Goal: Transaction & Acquisition: Purchase product/service

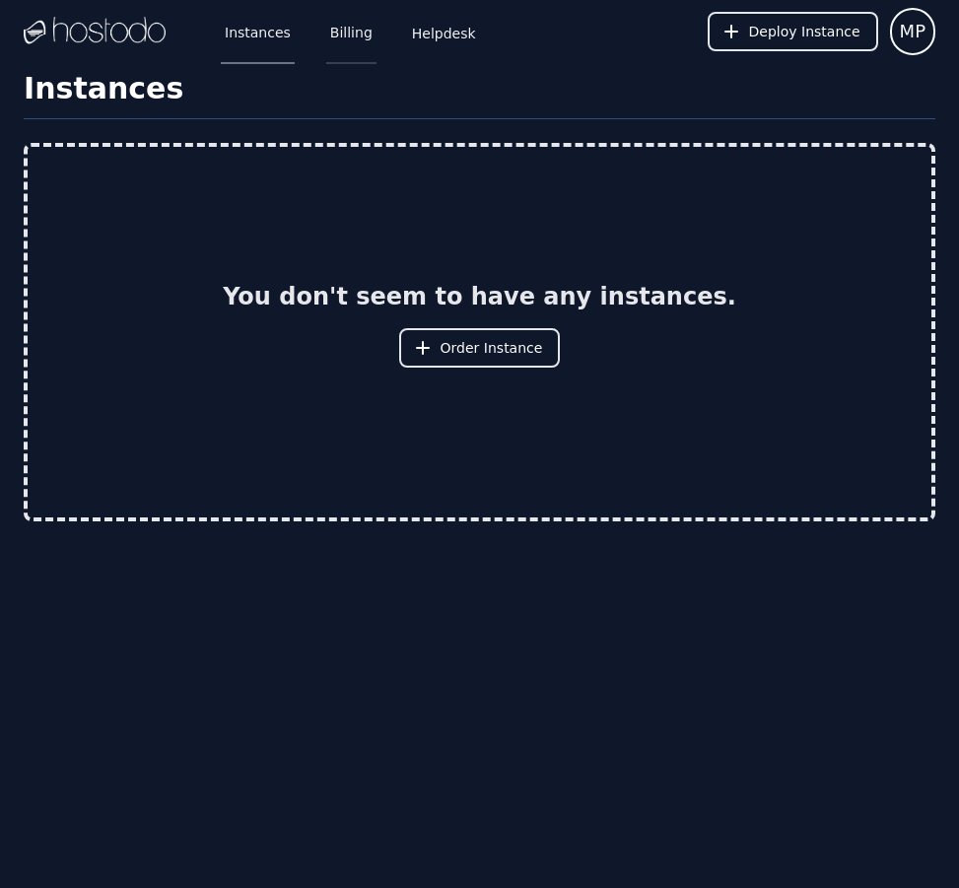
click at [341, 34] on link "Billing" at bounding box center [351, 31] width 50 height 65
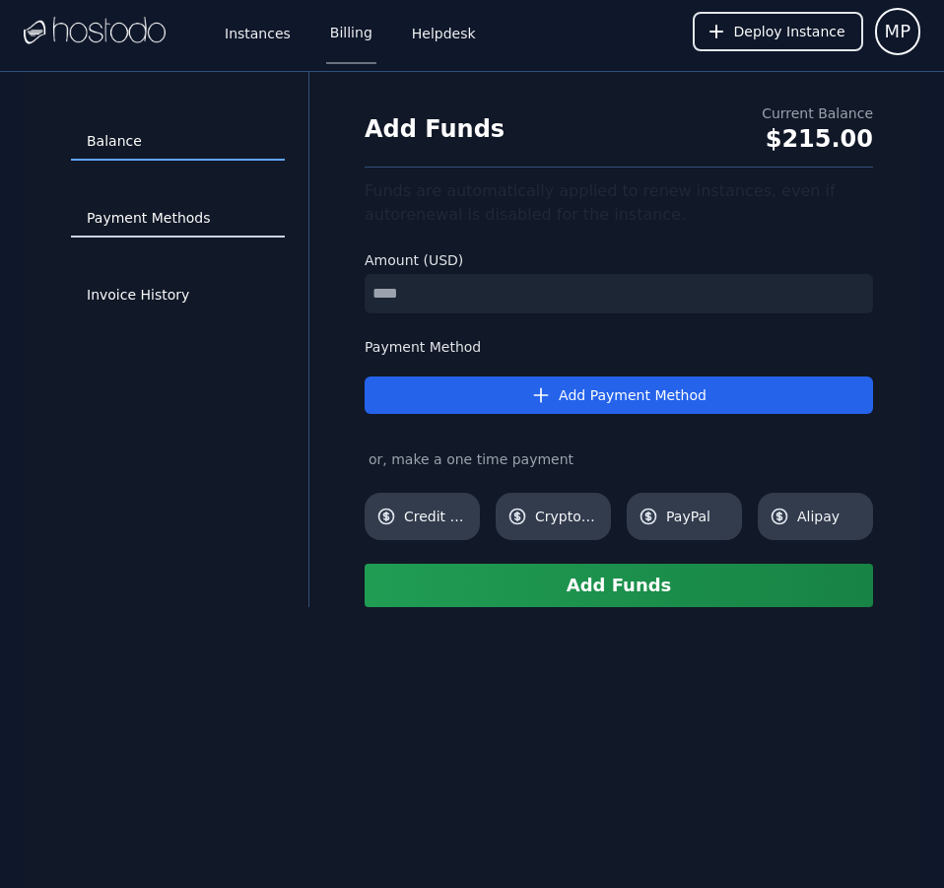
click at [175, 212] on link "Payment Methods" at bounding box center [178, 218] width 214 height 37
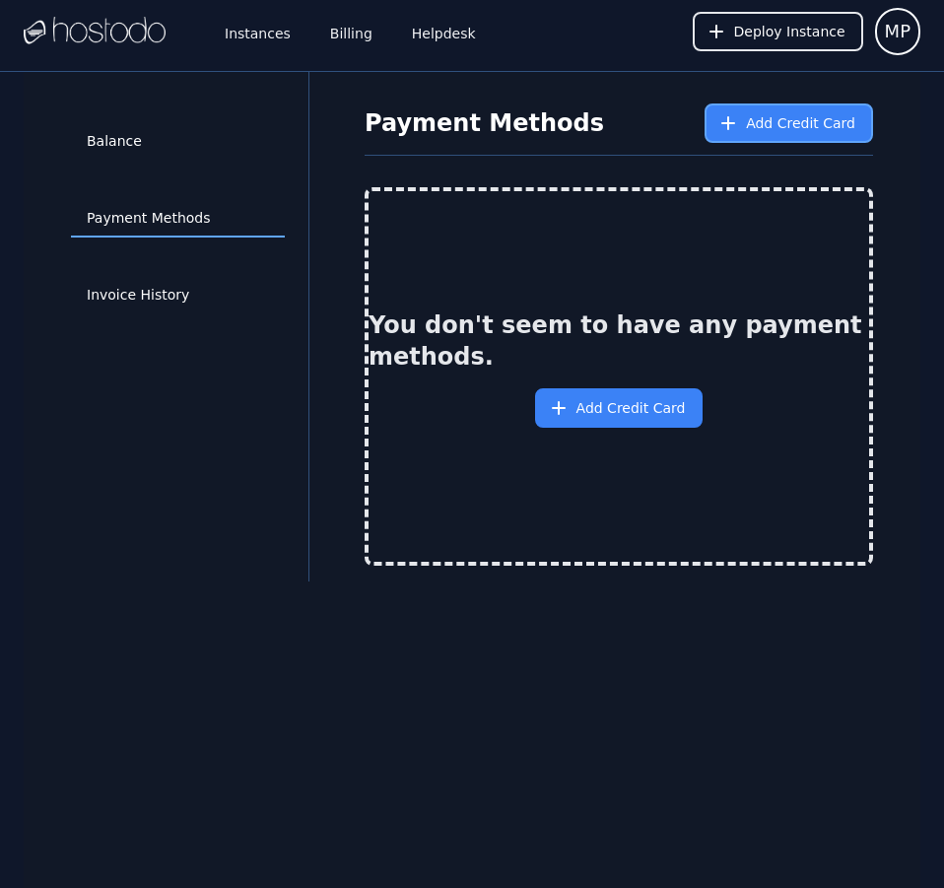
click at [769, 108] on button "Add Credit Card" at bounding box center [789, 122] width 168 height 39
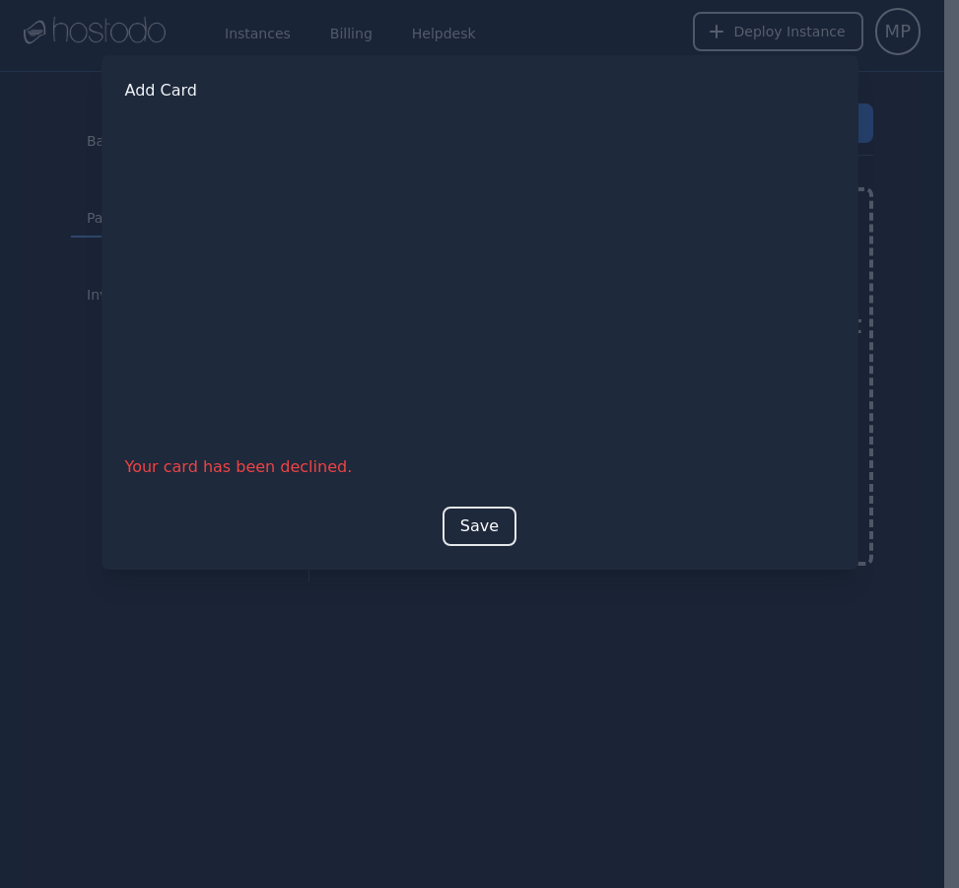
click at [464, 518] on button "Save" at bounding box center [479, 525] width 74 height 39
click at [494, 517] on button "Save" at bounding box center [479, 525] width 74 height 39
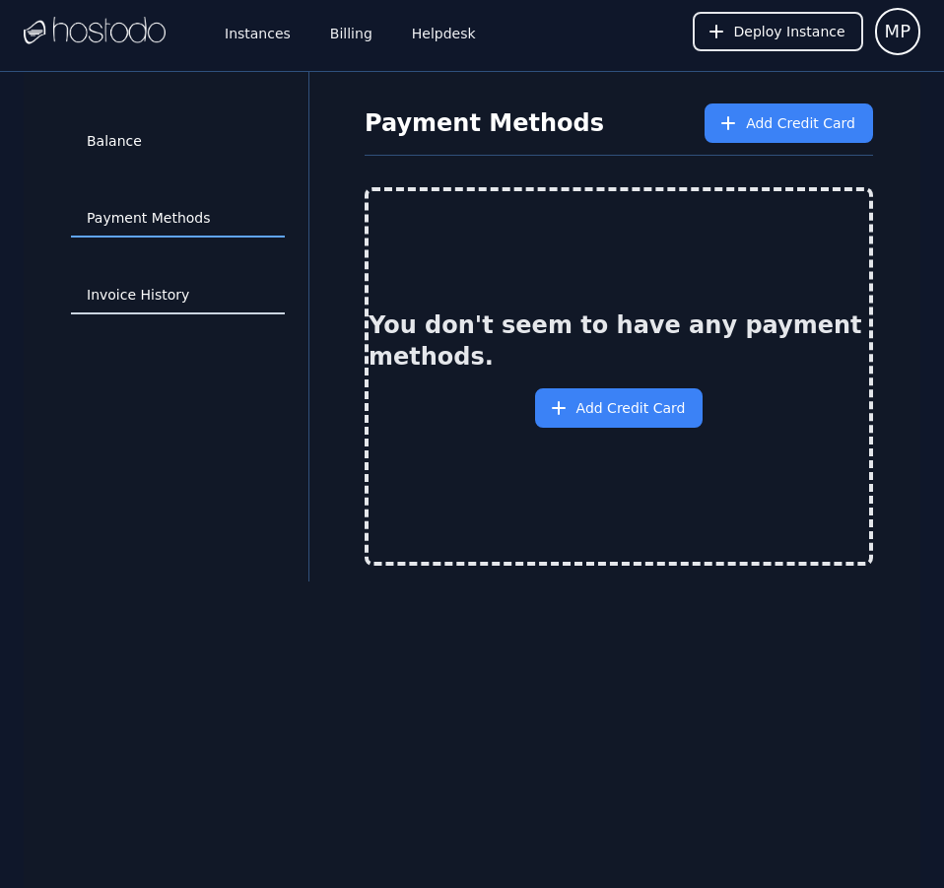
click at [160, 295] on link "Invoice History" at bounding box center [178, 295] width 214 height 37
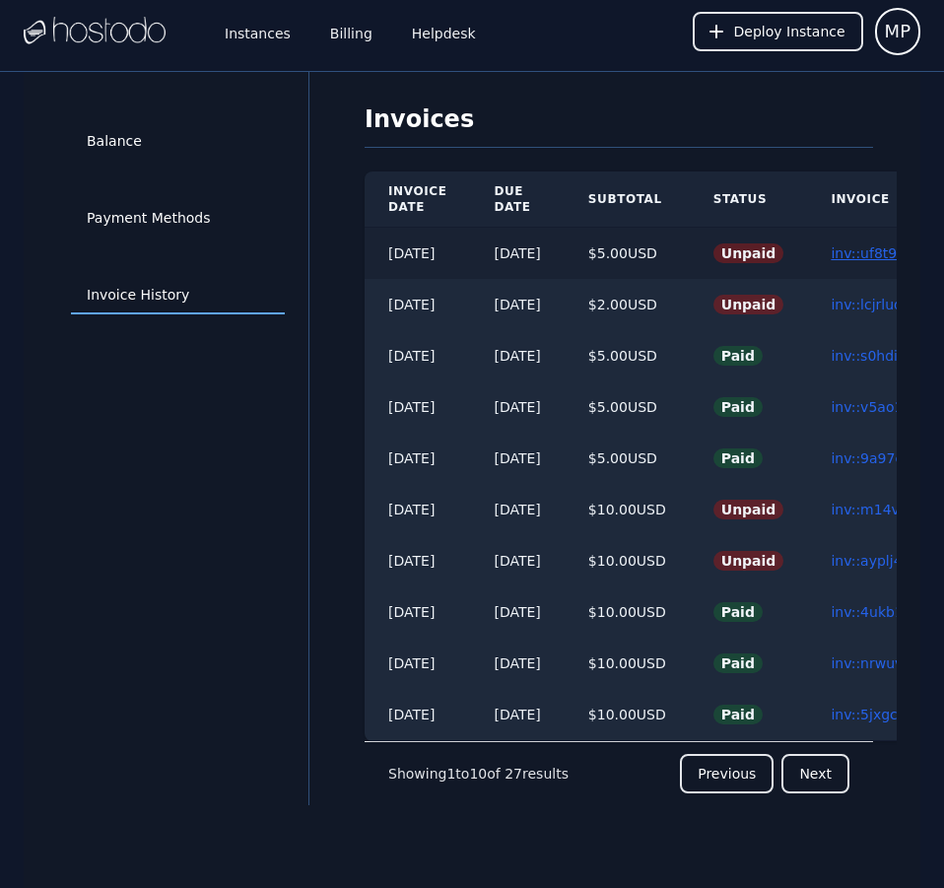
click at [877, 255] on link "inv::uf8t96xo5d ≫" at bounding box center [892, 253] width 123 height 16
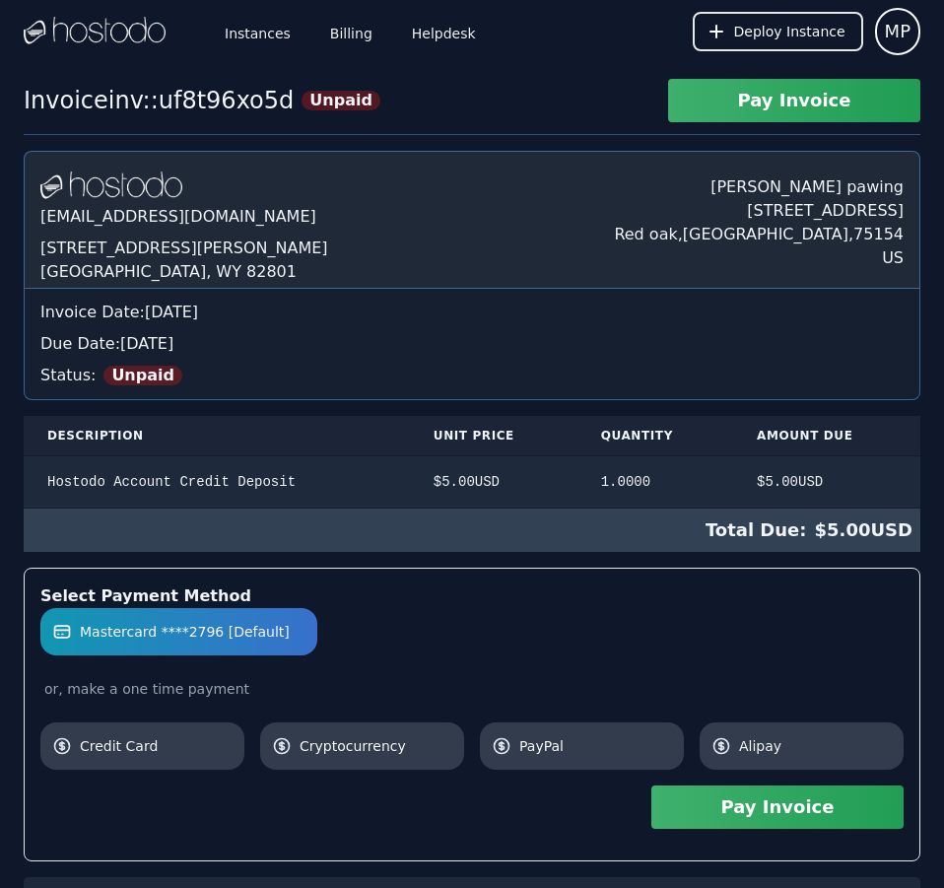
click at [822, 816] on button "Pay Invoice" at bounding box center [777, 806] width 252 height 43
click at [352, 37] on link "Billing" at bounding box center [351, 31] width 50 height 65
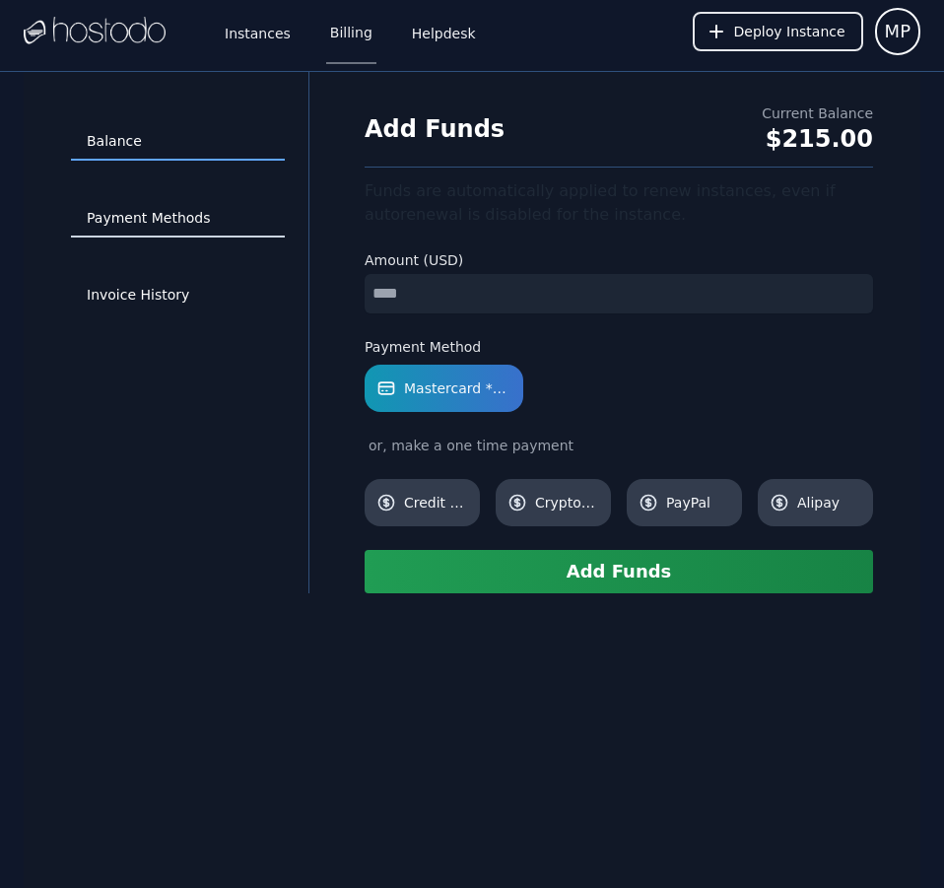
click at [177, 206] on link "Payment Methods" at bounding box center [178, 218] width 214 height 37
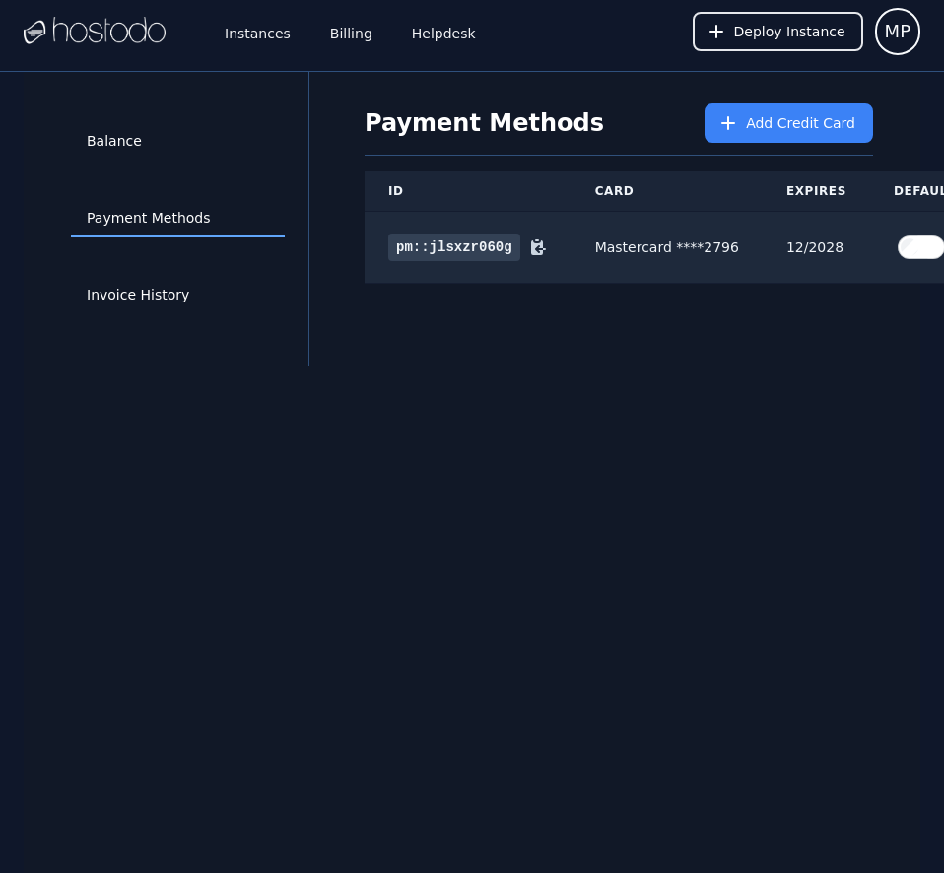
click at [783, 569] on div "Balance Payment Methods Invoice History Payment Methods Add Credit Card ID Card…" at bounding box center [472, 508] width 897 height 873
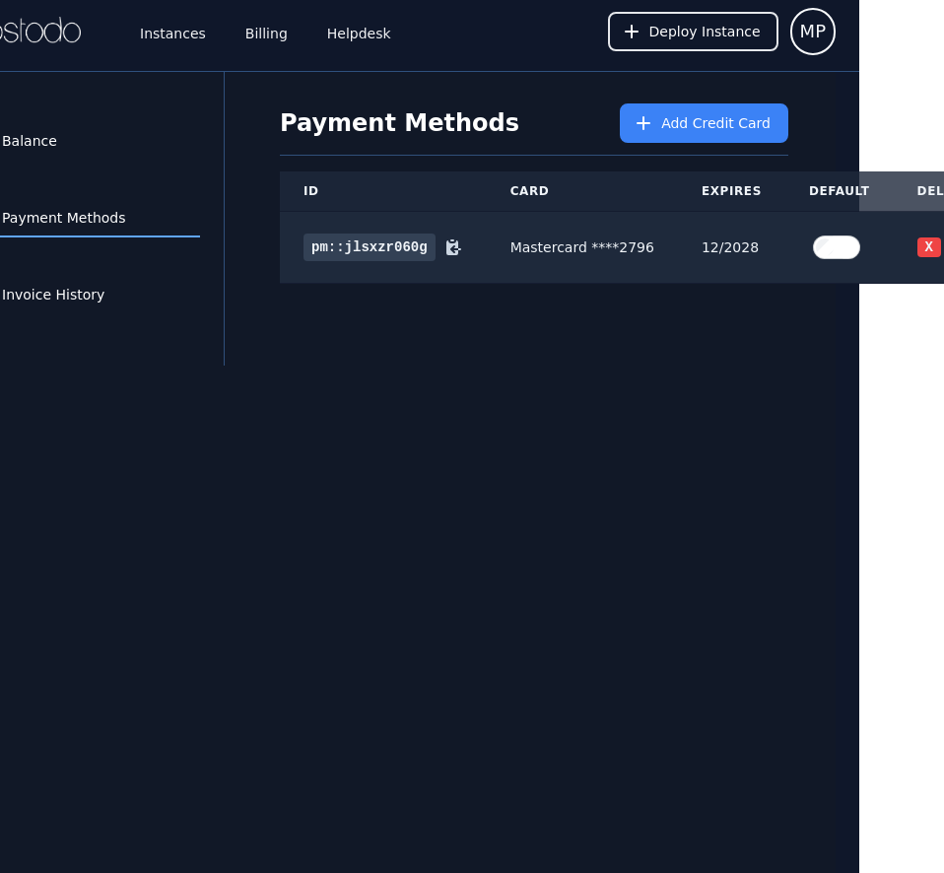
click at [783, 569] on div "Balance Payment Methods Invoice History Payment Methods Add Credit Card ID Card…" at bounding box center [387, 508] width 897 height 873
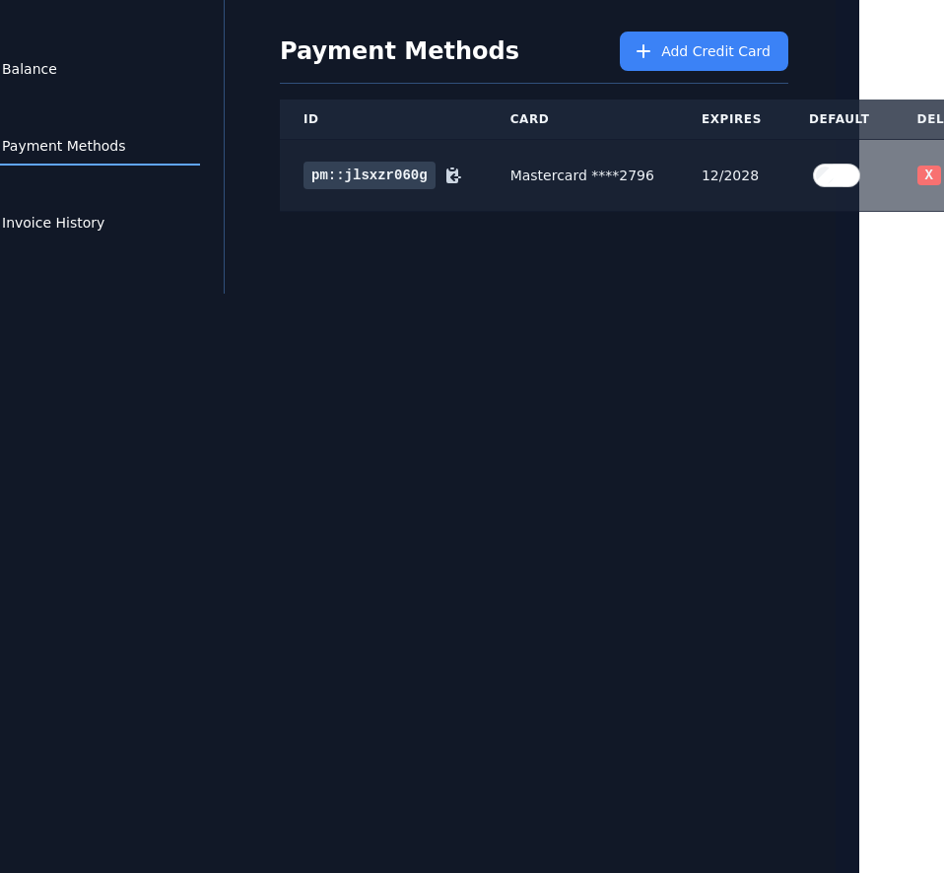
click at [917, 166] on button "X" at bounding box center [929, 176] width 24 height 20
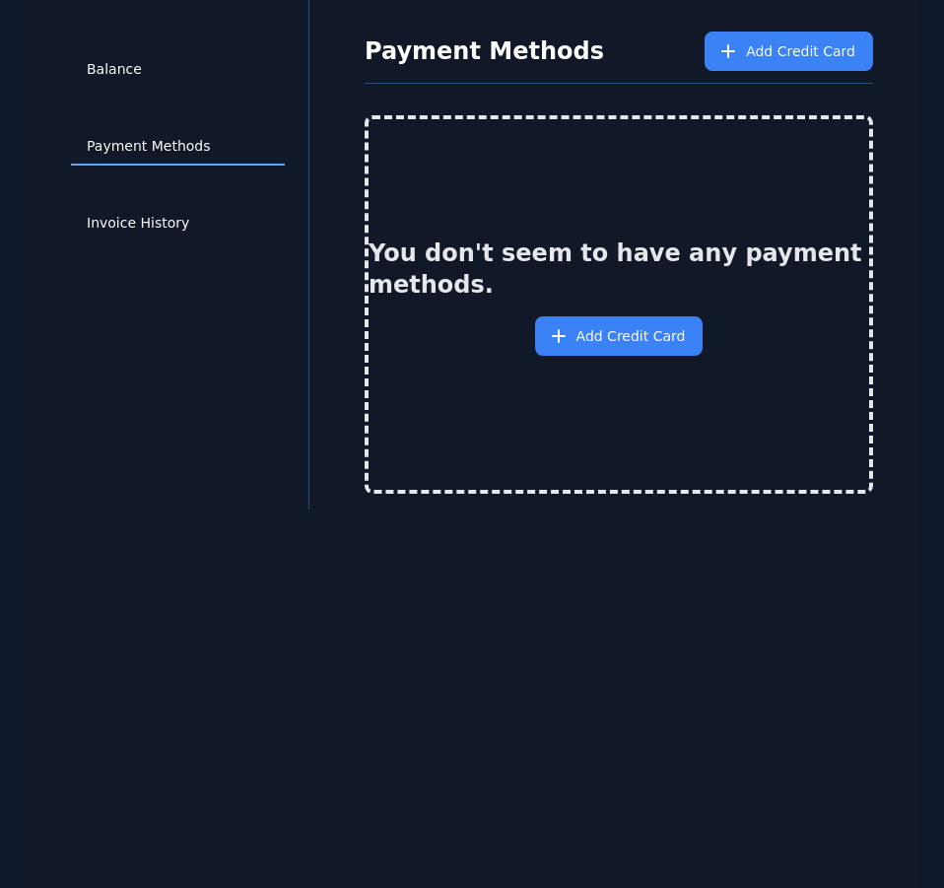
scroll to position [0, 0]
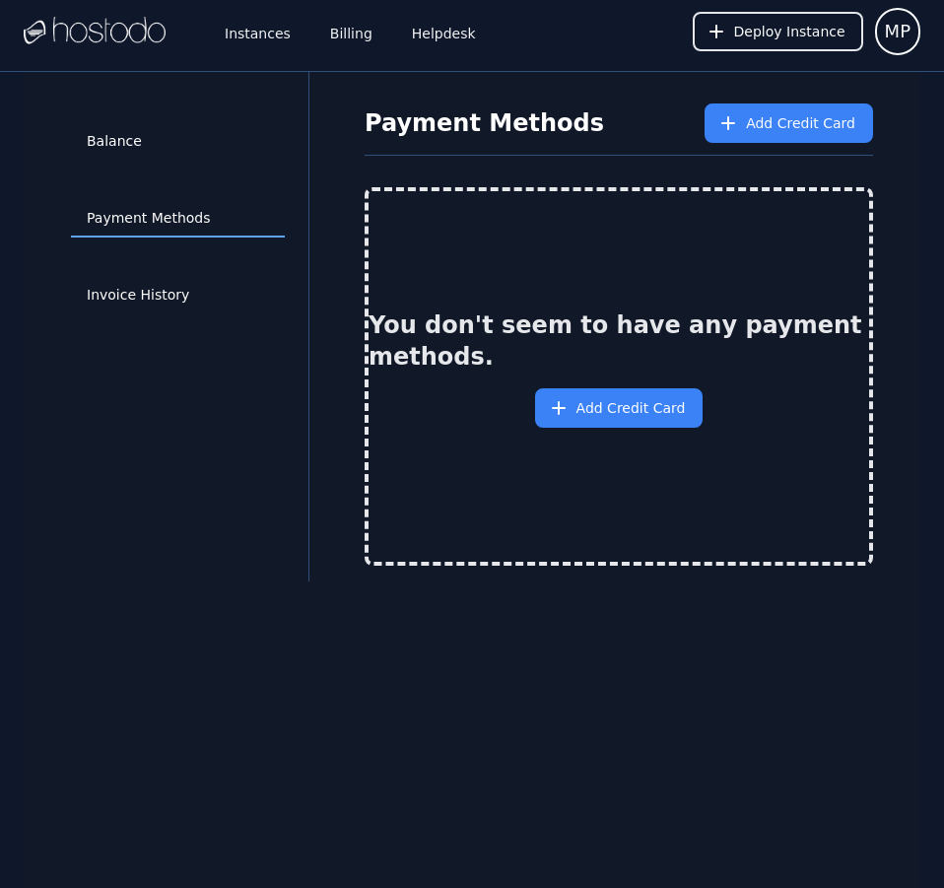
click at [178, 40] on div "Instances Billing Helpdesk Deploy Instance MP Instances SSH Keys Billing Helpde…" at bounding box center [472, 480] width 944 height 960
click at [231, 36] on link "Instances" at bounding box center [258, 31] width 74 height 65
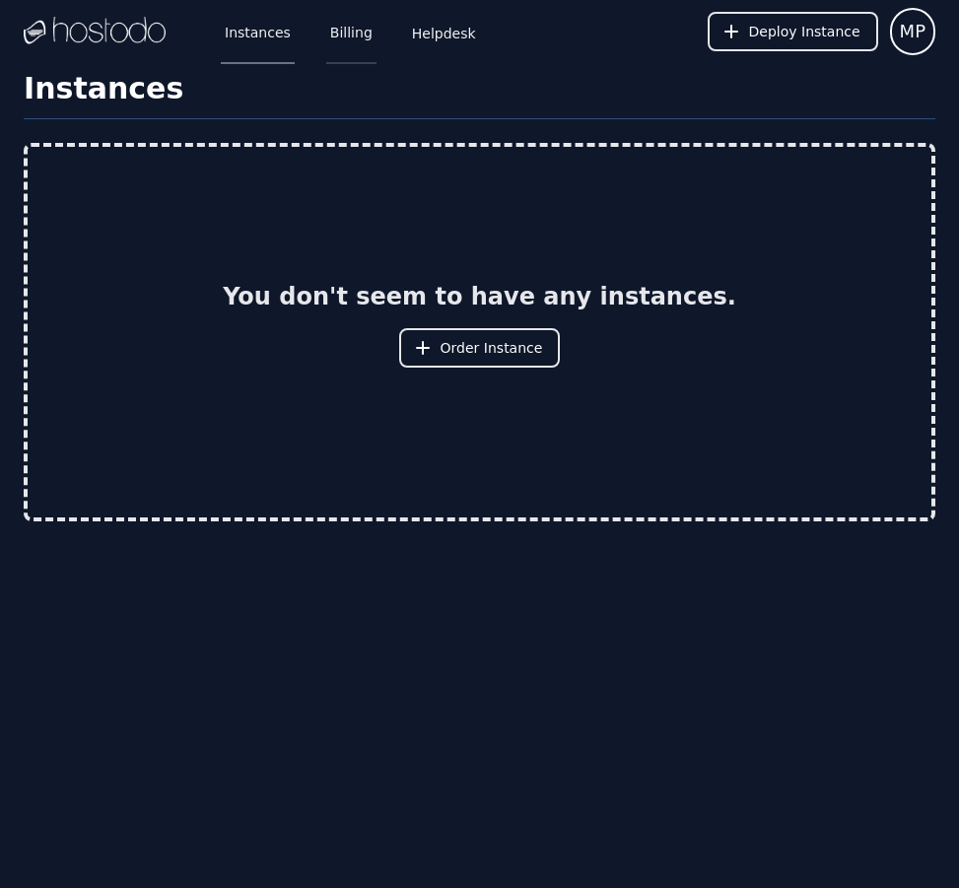
click at [358, 37] on link "Billing" at bounding box center [351, 31] width 50 height 65
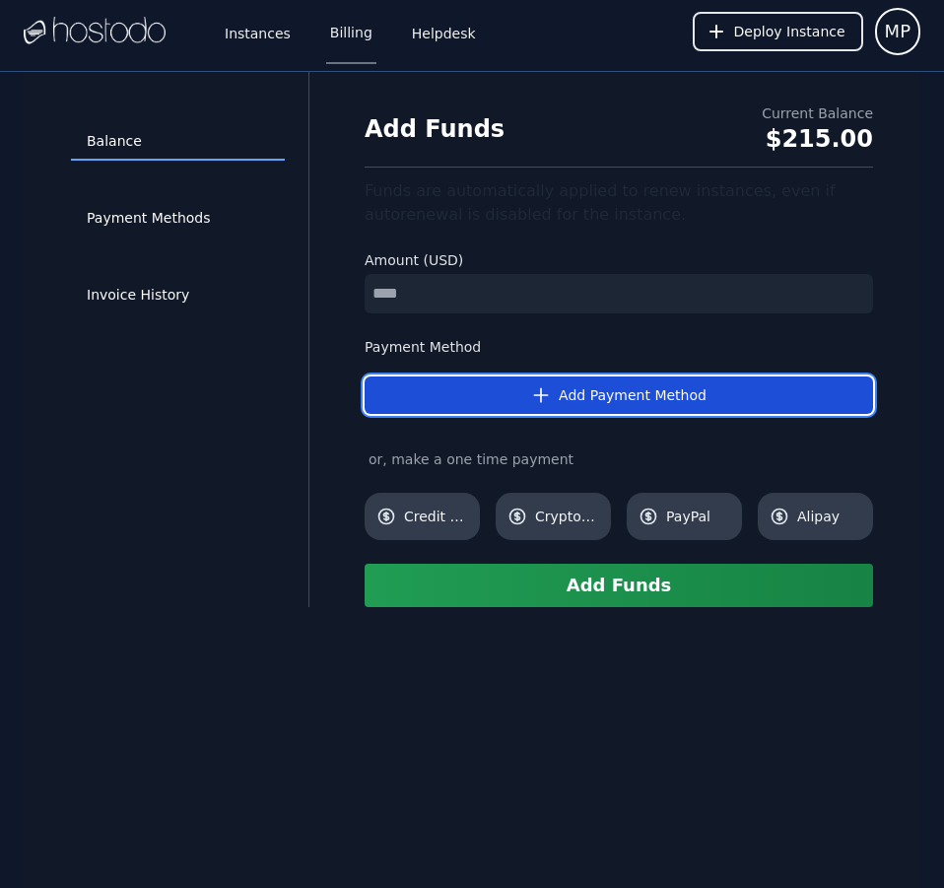
click at [576, 385] on button "Add Payment Method" at bounding box center [619, 394] width 508 height 37
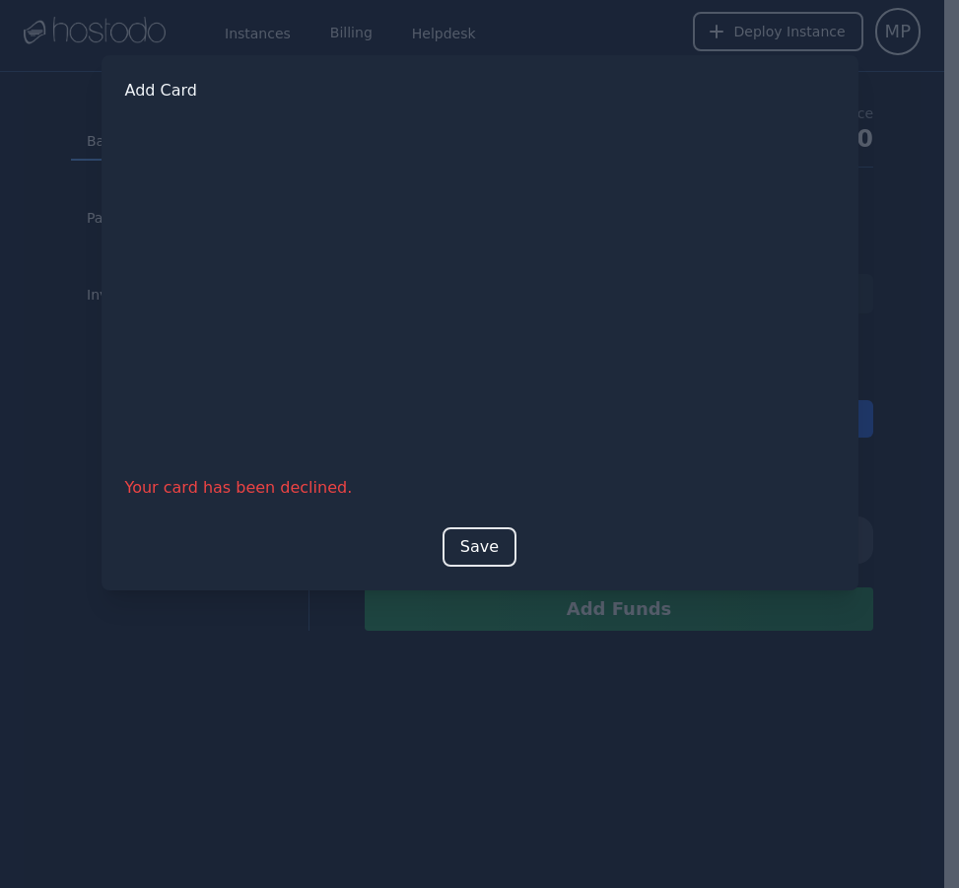
click at [0, 148] on div at bounding box center [479, 444] width 959 height 888
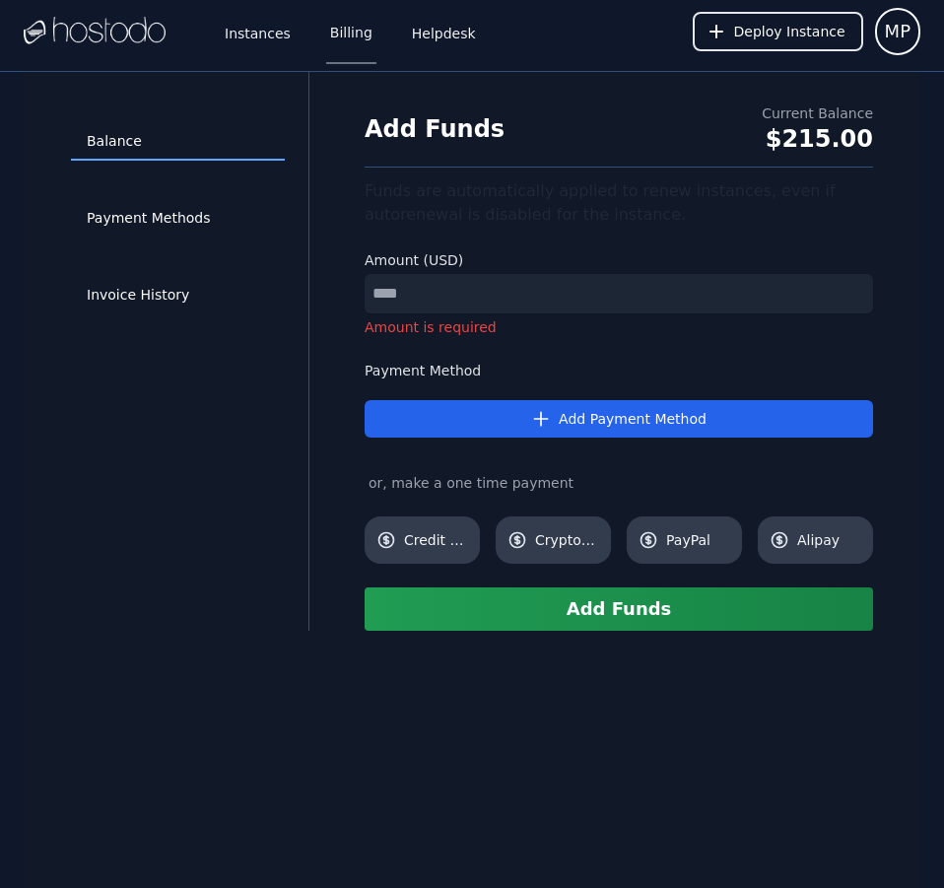
click at [84, 48] on div at bounding box center [95, 31] width 142 height 63
click at [128, 36] on img at bounding box center [95, 32] width 142 height 30
click at [242, 30] on link "Instances" at bounding box center [258, 31] width 74 height 65
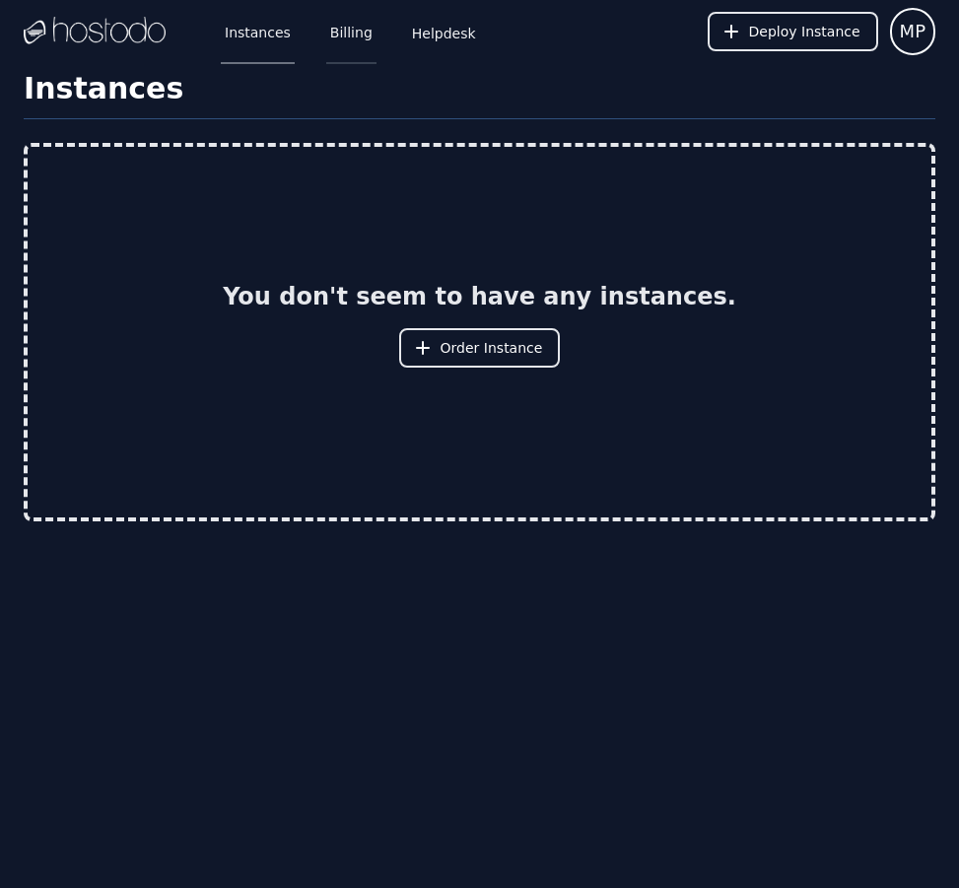
click at [330, 23] on link "Billing" at bounding box center [351, 31] width 50 height 65
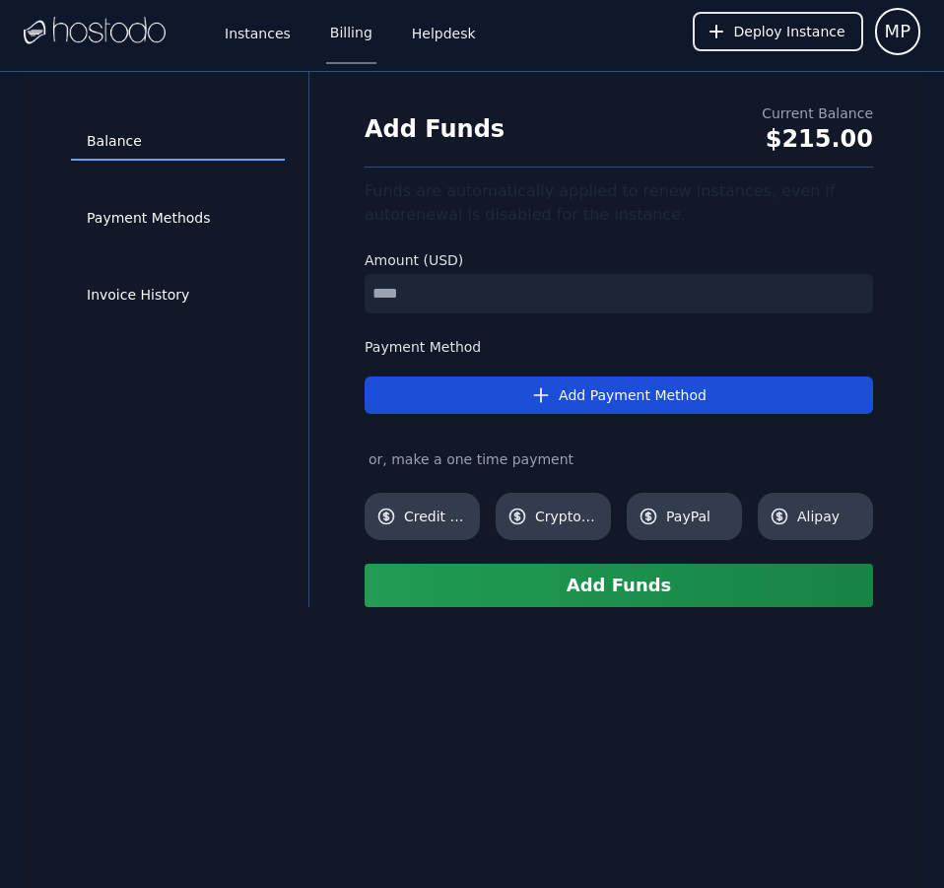
click at [597, 404] on button "Add Payment Method" at bounding box center [619, 394] width 508 height 37
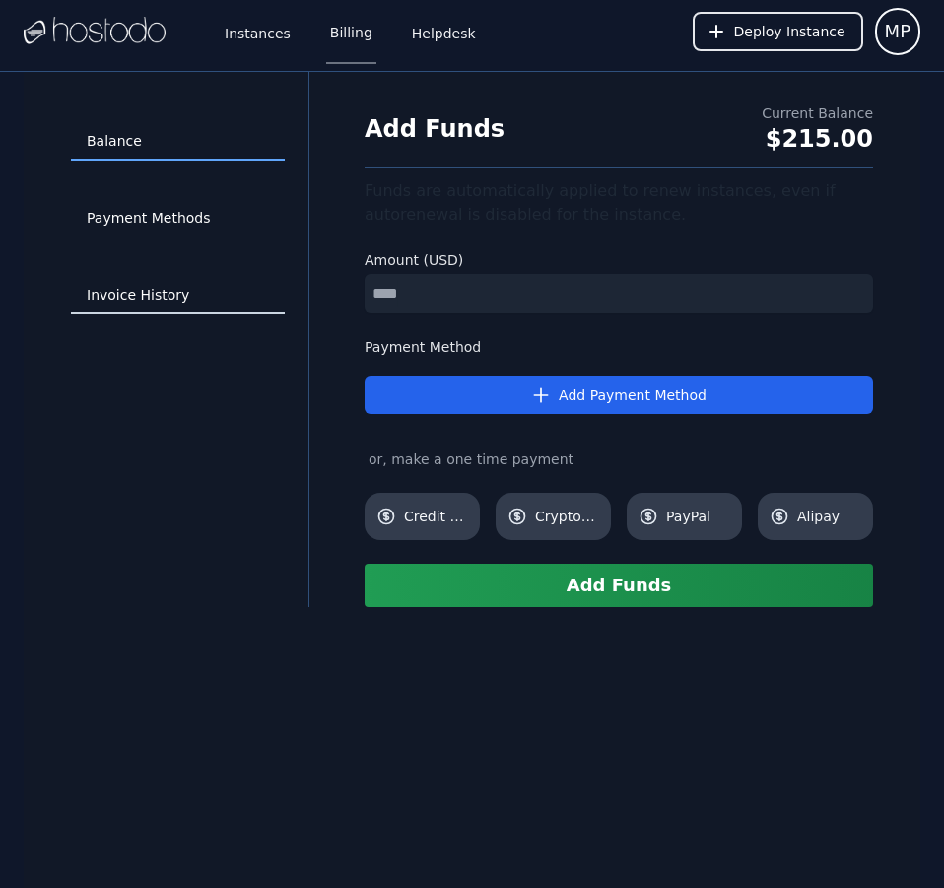
click at [93, 289] on link "Invoice History" at bounding box center [178, 295] width 214 height 37
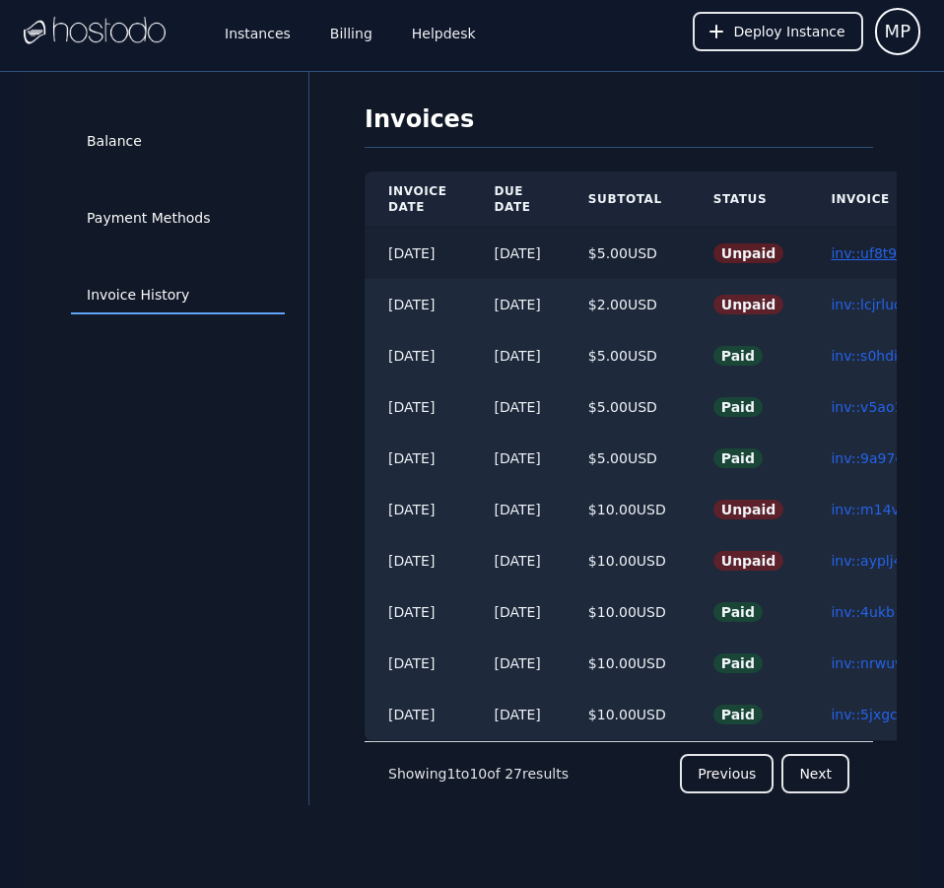
click at [882, 252] on link "inv::uf8t96xo5d ≫" at bounding box center [892, 253] width 123 height 16
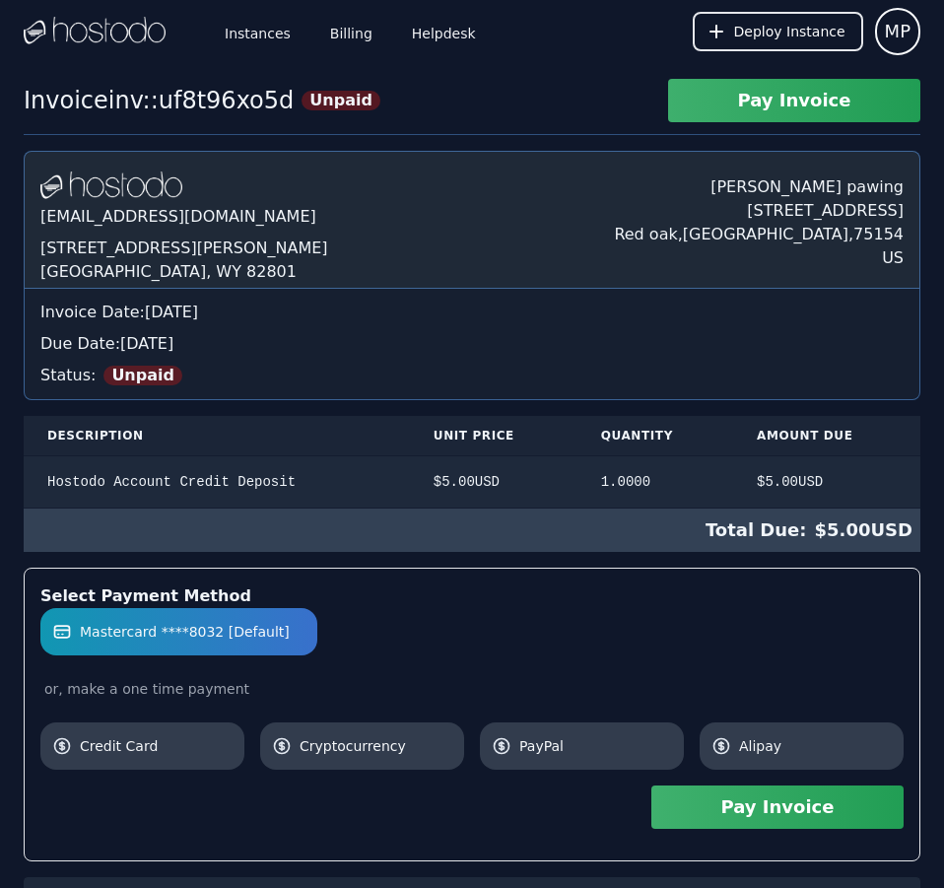
click at [839, 810] on button "Pay Invoice" at bounding box center [777, 806] width 252 height 43
click at [672, 374] on div "Status: Unpaid" at bounding box center [471, 372] width 863 height 32
click at [349, 36] on link "Billing" at bounding box center [351, 31] width 50 height 65
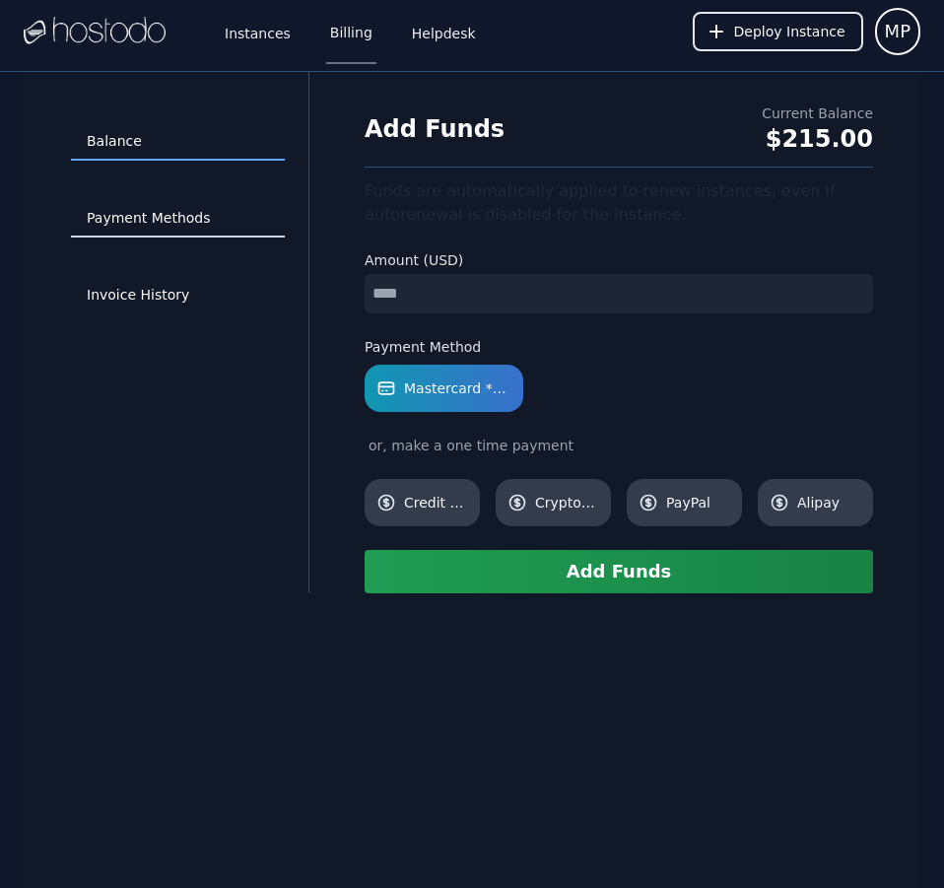
click at [164, 217] on link "Payment Methods" at bounding box center [178, 218] width 214 height 37
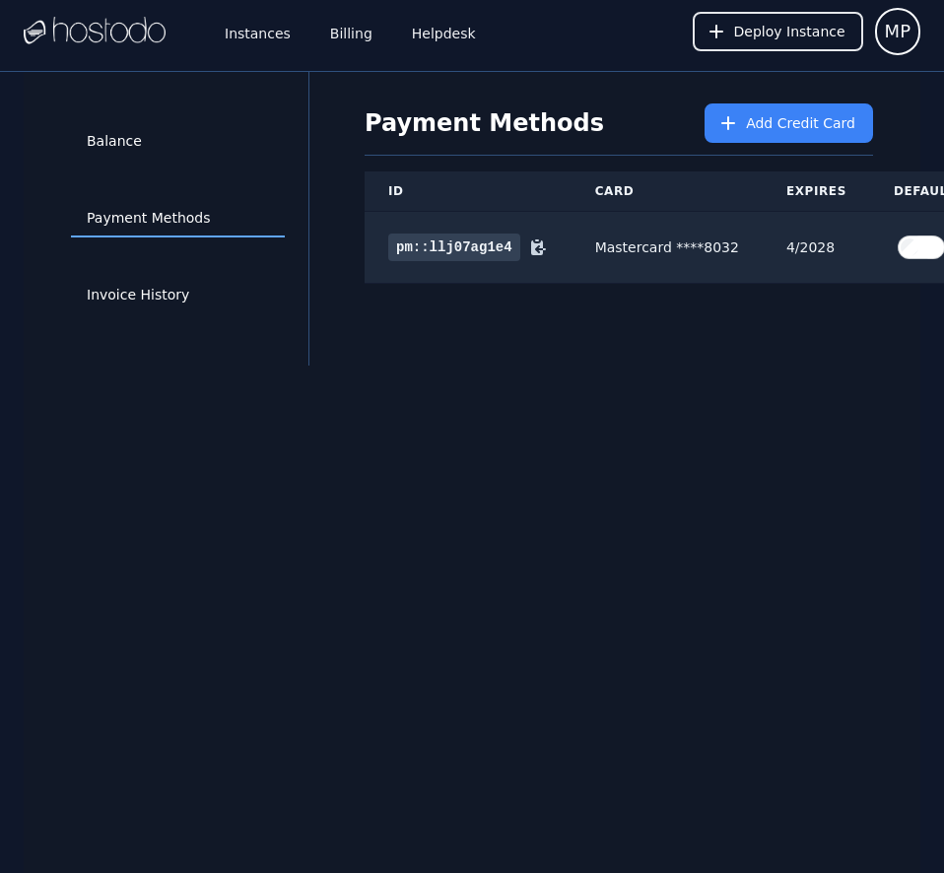
click at [816, 328] on div "Payment Methods Add Credit Card ID Card Expires Default Delete pm::llj07ag1e4 M…" at bounding box center [619, 219] width 556 height 294
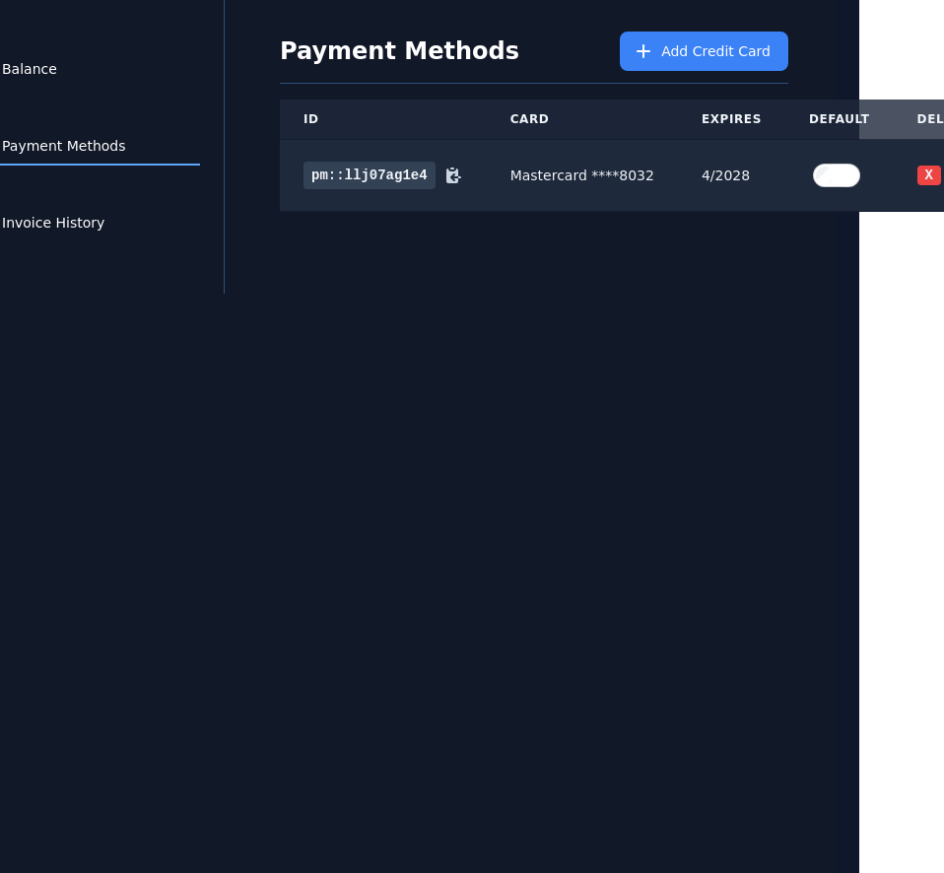
click at [816, 328] on div "Balance Payment Methods Invoice History Payment Methods Add Credit Card ID Card…" at bounding box center [387, 436] width 897 height 873
click at [917, 166] on button "X" at bounding box center [929, 176] width 24 height 20
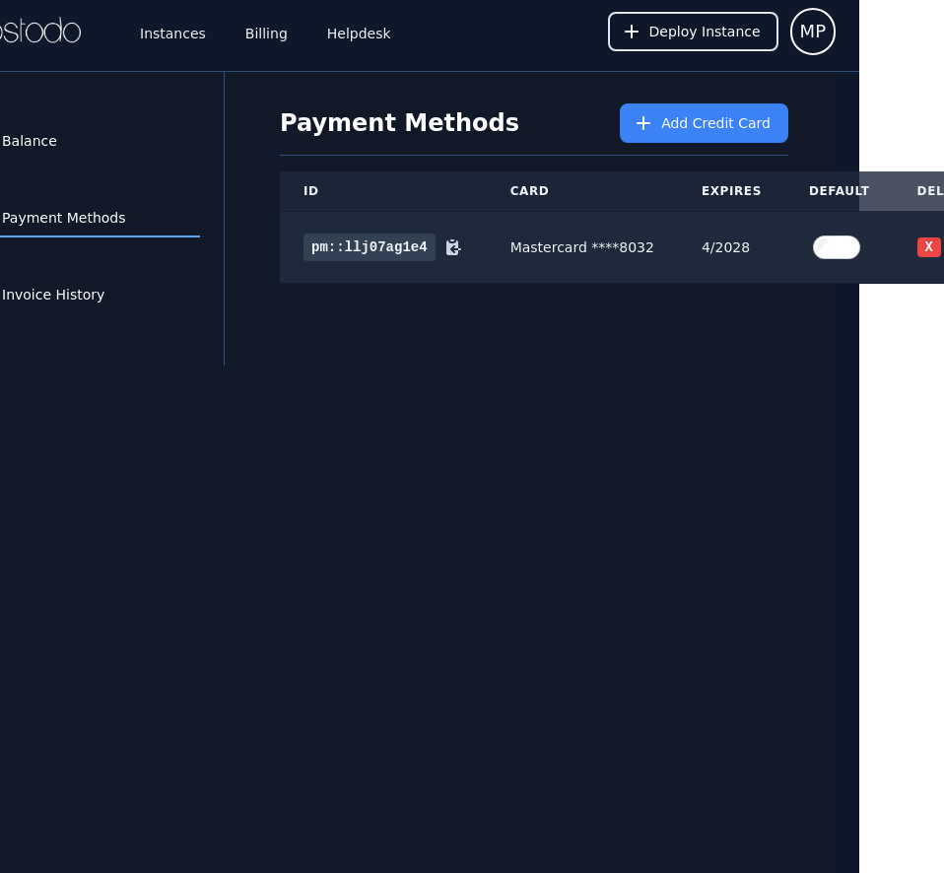
click at [302, 294] on div "Balance Payment Methods Invoice History Payment Methods Add Credit Card ID Card…" at bounding box center [387, 508] width 897 height 873
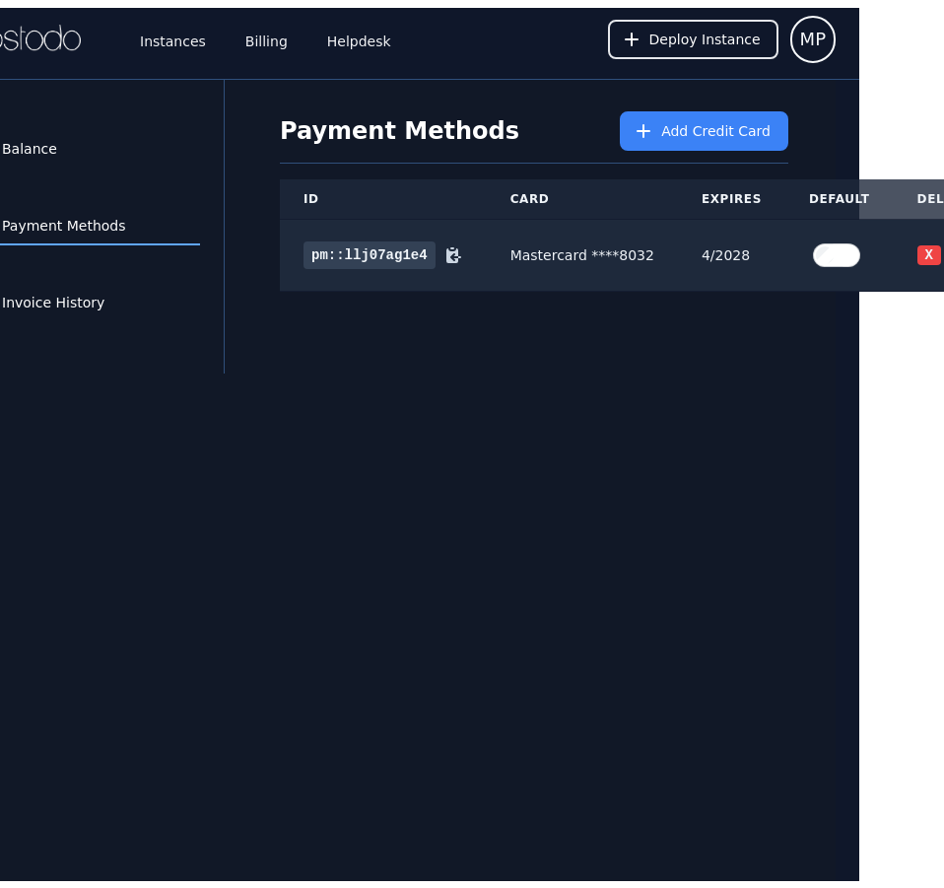
scroll to position [0, 0]
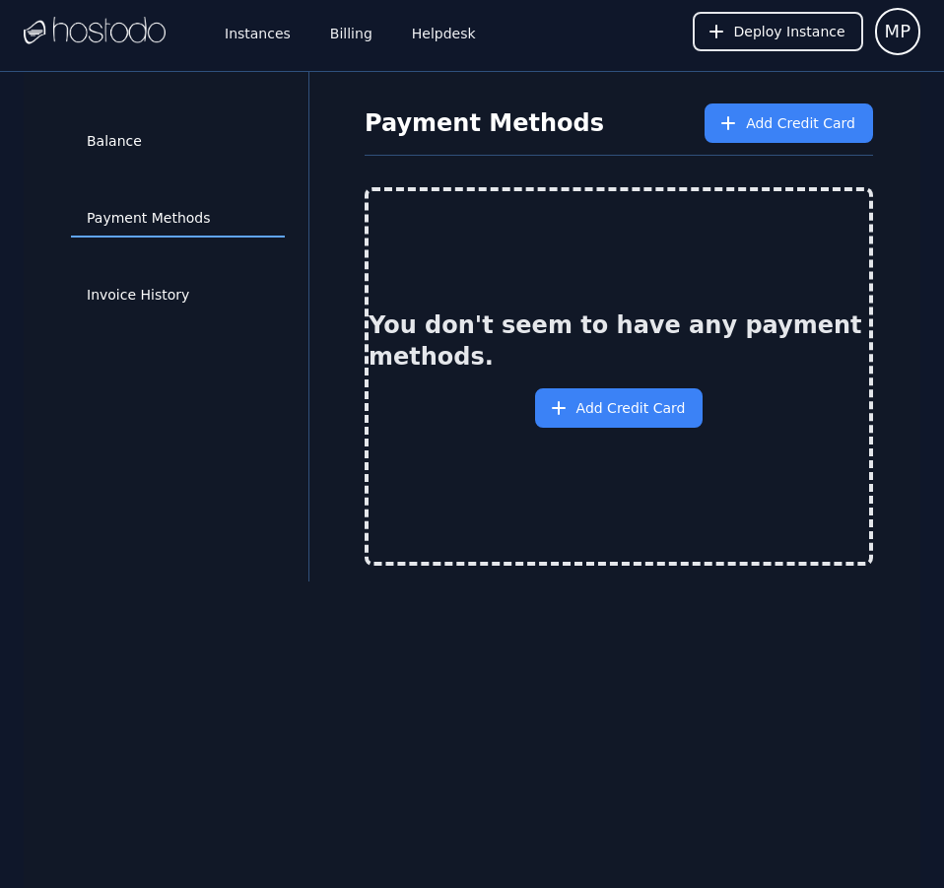
click at [173, 40] on div "Instances Billing Helpdesk" at bounding box center [252, 31] width 456 height 63
click at [264, 33] on link "Instances" at bounding box center [258, 31] width 74 height 65
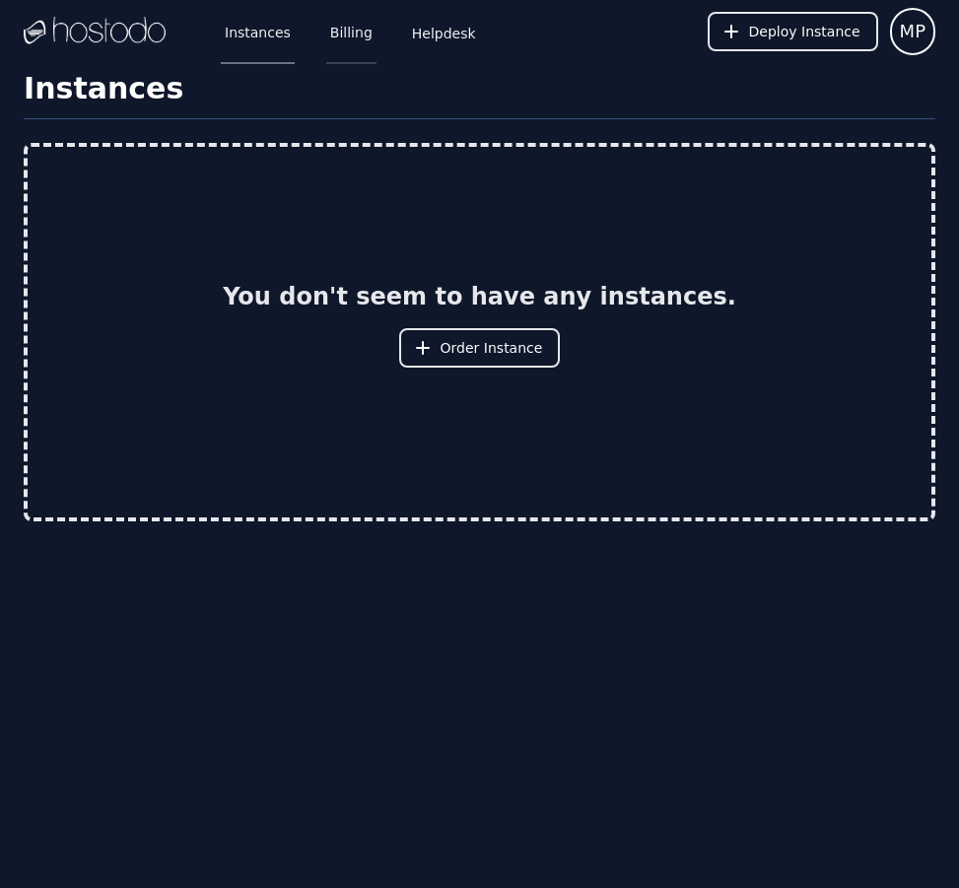
click at [347, 33] on link "Billing" at bounding box center [351, 31] width 50 height 65
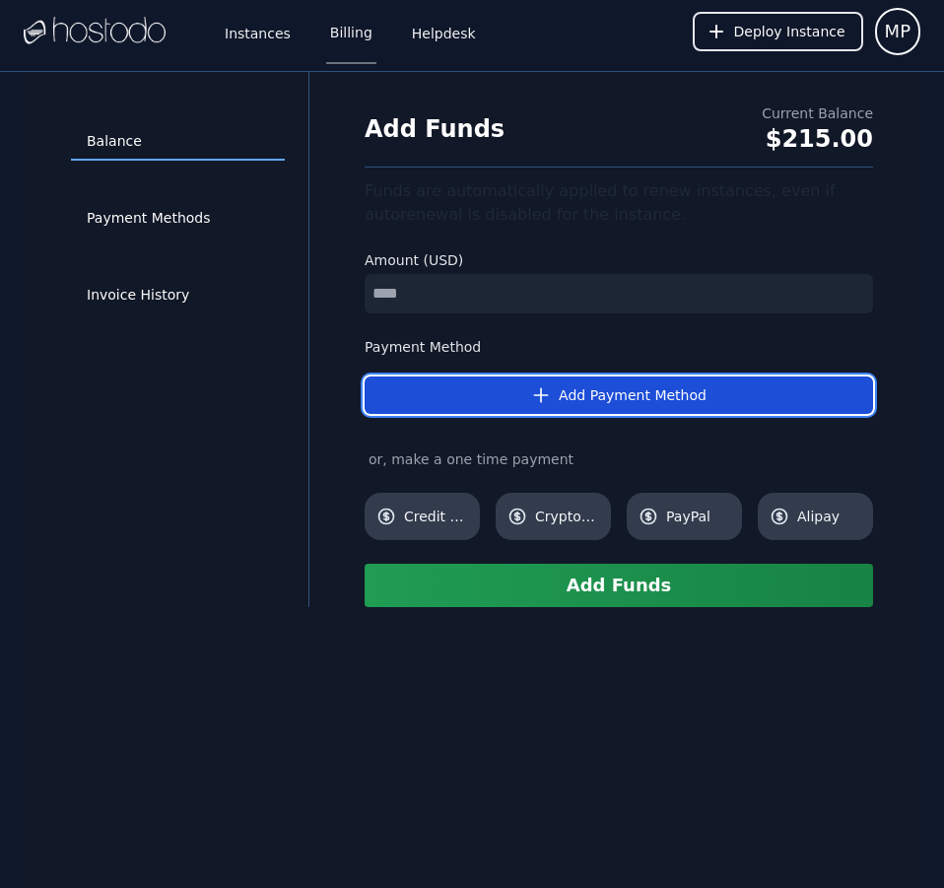
click at [500, 384] on button "Add Payment Method" at bounding box center [619, 394] width 508 height 37
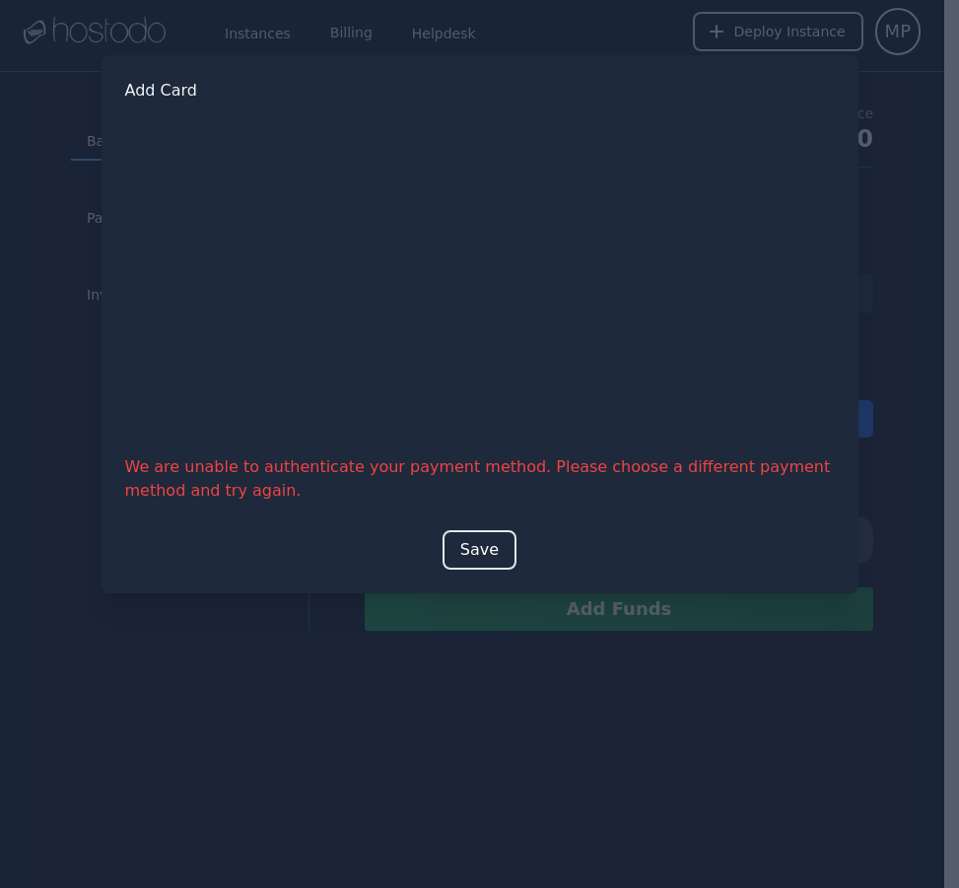
click at [674, 691] on div at bounding box center [479, 444] width 959 height 888
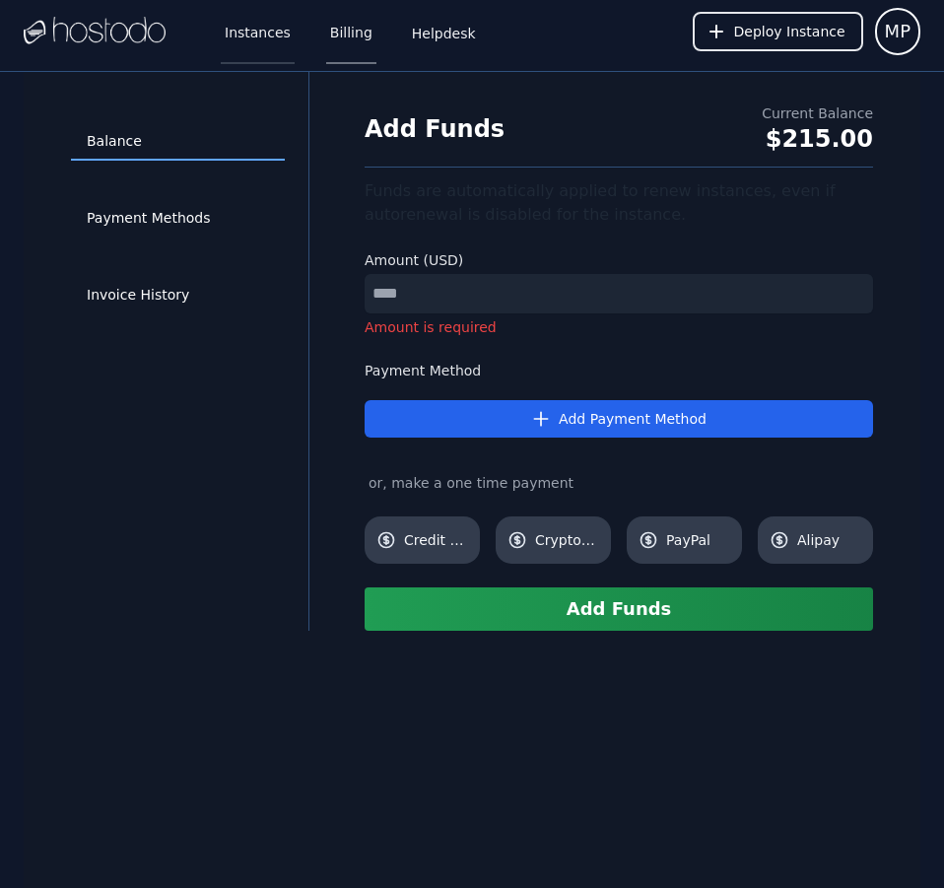
click at [270, 38] on link "Instances" at bounding box center [258, 31] width 74 height 65
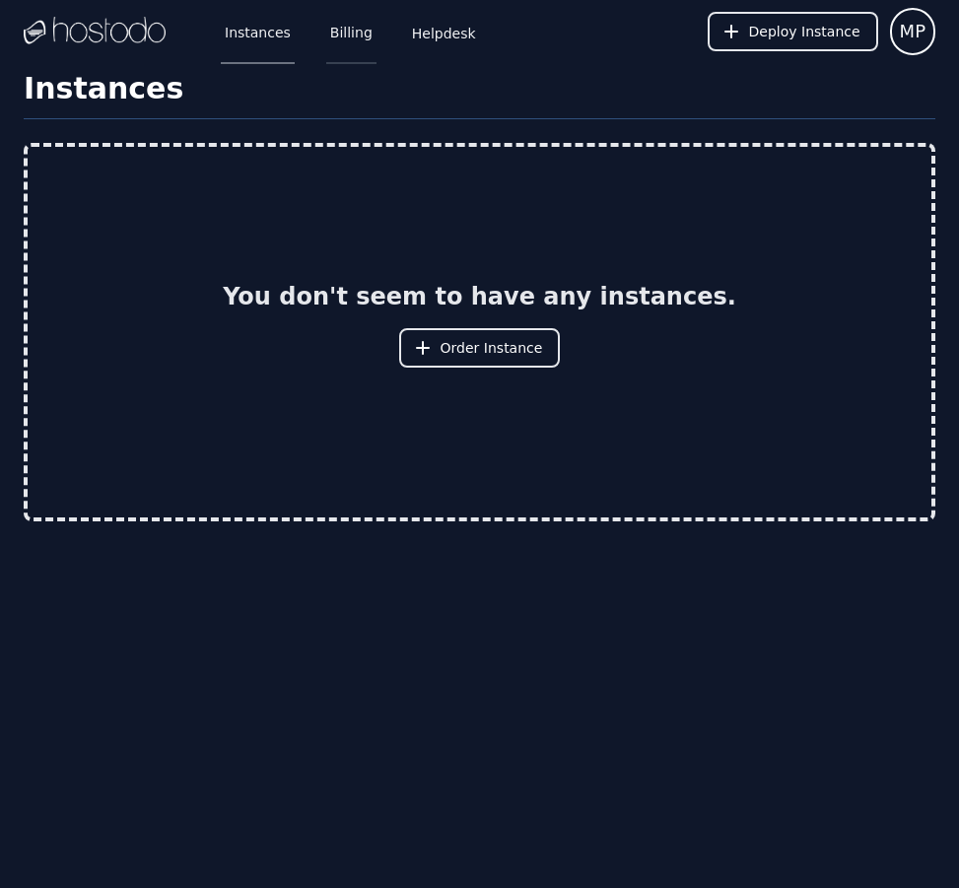
click at [352, 43] on link "Billing" at bounding box center [351, 31] width 50 height 65
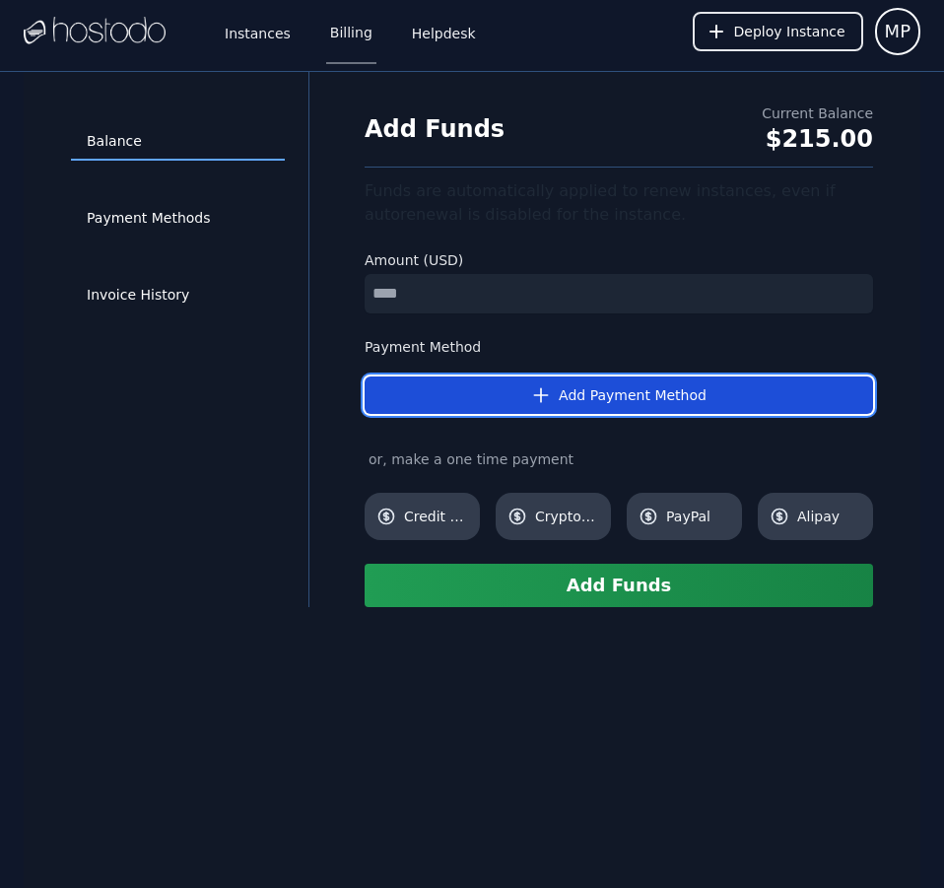
click at [569, 390] on button "Add Payment Method" at bounding box center [619, 394] width 508 height 37
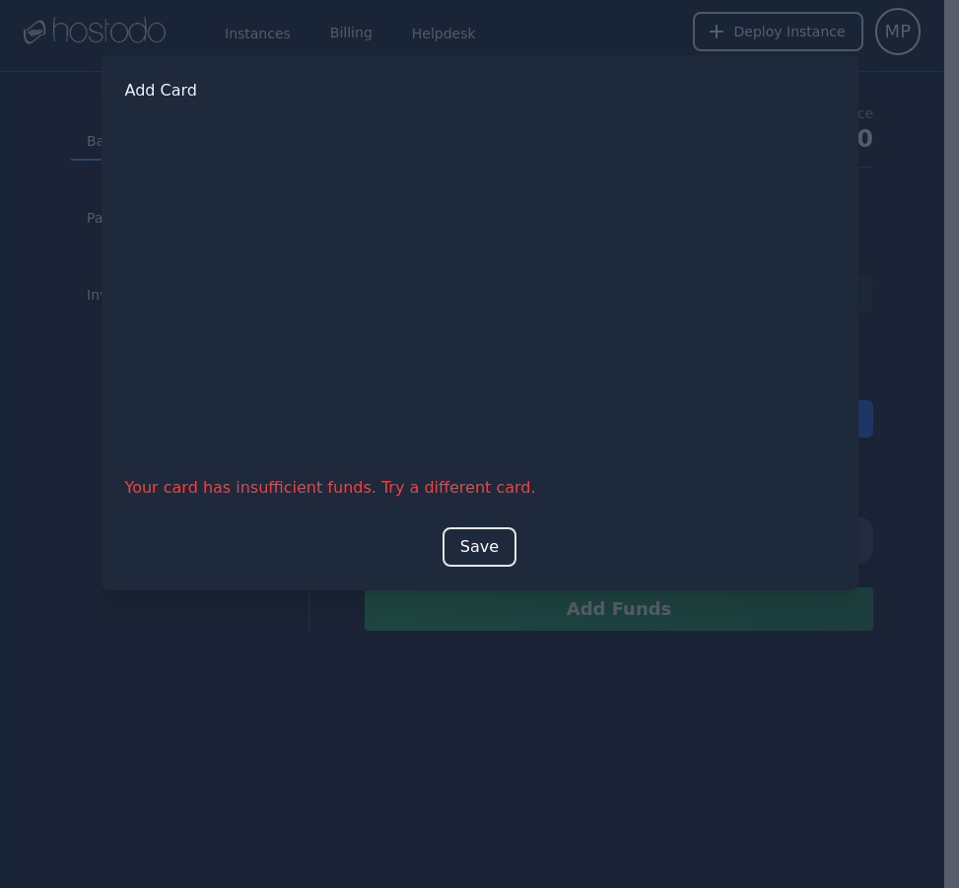
click at [368, 840] on div at bounding box center [479, 444] width 959 height 888
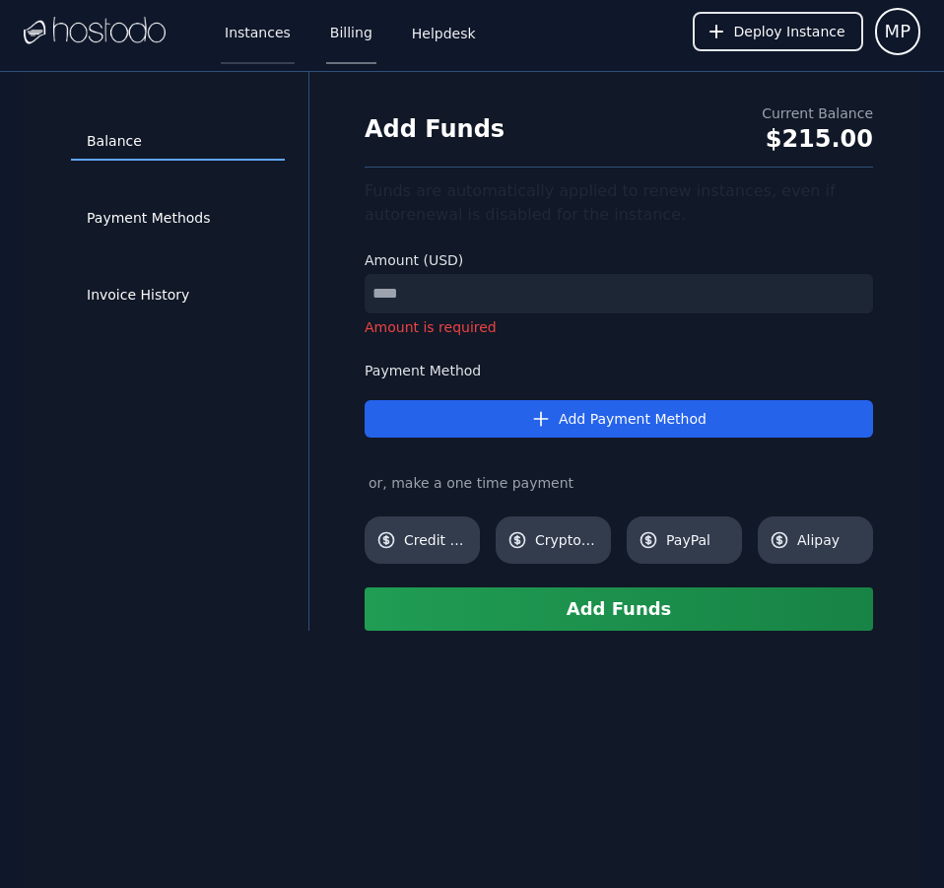
click at [249, 43] on link "Instances" at bounding box center [258, 31] width 74 height 65
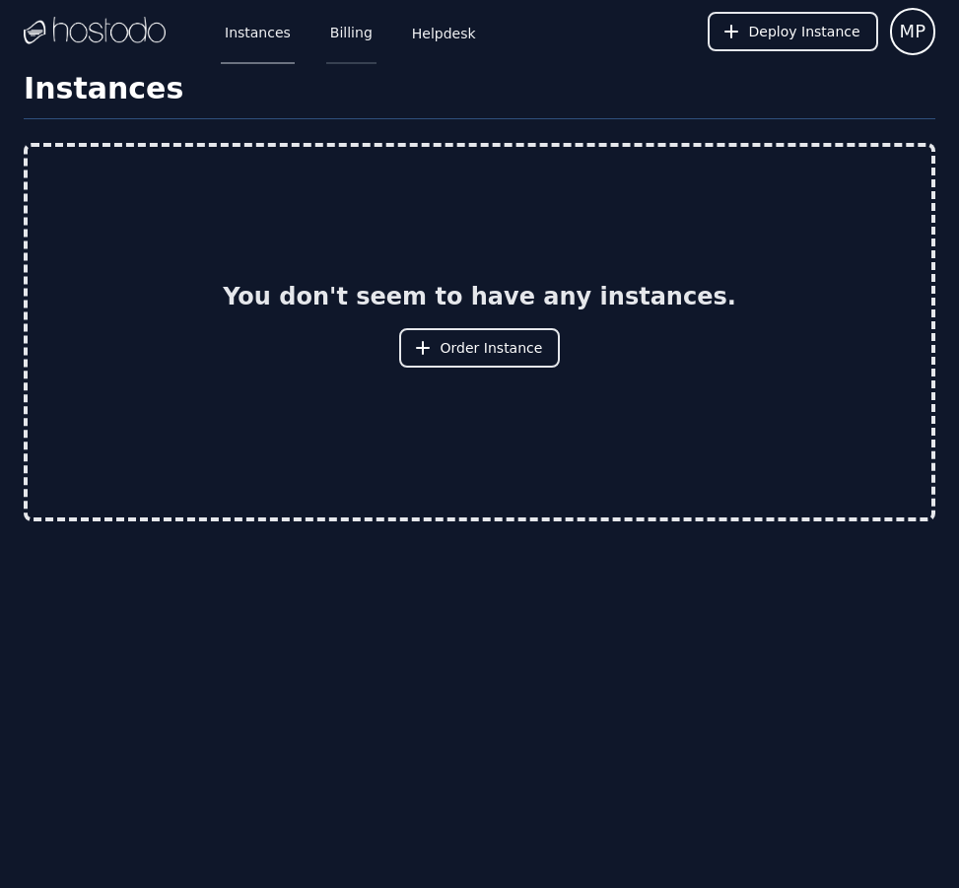
click at [340, 34] on link "Billing" at bounding box center [351, 31] width 50 height 65
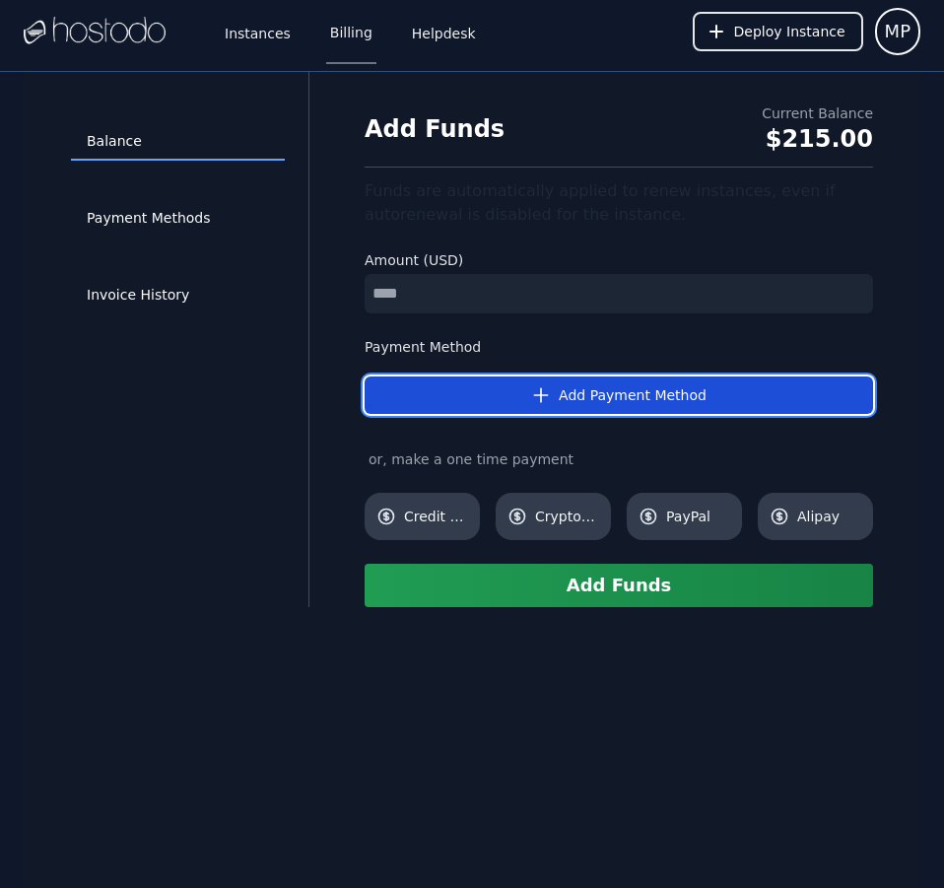
click at [553, 410] on button "Add Payment Method" at bounding box center [619, 394] width 508 height 37
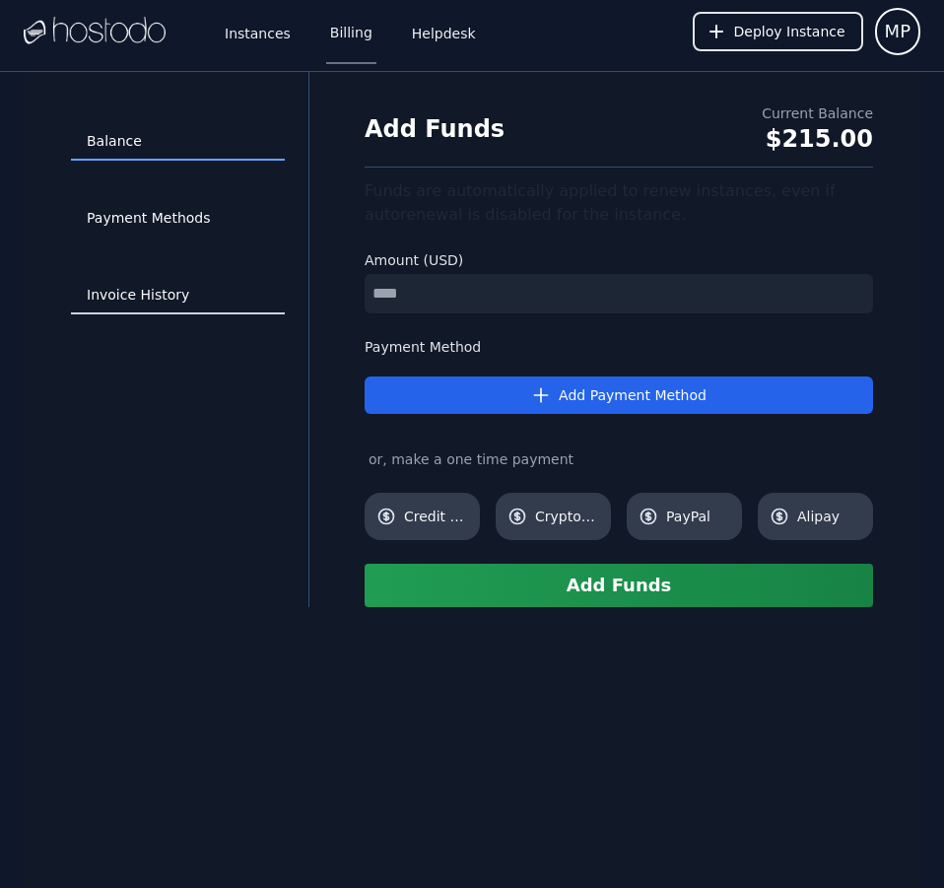
click at [155, 294] on link "Invoice History" at bounding box center [178, 295] width 214 height 37
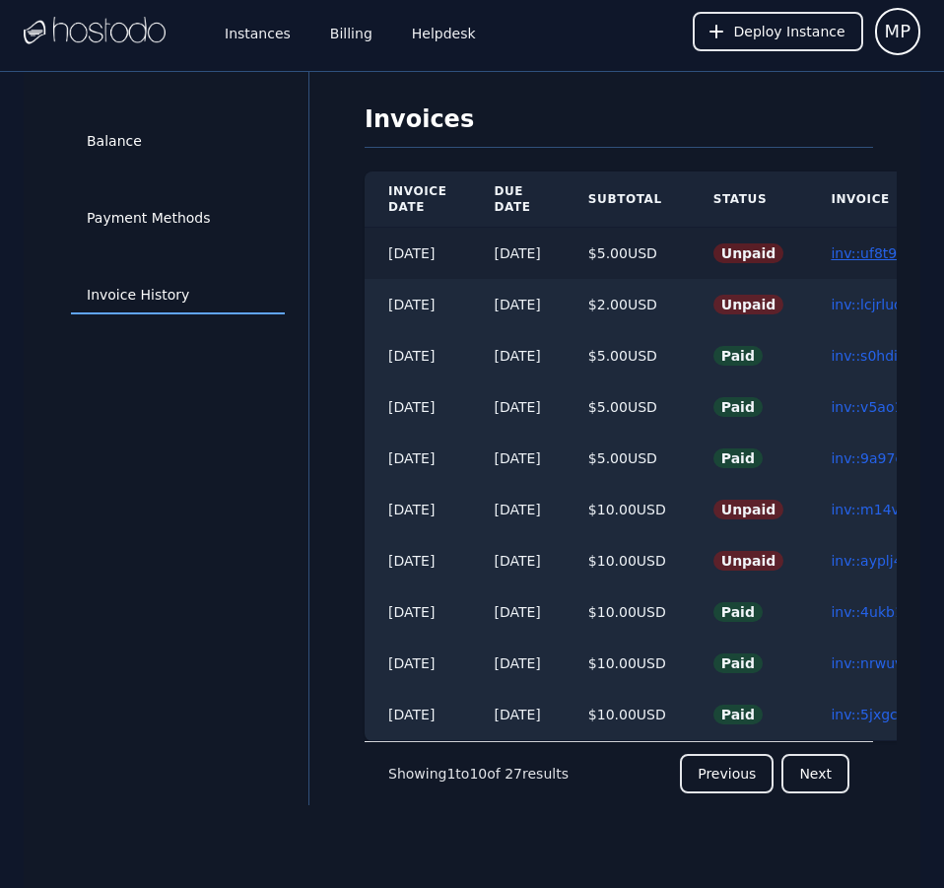
click at [869, 251] on link "inv::uf8t96xo5d ≫" at bounding box center [892, 253] width 123 height 16
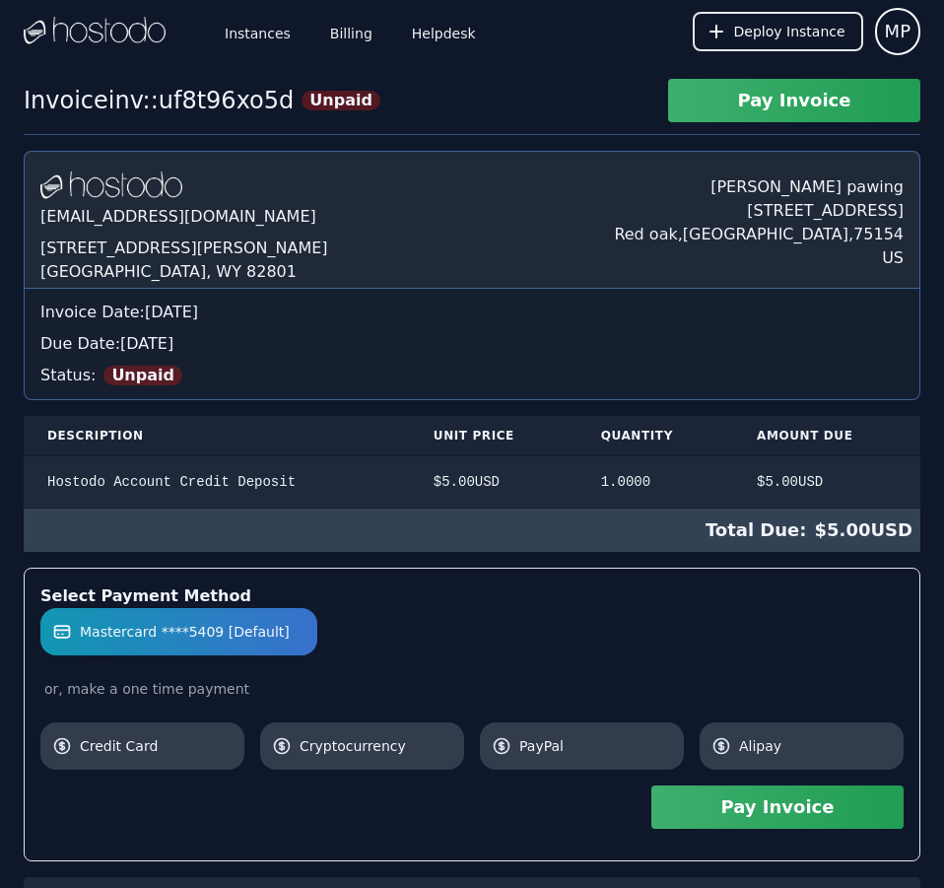
scroll to position [785, 0]
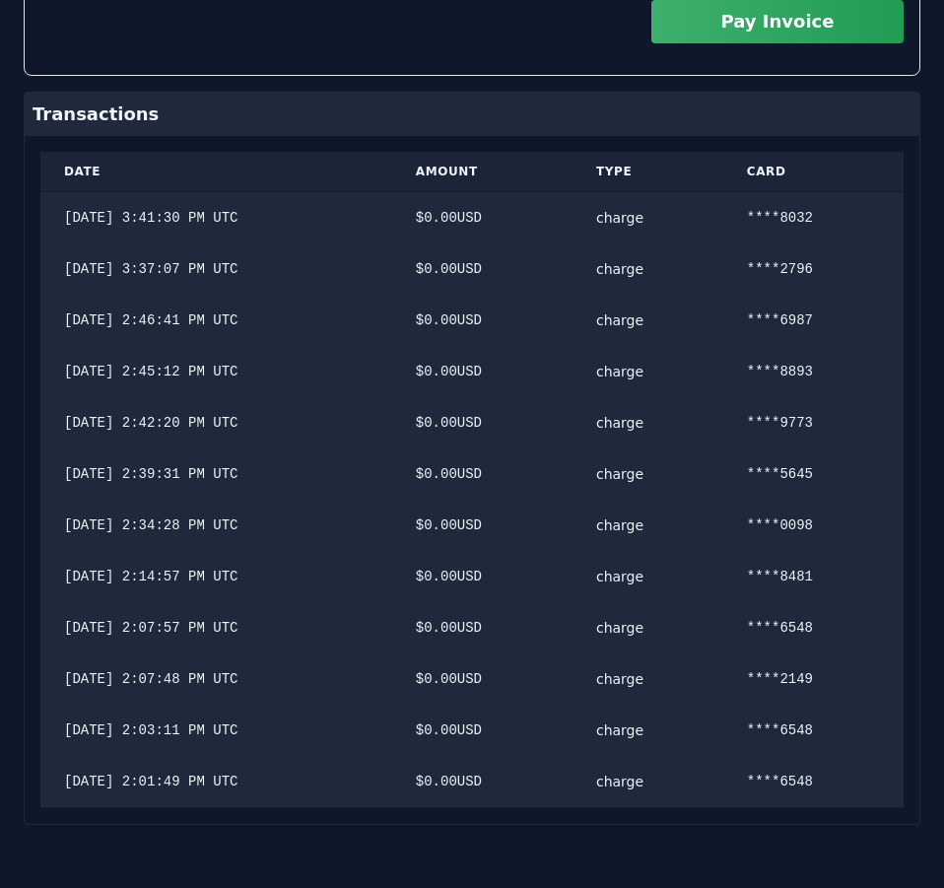
click at [869, 251] on div "[DOMAIN_NAME] [EMAIL_ADDRESS][DOMAIN_NAME] [STREET_ADDRESS][PERSON_NAME] [PERSO…" at bounding box center [472, 94] width 897 height 1459
click at [846, 35] on button "Pay Invoice" at bounding box center [777, 21] width 252 height 43
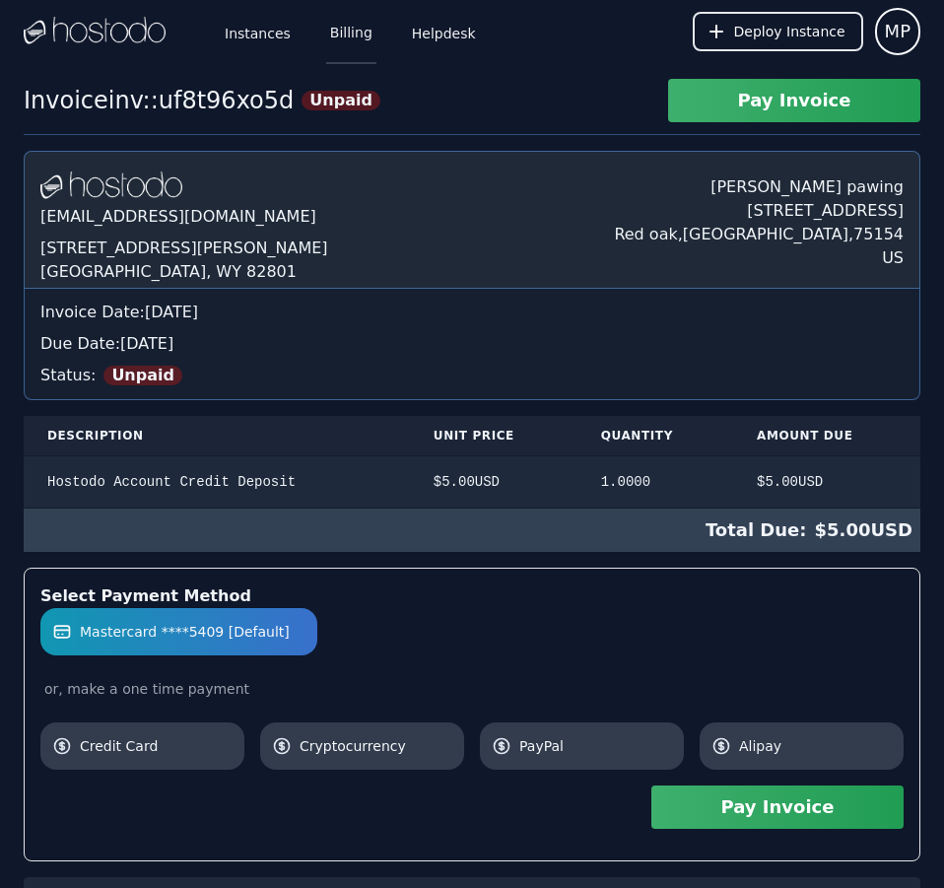
click at [344, 38] on link "Billing" at bounding box center [351, 31] width 50 height 65
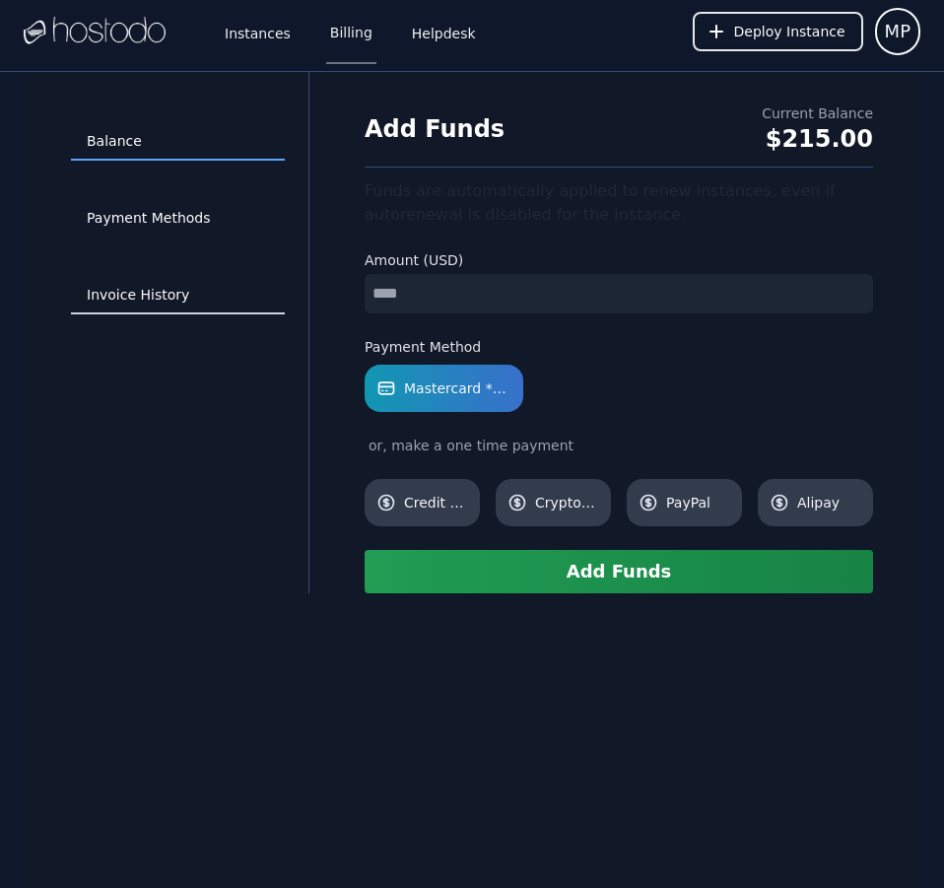
click at [149, 293] on link "Invoice History" at bounding box center [178, 295] width 214 height 37
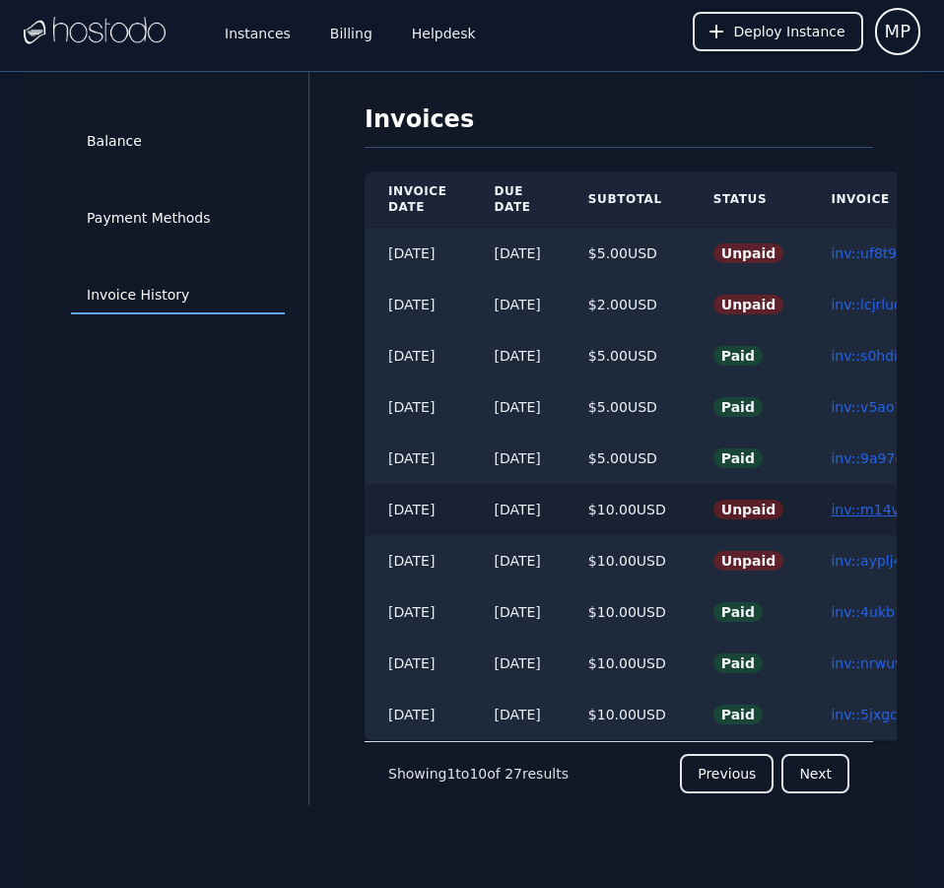
click at [882, 504] on link "inv::m14vhd574m ≫" at bounding box center [901, 510] width 140 height 16
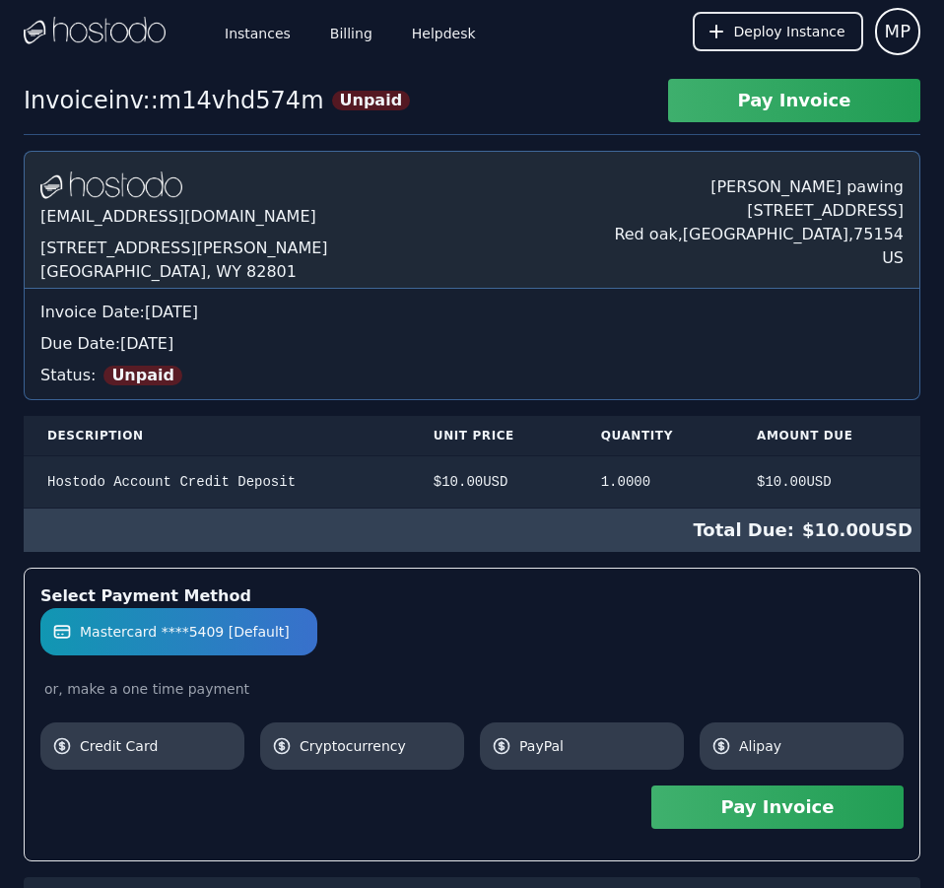
click at [771, 813] on button "Pay Invoice" at bounding box center [777, 806] width 252 height 43
click at [342, 32] on link "Billing" at bounding box center [351, 31] width 50 height 65
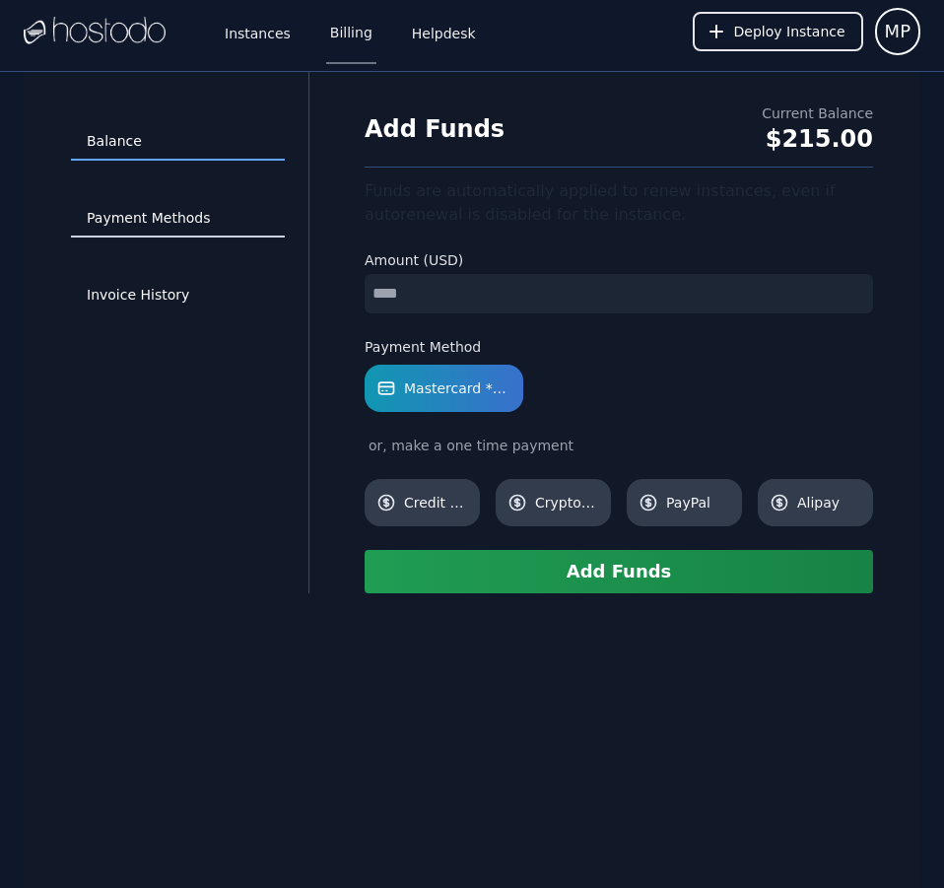
click at [162, 211] on link "Payment Methods" at bounding box center [178, 218] width 214 height 37
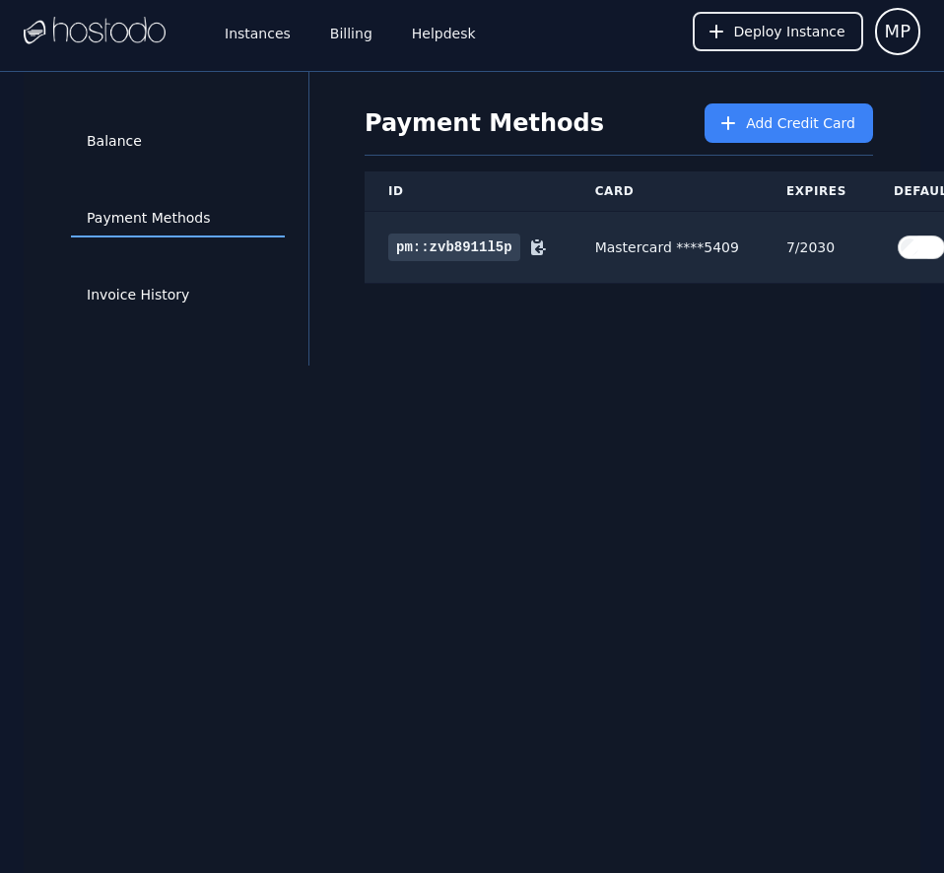
click at [745, 372] on div "Balance Payment Methods Invoice History Payment Methods Add Credit Card ID Card…" at bounding box center [472, 508] width 897 height 873
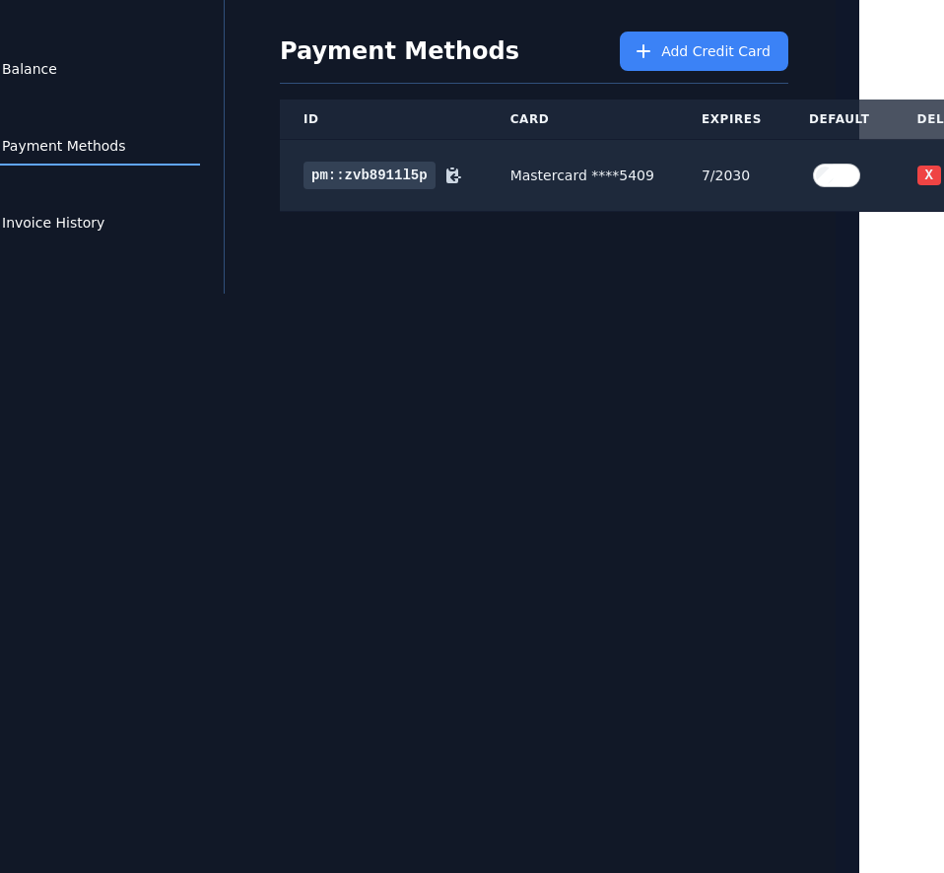
click at [851, 363] on div "Balance Payment Methods Invoice History Payment Methods Add Credit Card ID Card…" at bounding box center [387, 436] width 944 height 874
click at [917, 166] on button "X" at bounding box center [929, 176] width 24 height 20
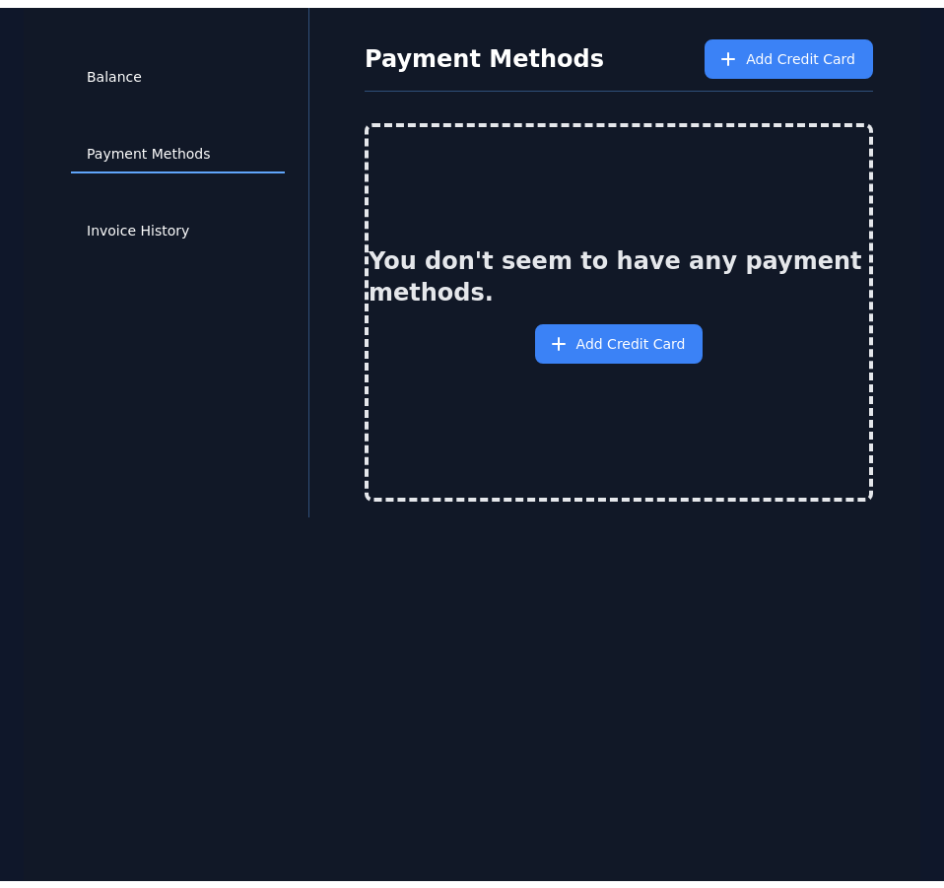
scroll to position [72, 0]
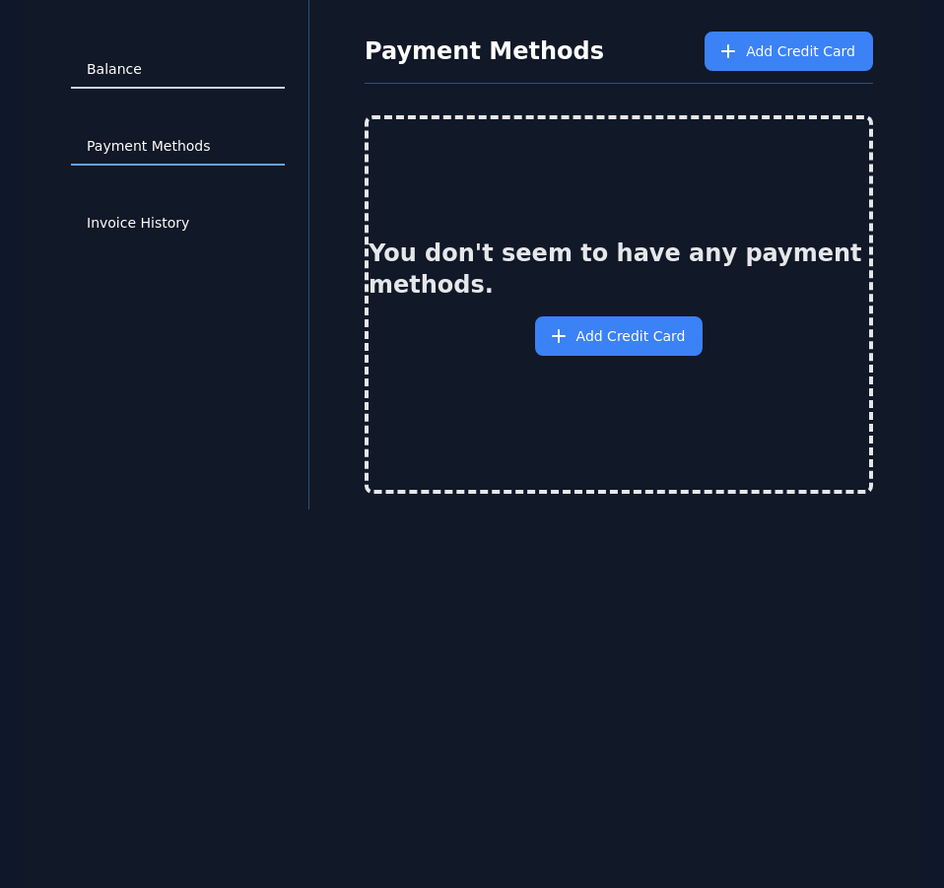
click at [280, 79] on div "Balance Payment Methods Invoice History" at bounding box center [178, 254] width 262 height 509
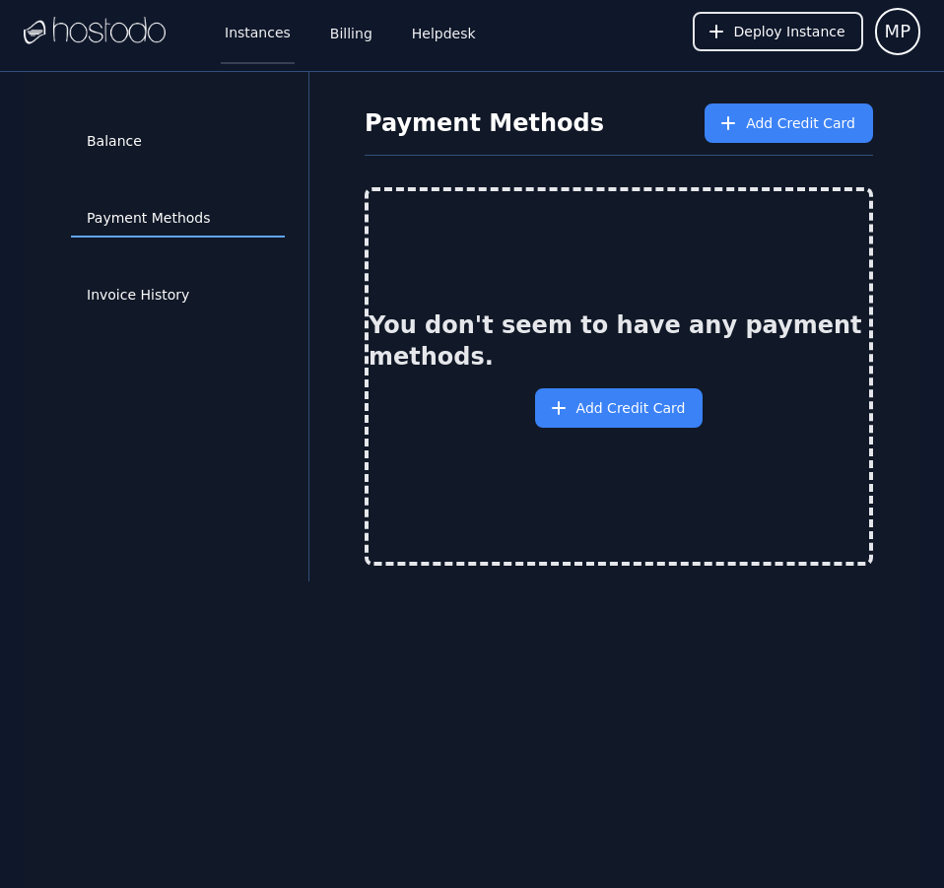
click at [256, 41] on link "Instances" at bounding box center [258, 31] width 74 height 65
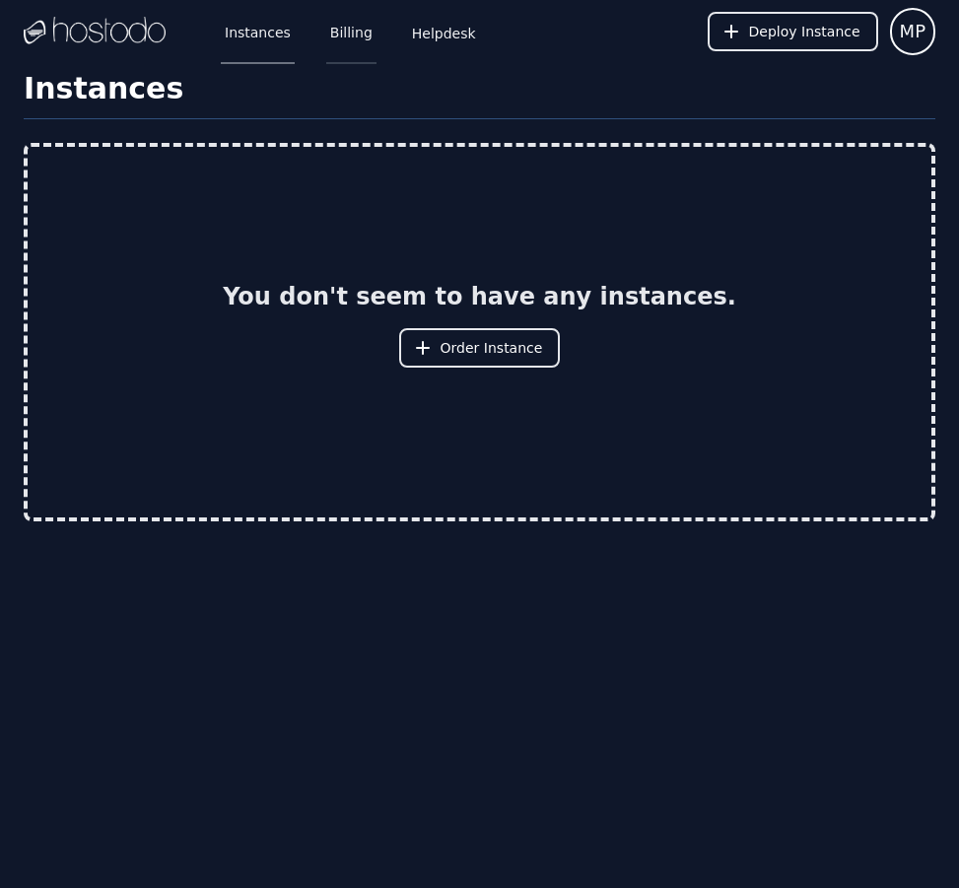
click at [343, 24] on link "Billing" at bounding box center [351, 31] width 50 height 65
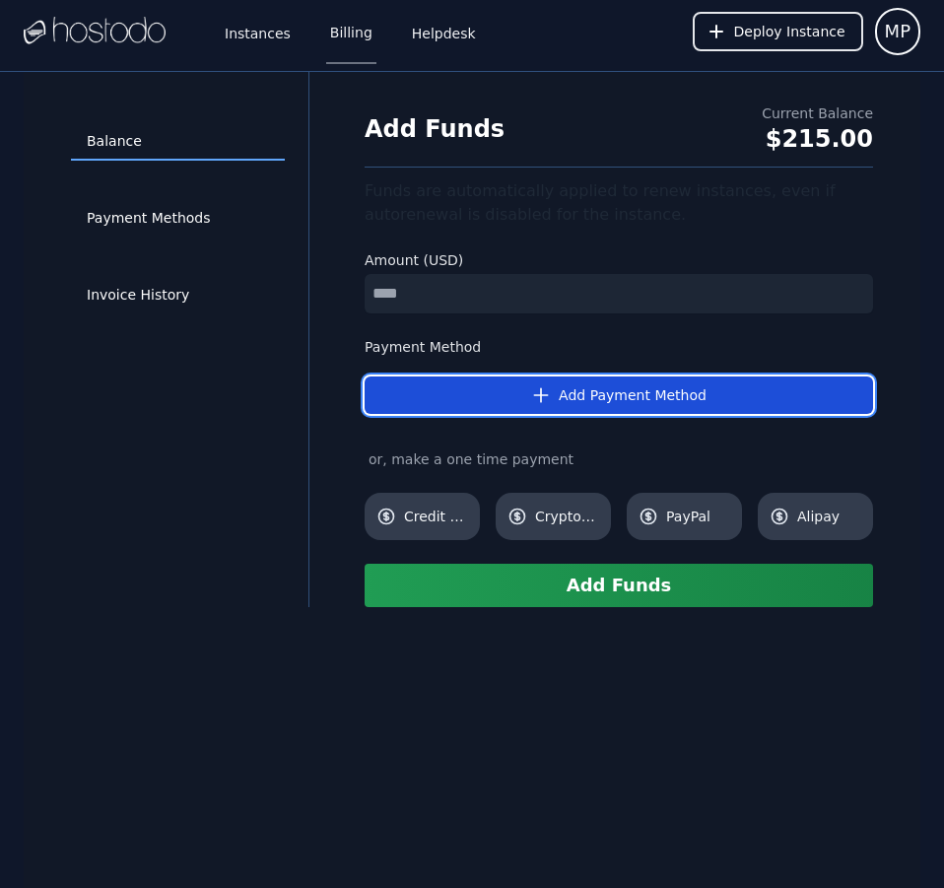
click at [543, 396] on icon "button" at bounding box center [541, 395] width 20 height 20
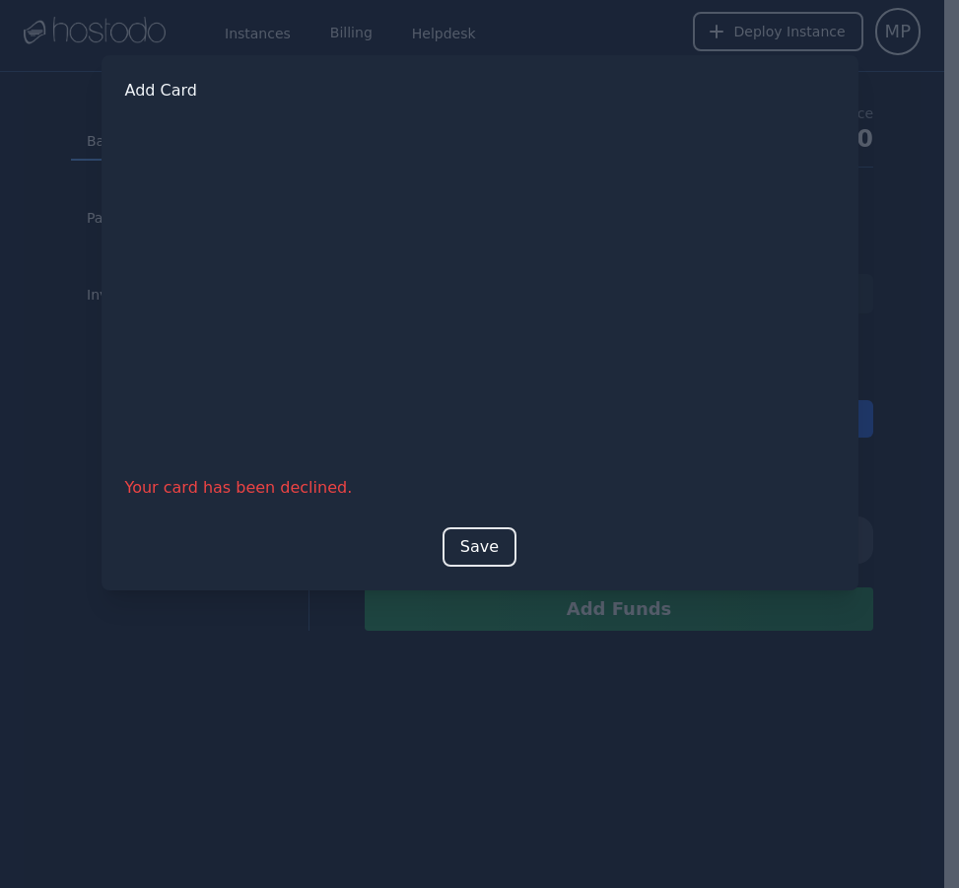
click at [370, 757] on div at bounding box center [479, 444] width 959 height 888
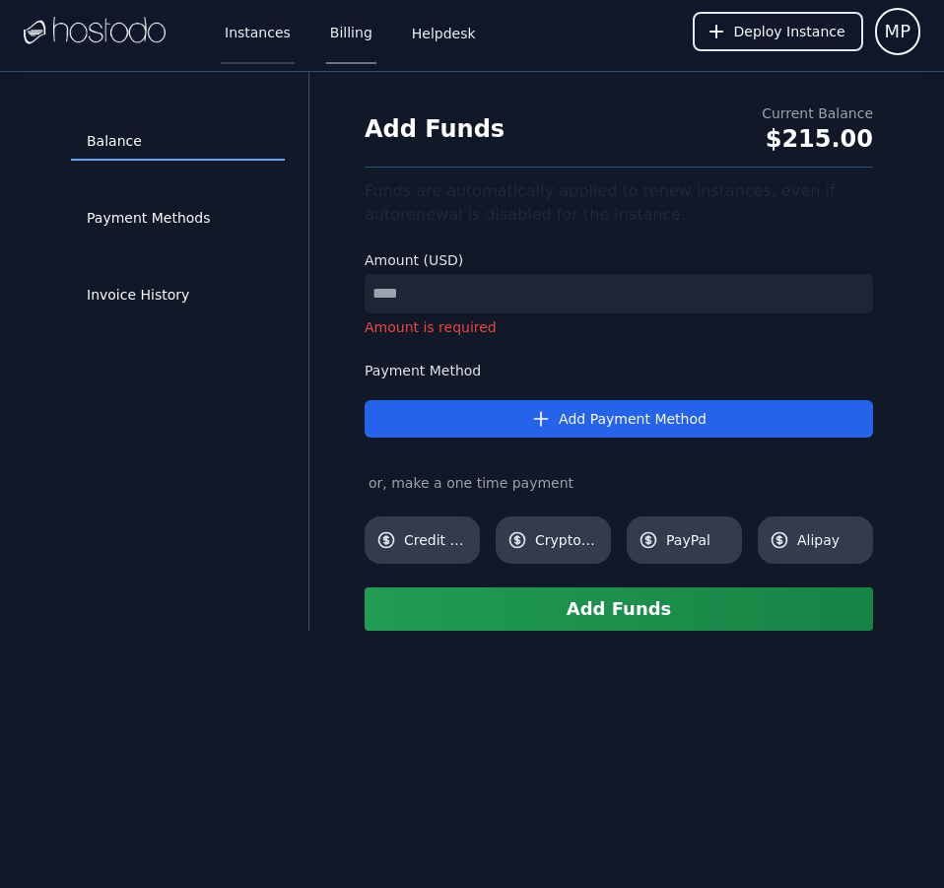
click at [226, 45] on link "Instances" at bounding box center [258, 31] width 74 height 65
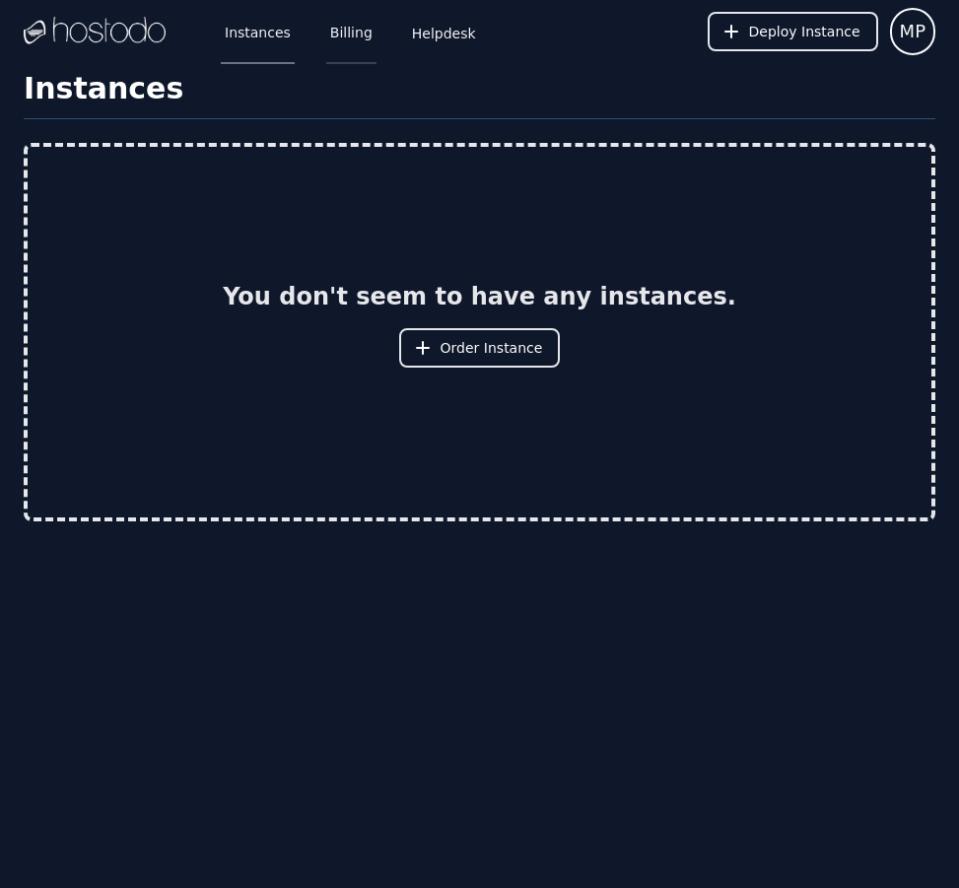
click at [343, 24] on link "Billing" at bounding box center [351, 31] width 50 height 65
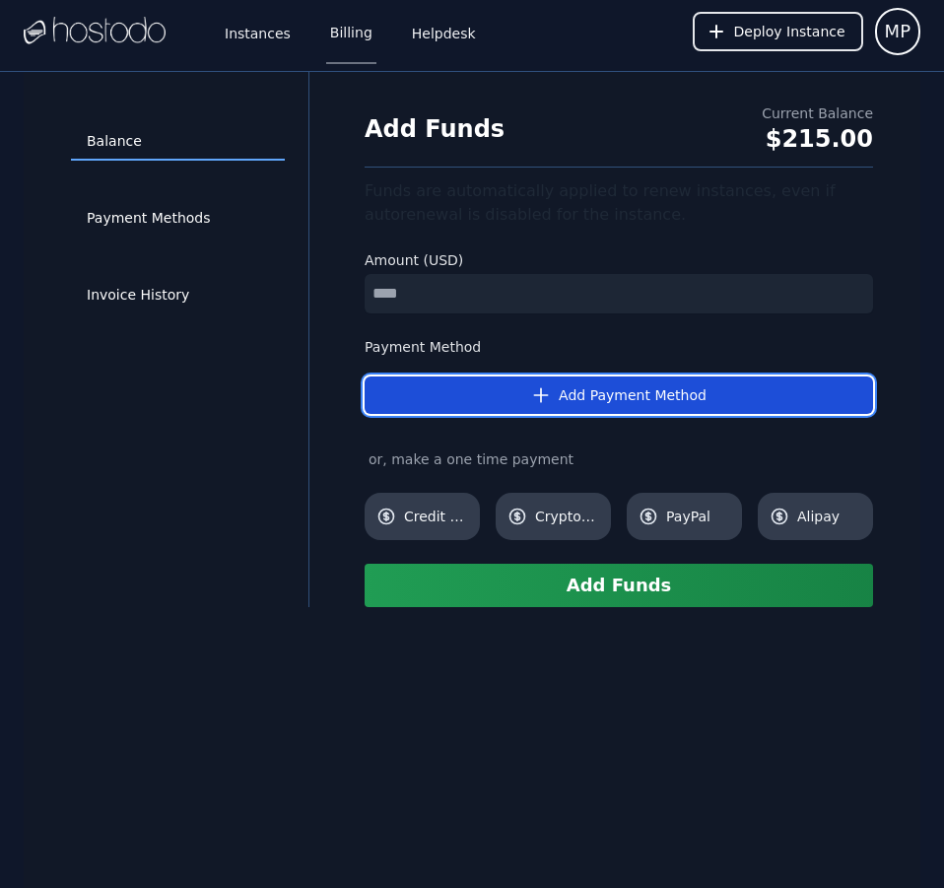
click at [545, 399] on icon "button" at bounding box center [541, 395] width 20 height 20
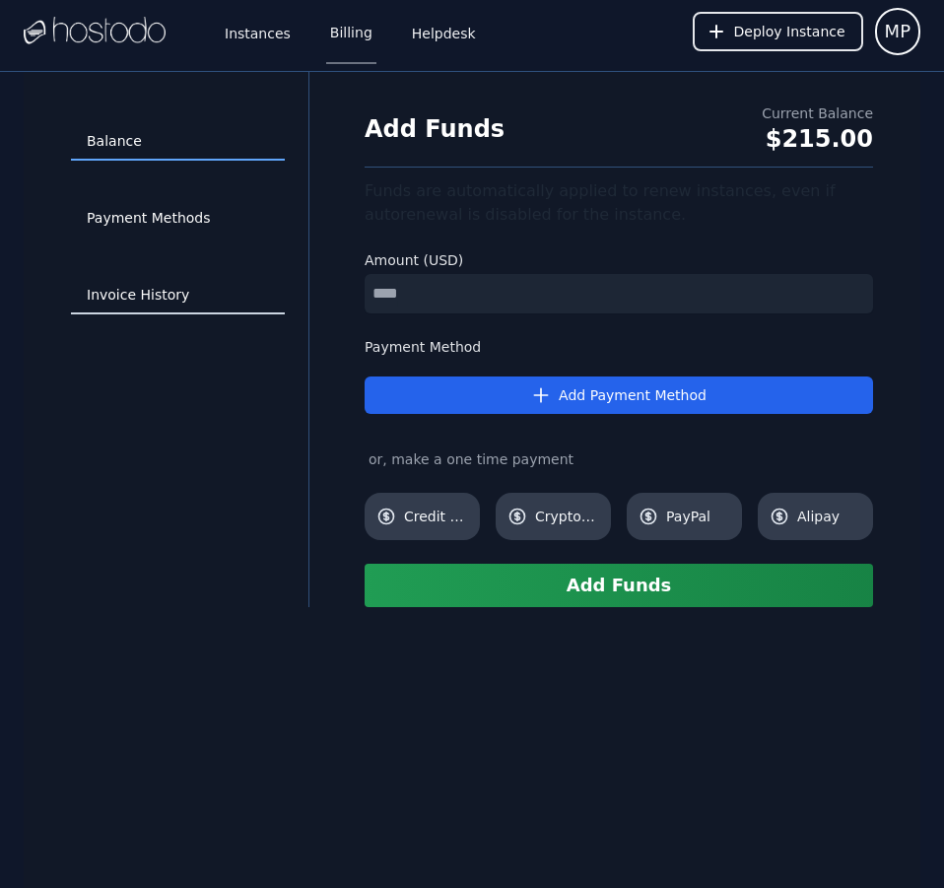
click at [97, 292] on link "Invoice History" at bounding box center [178, 295] width 214 height 37
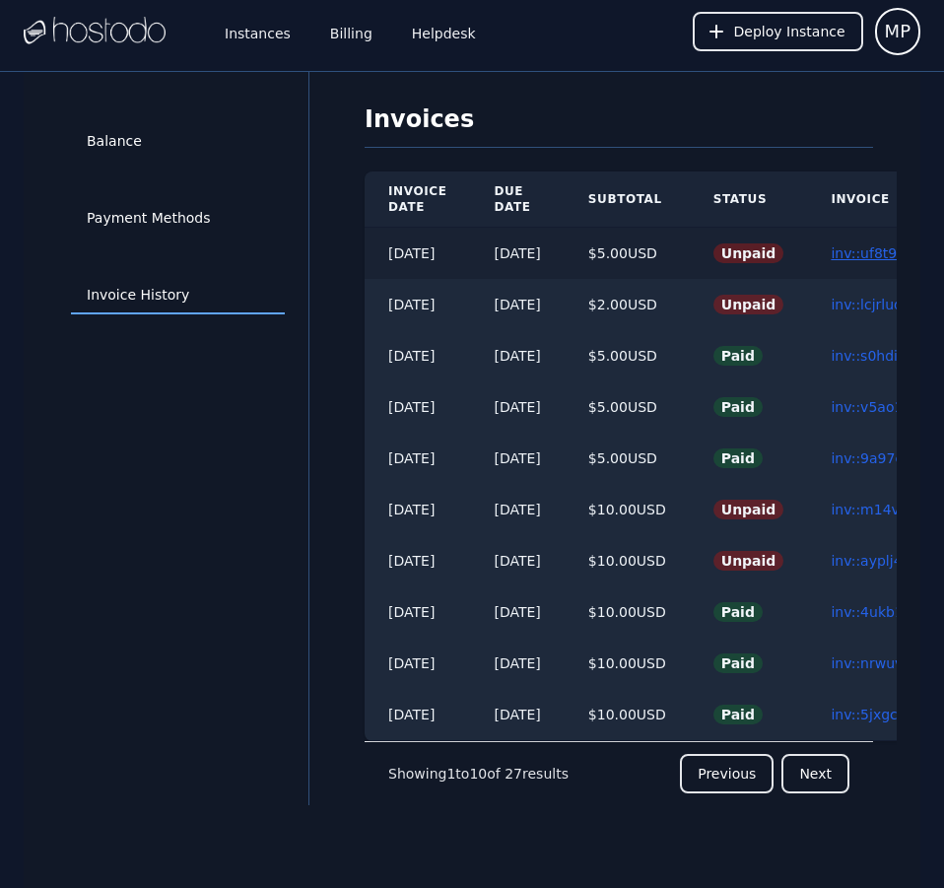
click at [867, 260] on link "inv::uf8t96xo5d ≫" at bounding box center [892, 253] width 123 height 16
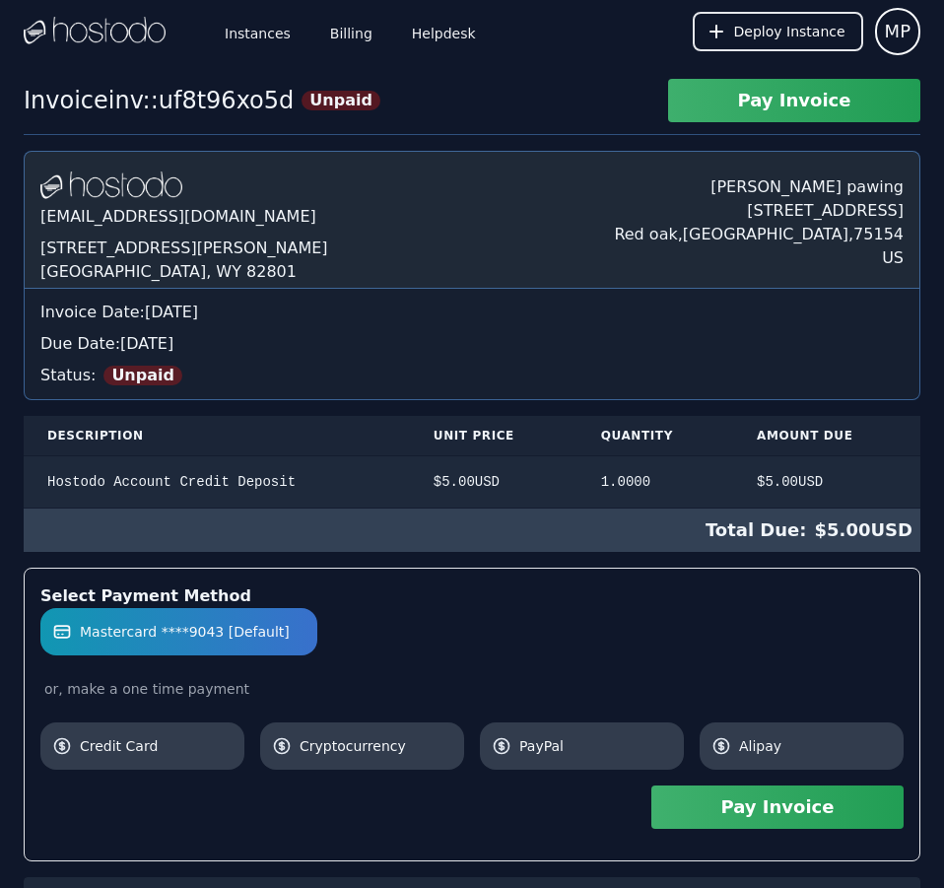
click at [815, 798] on button "Pay Invoice" at bounding box center [777, 806] width 252 height 43
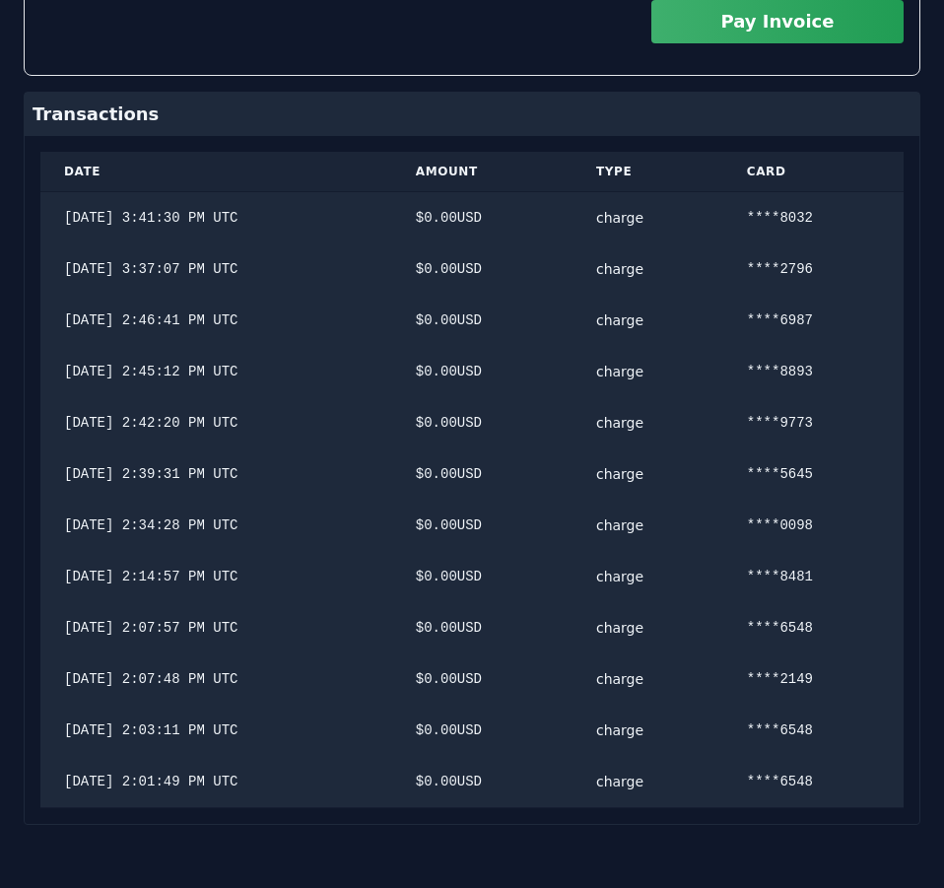
click at [543, 251] on div "Hostodo.com contact@hostodo.com 30 N Gould St, Ste N Sheridan, WY 82801 Martin …" at bounding box center [472, 94] width 897 height 1459
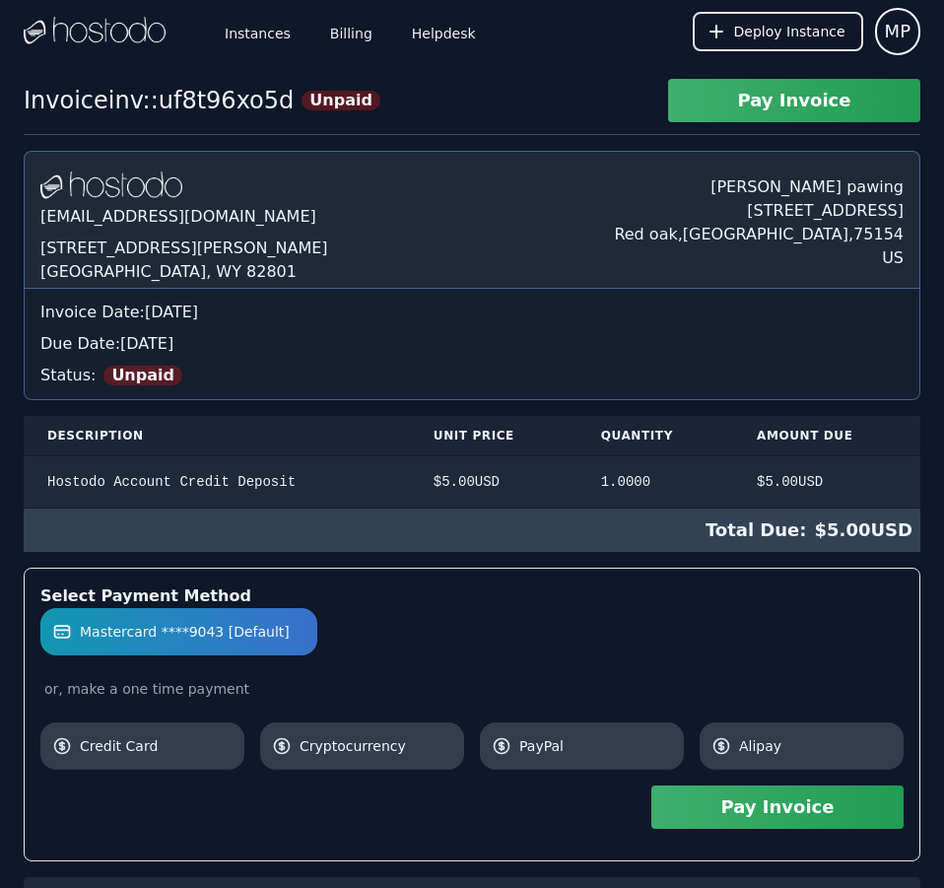
click at [543, 251] on div "Hostodo.com contact@hostodo.com 30 N Gould St, Ste N Sheridan, WY 82801 Martin …" at bounding box center [472, 880] width 897 height 1459
click at [840, 812] on button "Pay Invoice" at bounding box center [777, 806] width 252 height 43
click at [352, 37] on link "Billing" at bounding box center [351, 31] width 50 height 65
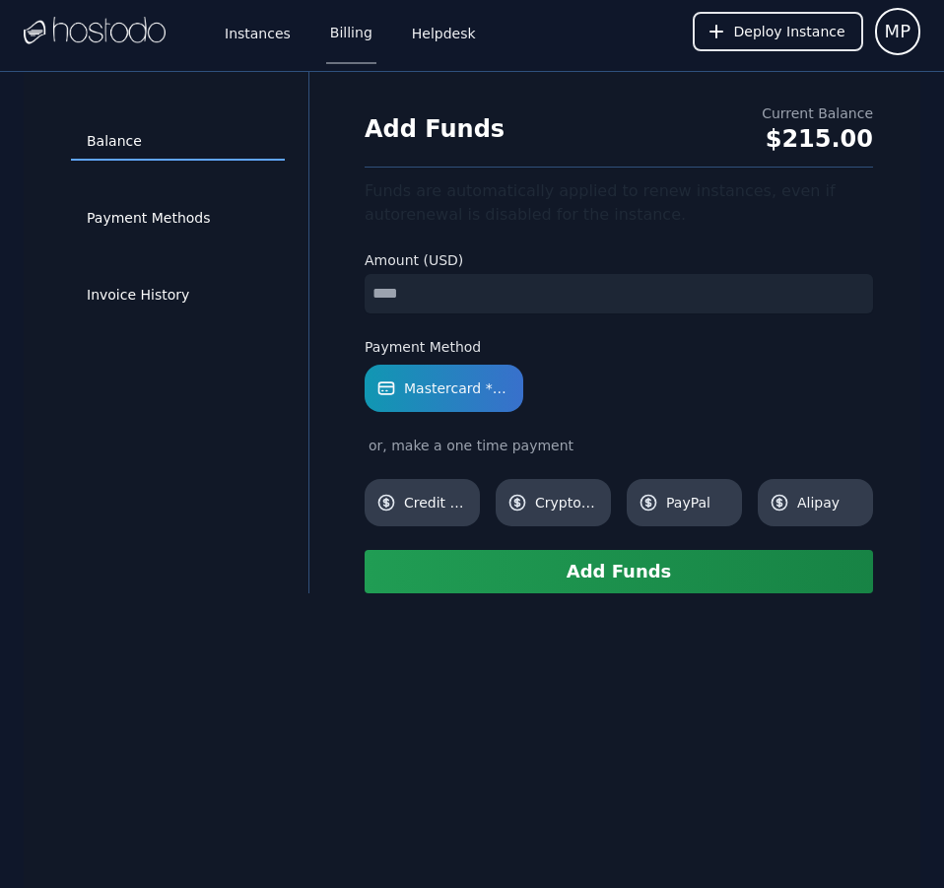
click at [481, 289] on input "number" at bounding box center [619, 293] width 508 height 39
type input "*"
click at [639, 572] on button "Add Funds" at bounding box center [619, 571] width 508 height 43
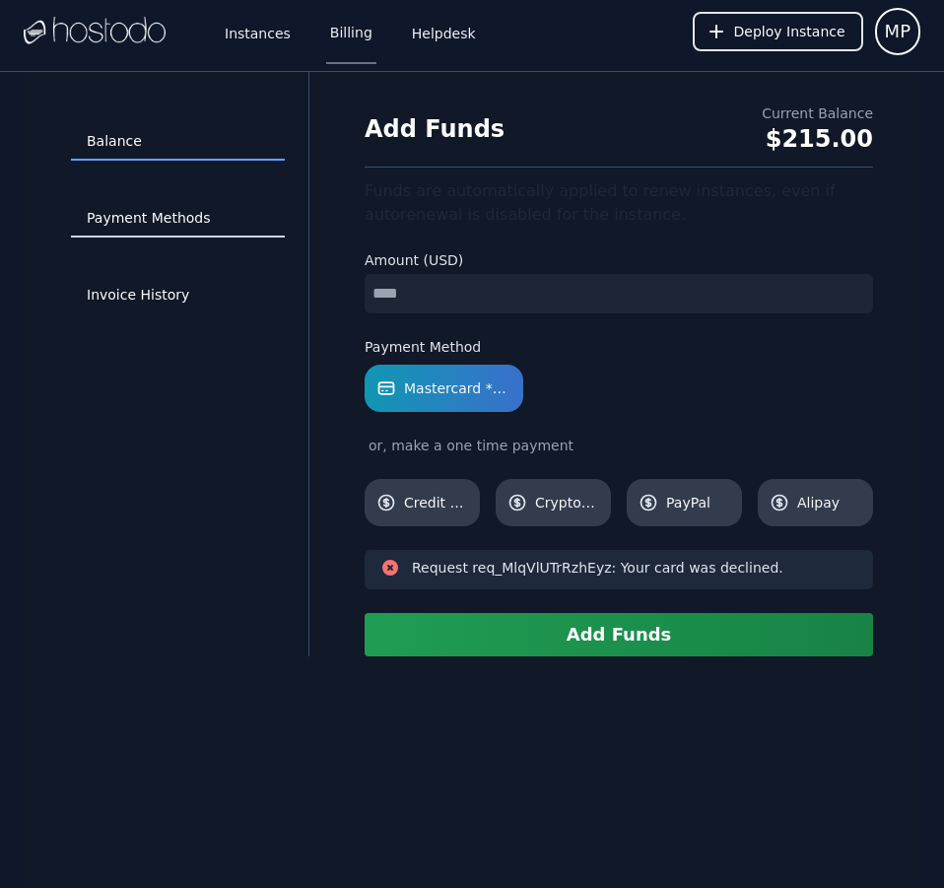
click at [176, 216] on link "Payment Methods" at bounding box center [178, 218] width 214 height 37
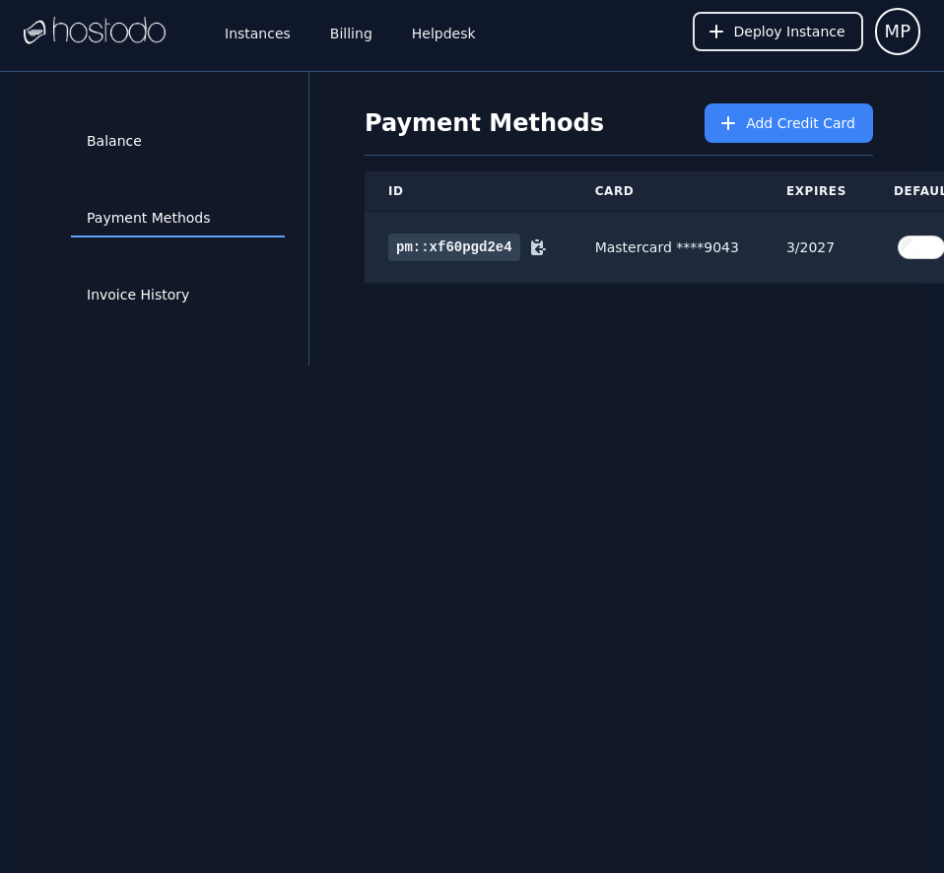
click at [620, 516] on div "Balance Payment Methods Invoice History Payment Methods Add Credit Card ID Card…" at bounding box center [472, 508] width 897 height 873
click at [827, 381] on div "Balance Payment Methods Invoice History Payment Methods Add Credit Card ID Card…" at bounding box center [472, 508] width 897 height 873
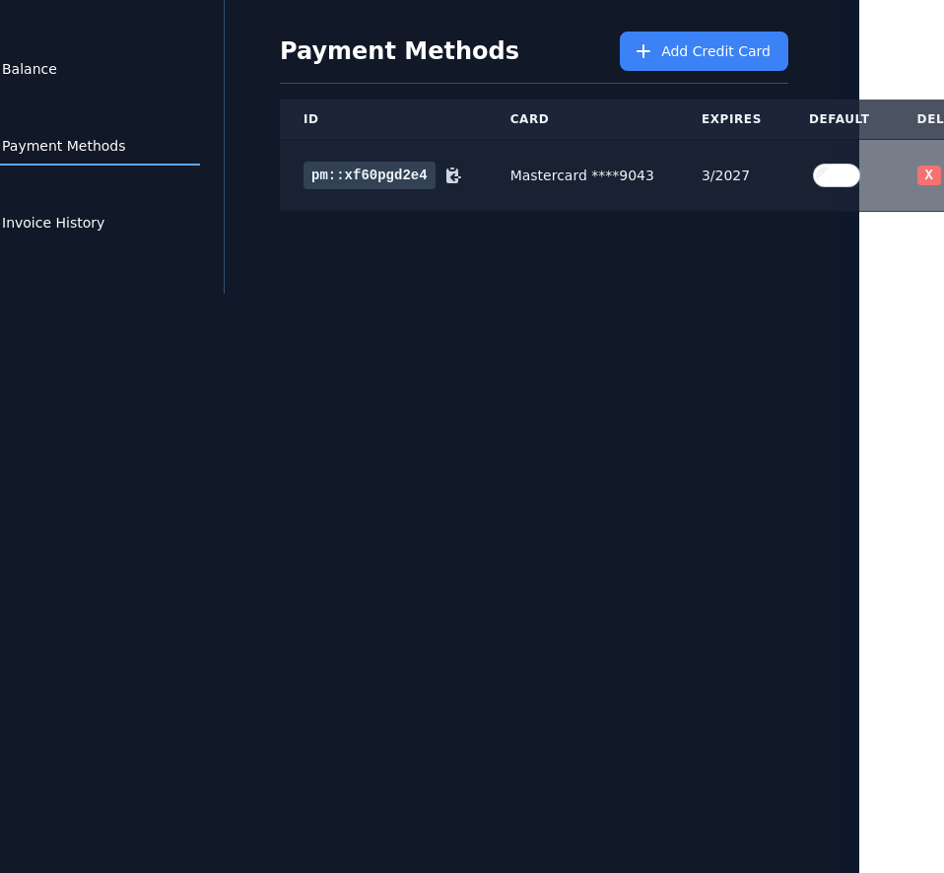
click at [917, 166] on button "X" at bounding box center [929, 176] width 24 height 20
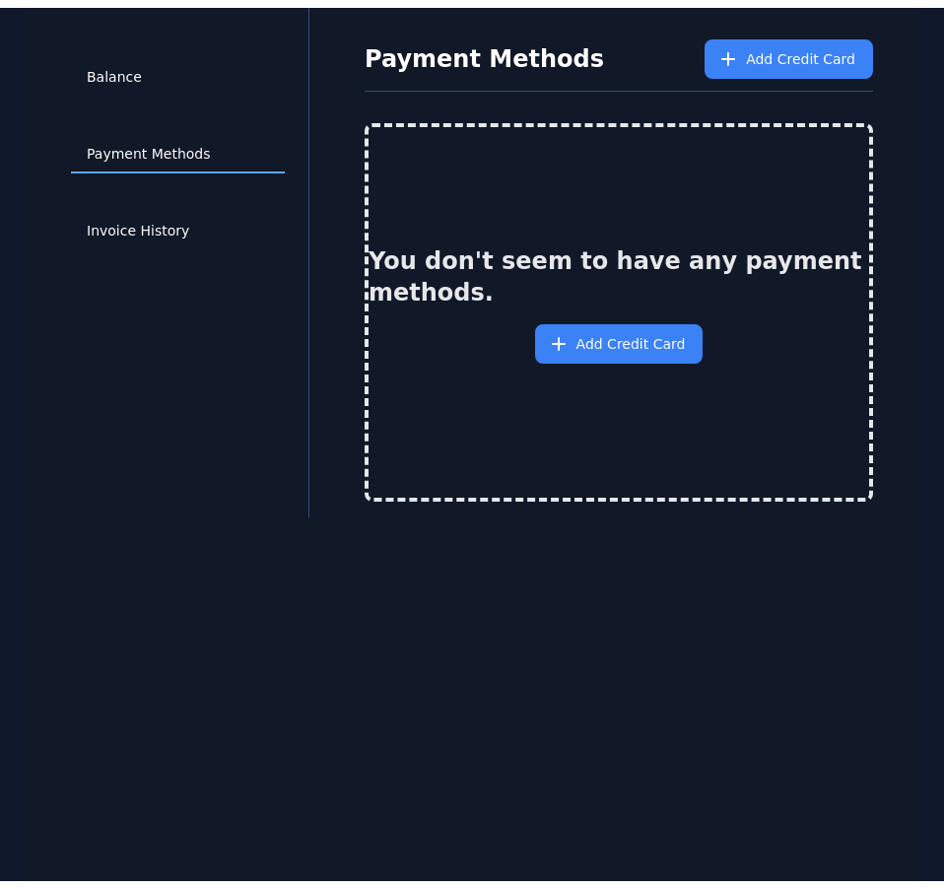
scroll to position [72, 0]
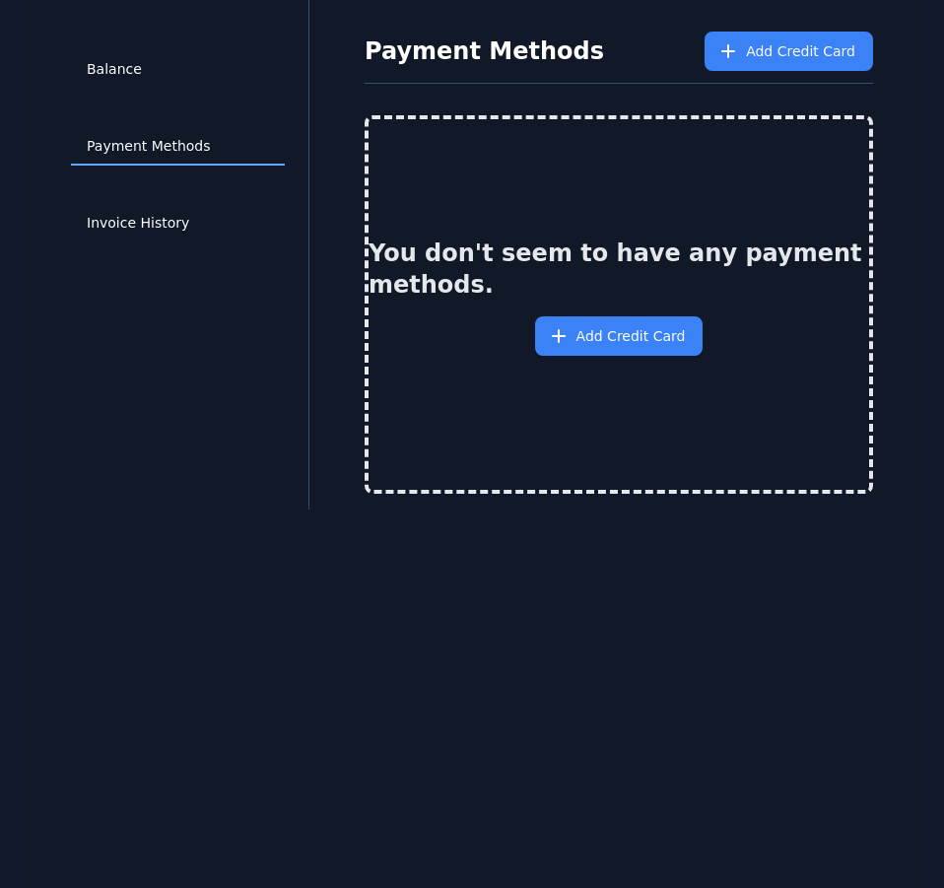
click at [423, 344] on div "You don't seem to have any payment methods. Add Credit Card" at bounding box center [619, 304] width 501 height 370
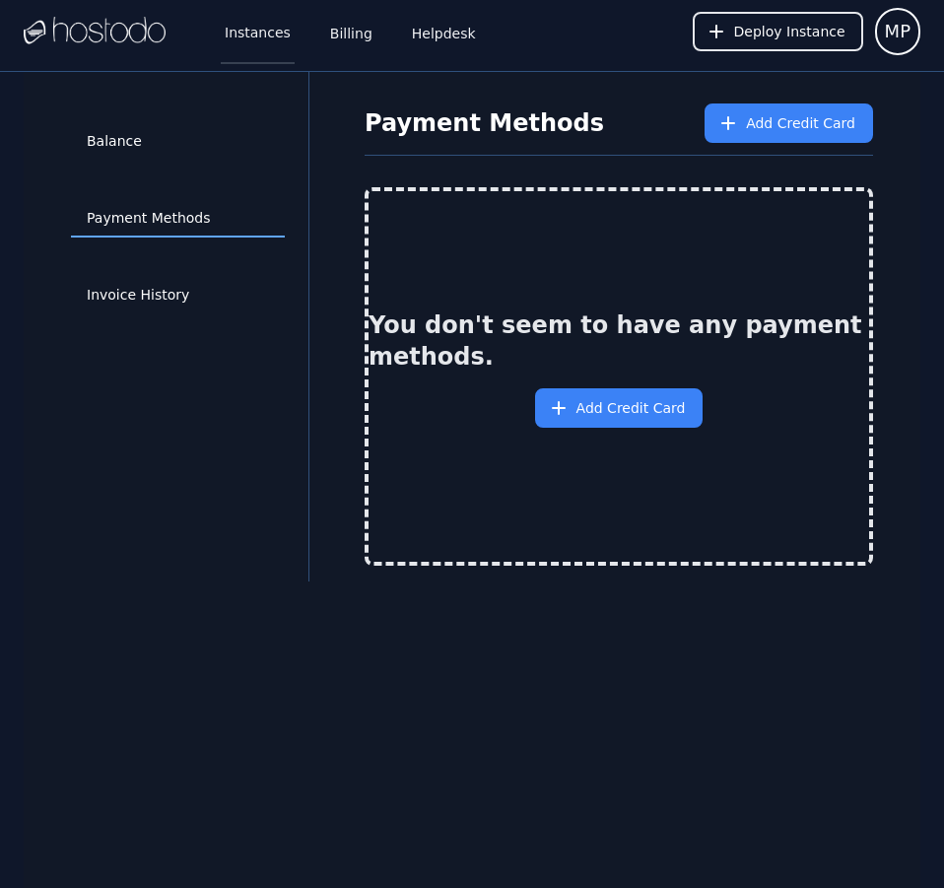
click at [236, 33] on link "Instances" at bounding box center [258, 31] width 74 height 65
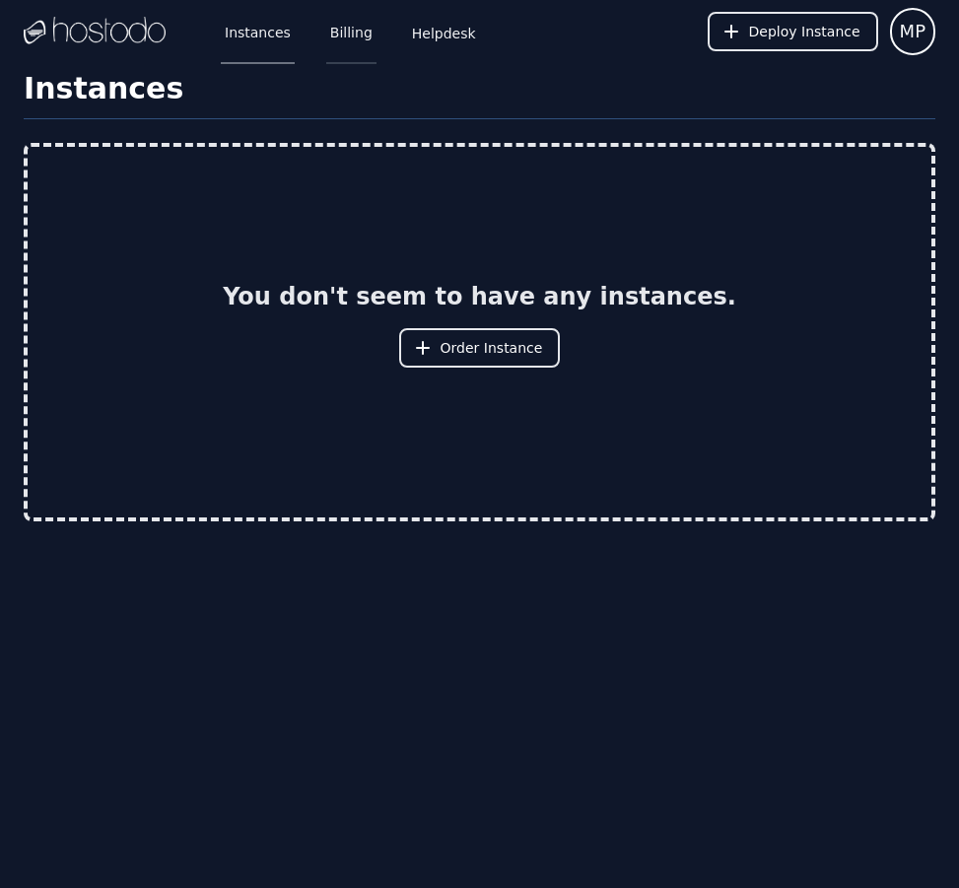
click at [343, 36] on link "Billing" at bounding box center [351, 31] width 50 height 65
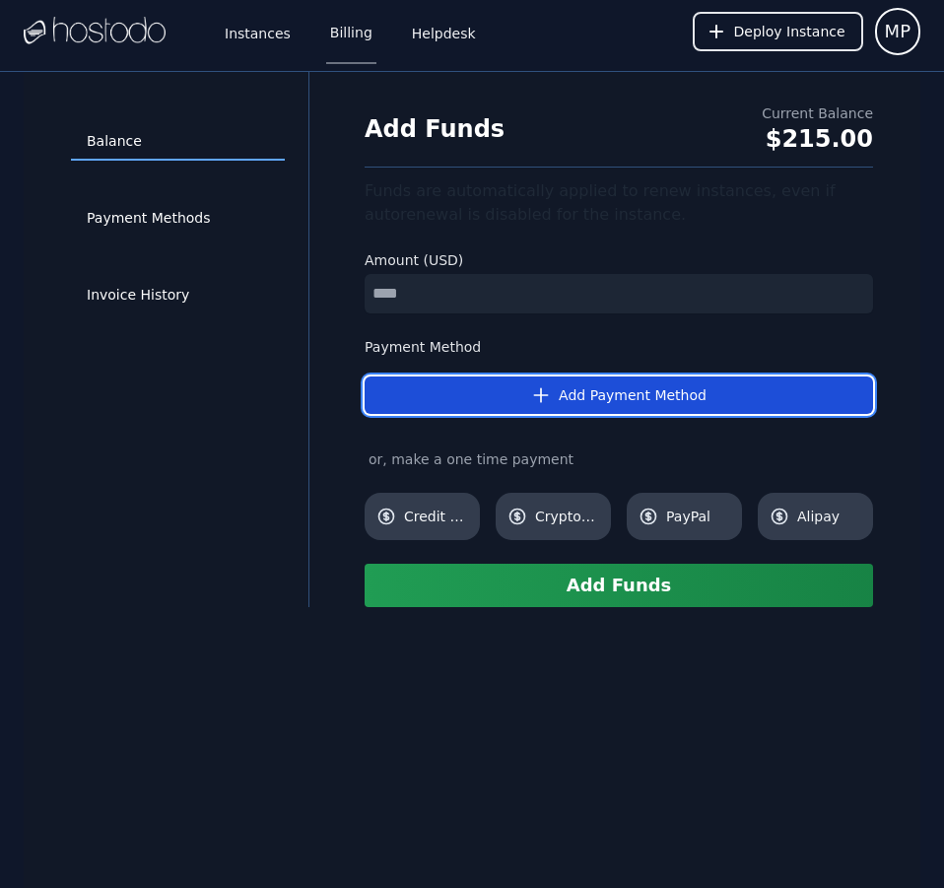
click at [585, 391] on button "Add Payment Method" at bounding box center [619, 394] width 508 height 37
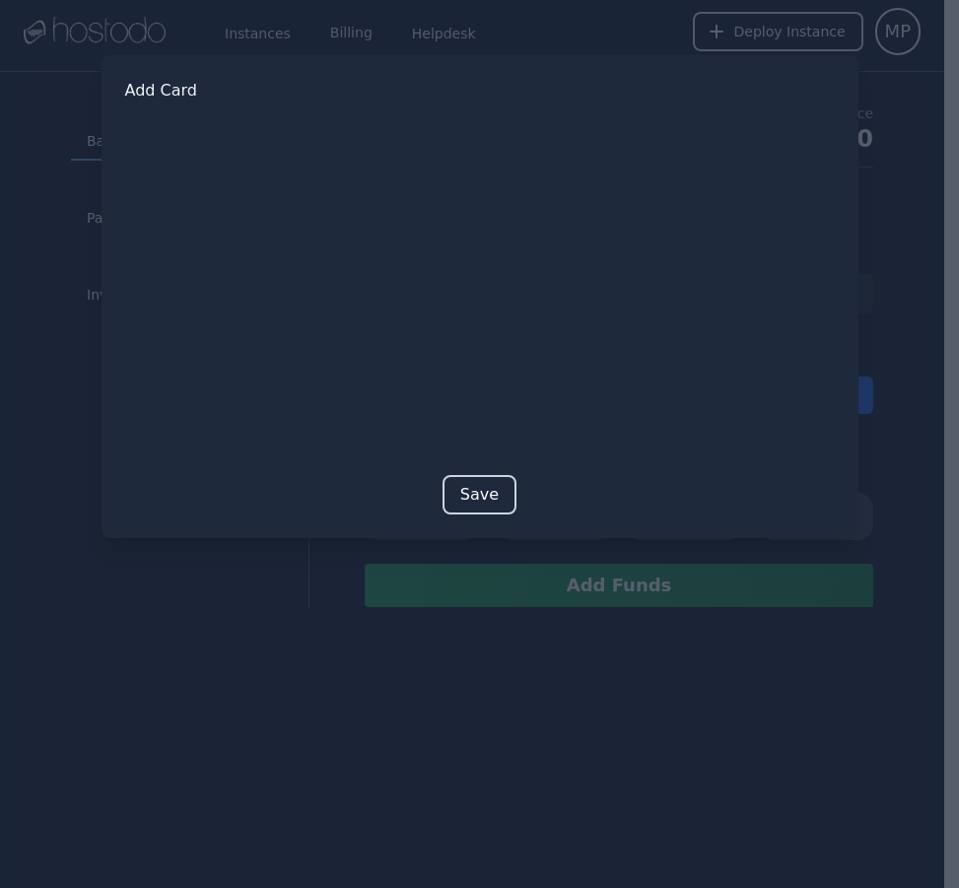
click at [475, 500] on button "Save" at bounding box center [479, 494] width 74 height 39
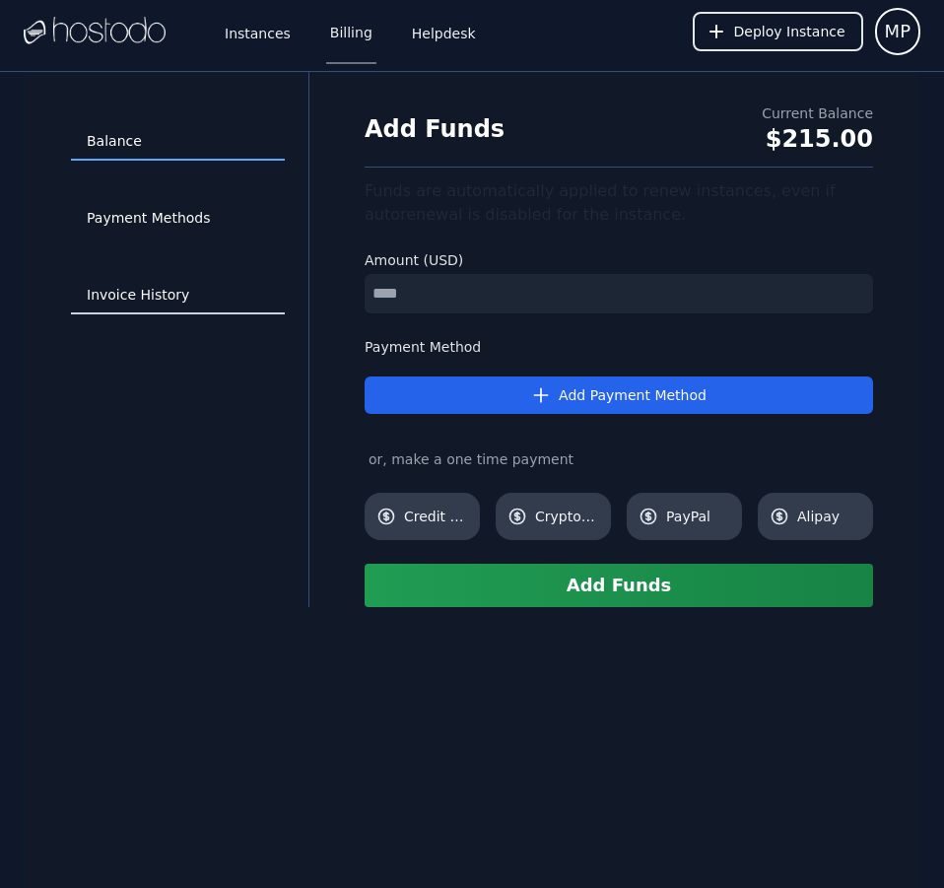
click at [127, 297] on link "Invoice History" at bounding box center [178, 295] width 214 height 37
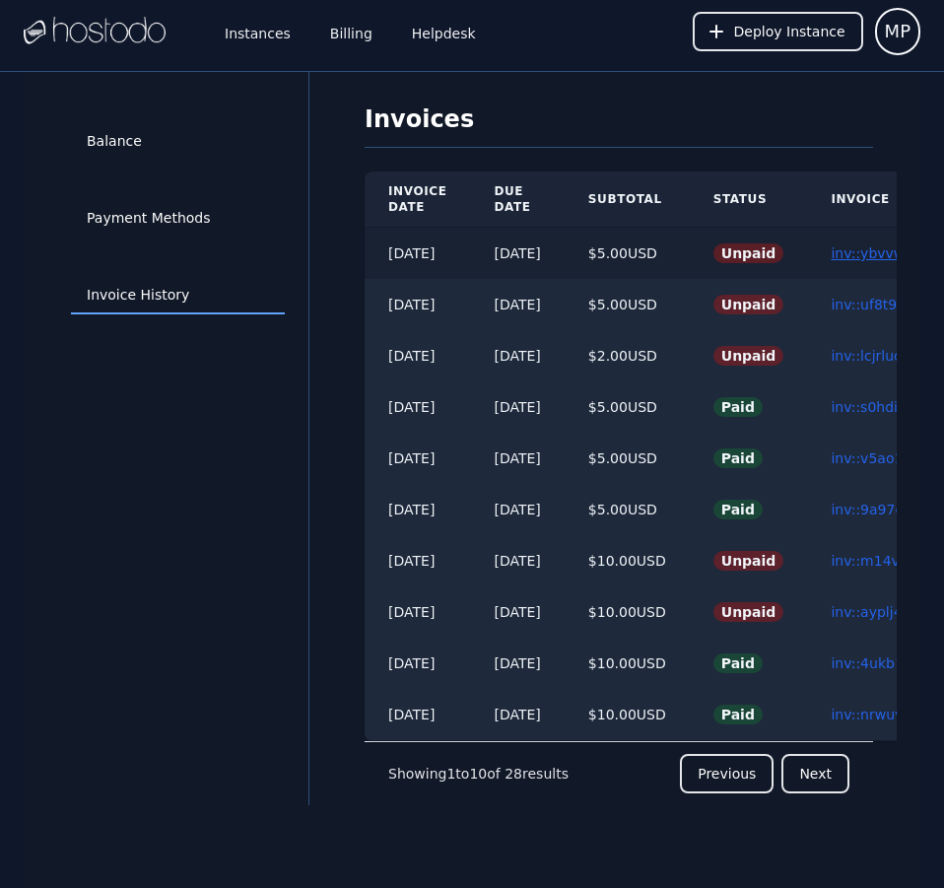
click at [864, 247] on link "inv::ybvvwnms9w ≫" at bounding box center [900, 253] width 138 height 16
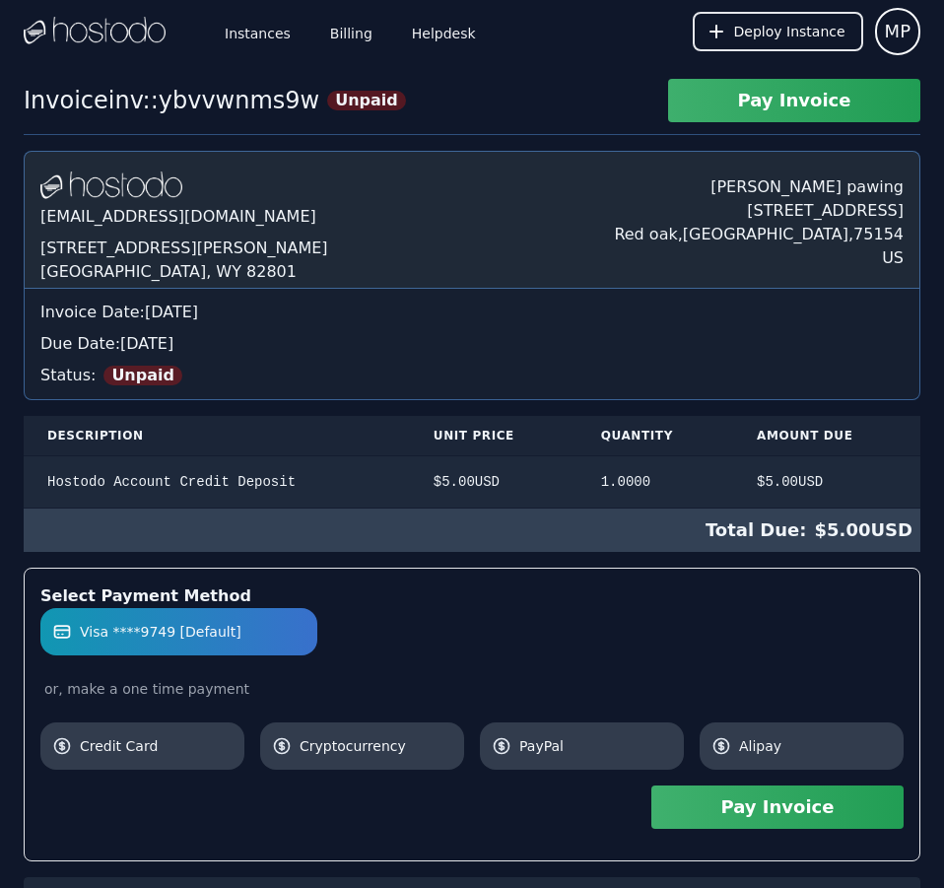
click at [828, 814] on button "Pay Invoice" at bounding box center [777, 806] width 252 height 43
click at [348, 27] on link "Billing" at bounding box center [351, 31] width 50 height 65
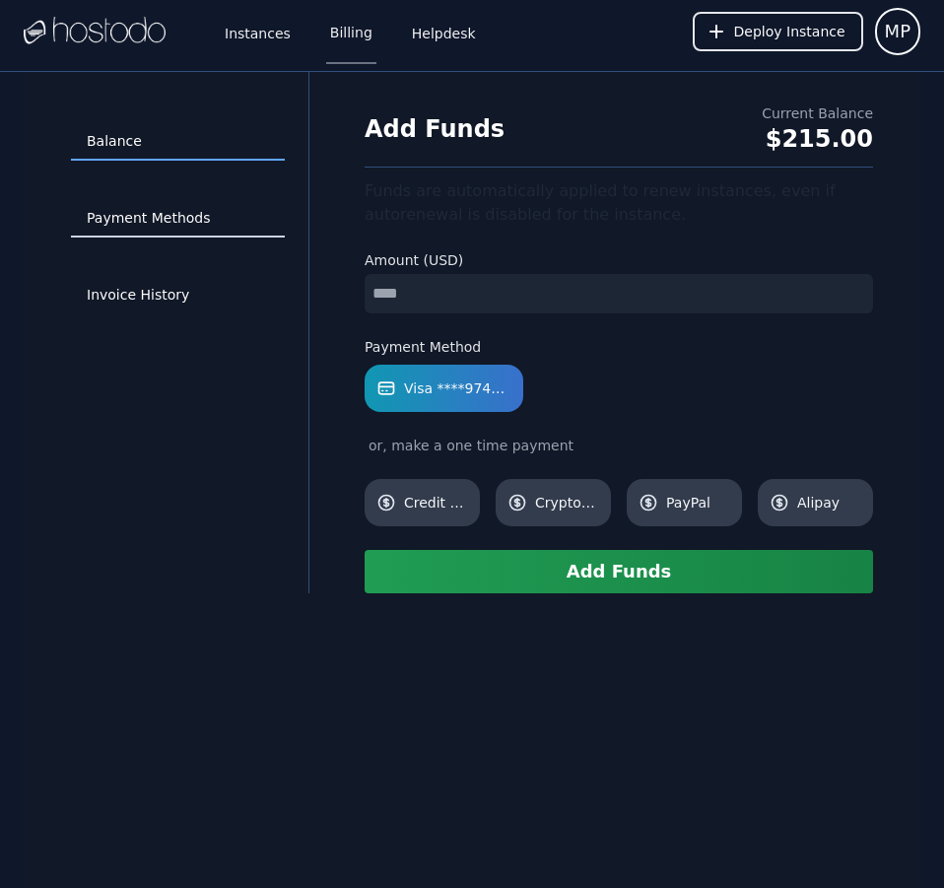
click at [160, 201] on link "Payment Methods" at bounding box center [178, 218] width 214 height 37
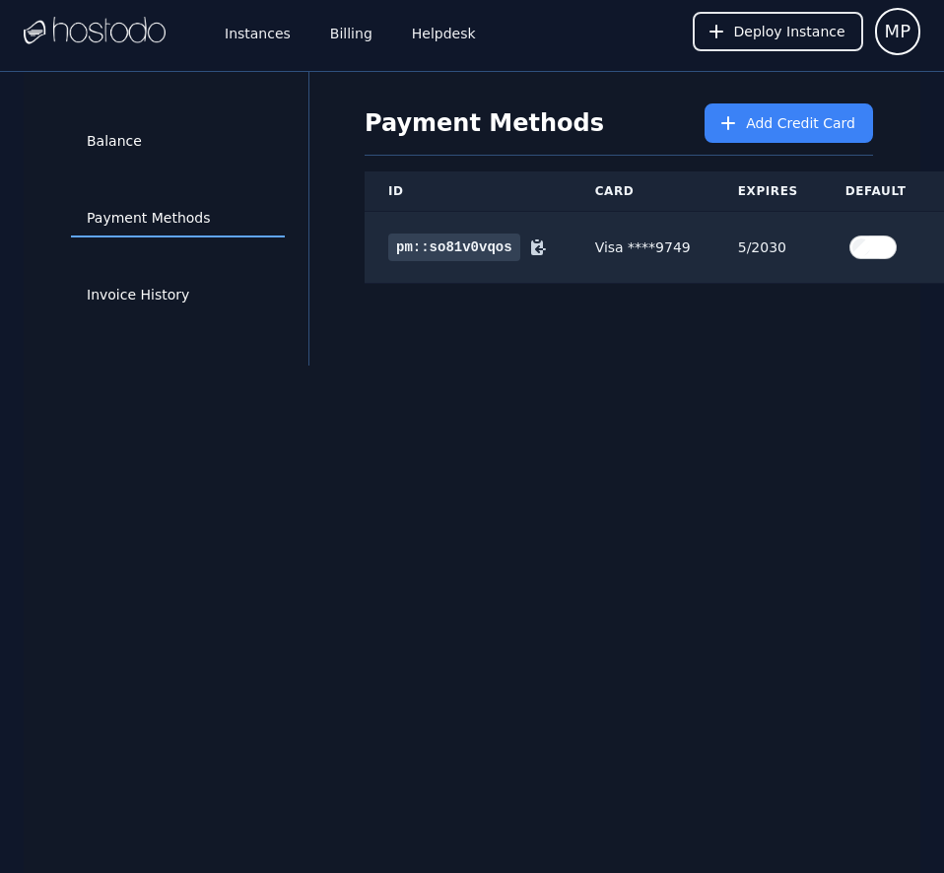
click at [669, 489] on div "Balance Payment Methods Invoice History Payment Methods Add Credit Card ID Card…" at bounding box center [472, 508] width 897 height 873
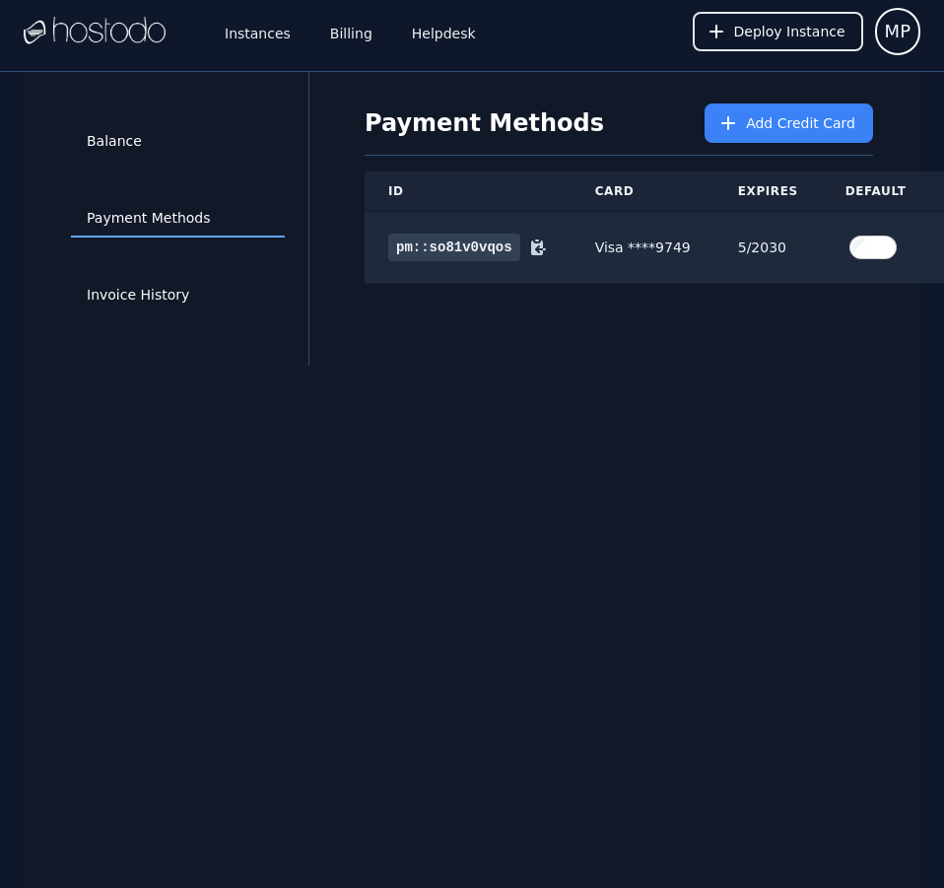
click at [144, 24] on img at bounding box center [95, 32] width 142 height 30
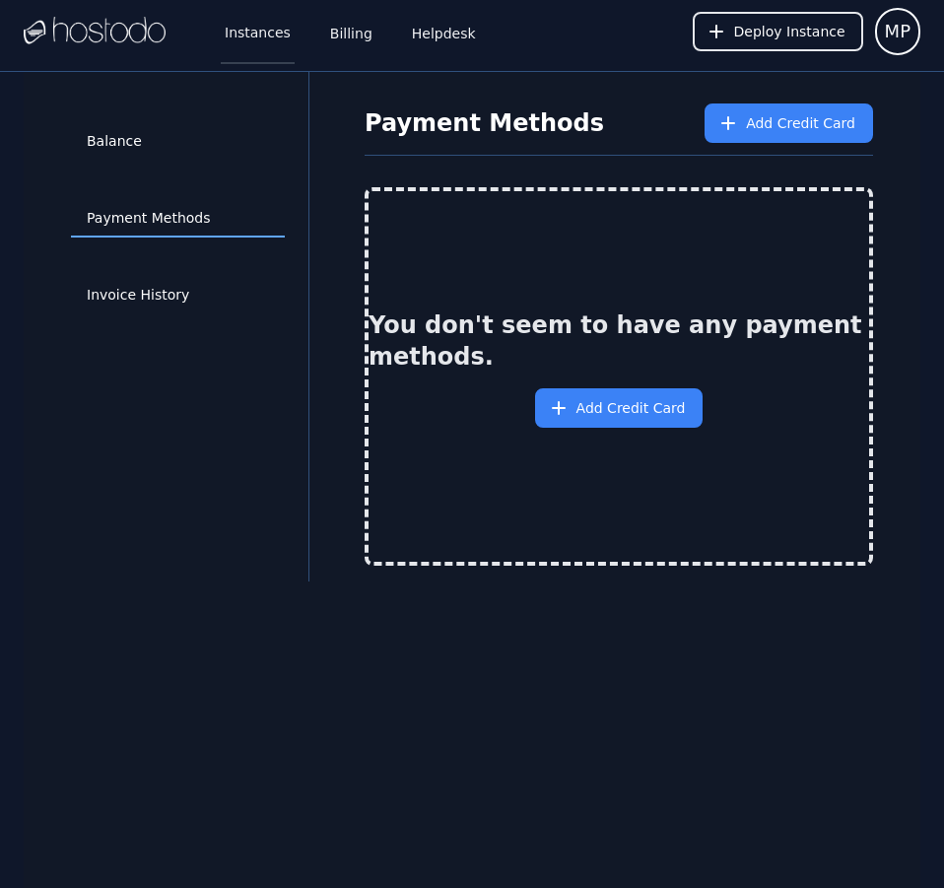
click at [246, 23] on link "Instances" at bounding box center [258, 31] width 74 height 65
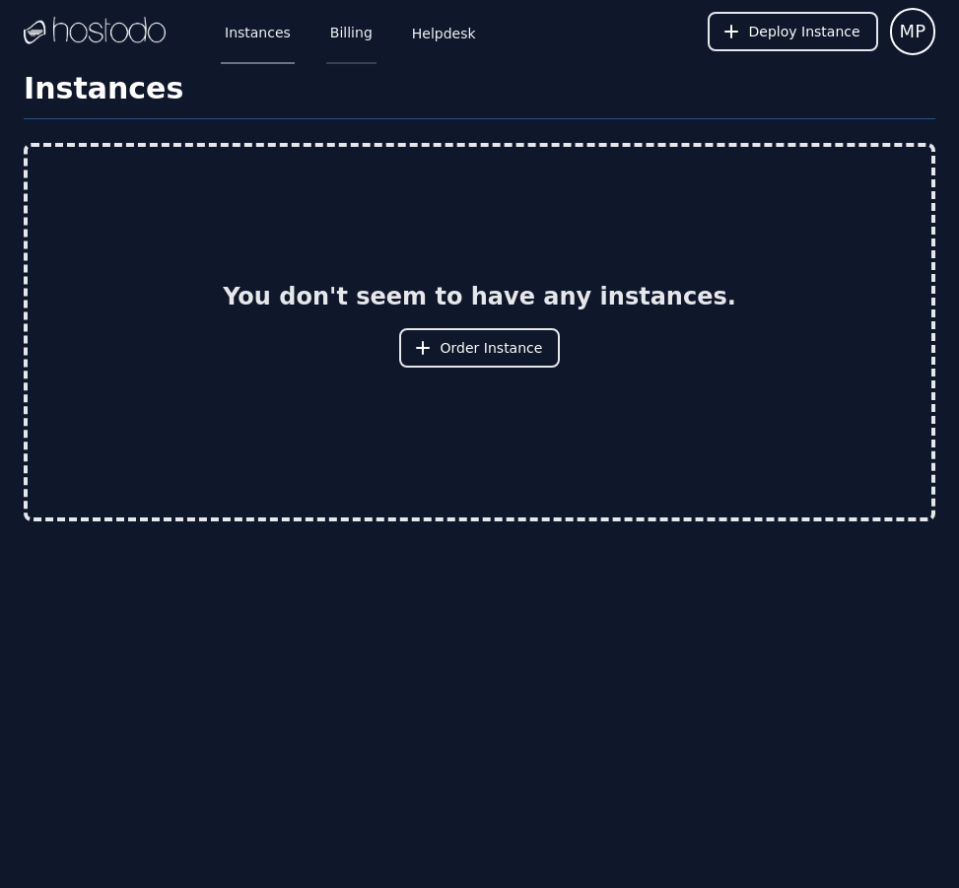
click at [359, 38] on link "Billing" at bounding box center [351, 31] width 50 height 65
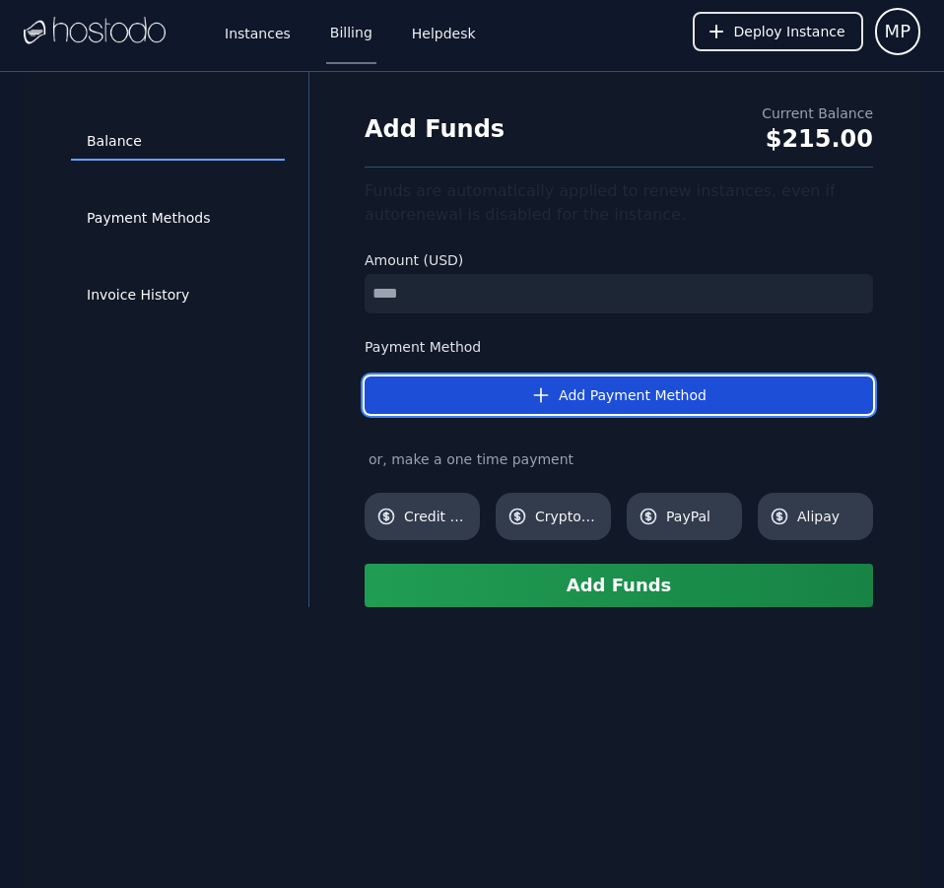
click at [670, 379] on button "Add Payment Method" at bounding box center [619, 394] width 508 height 37
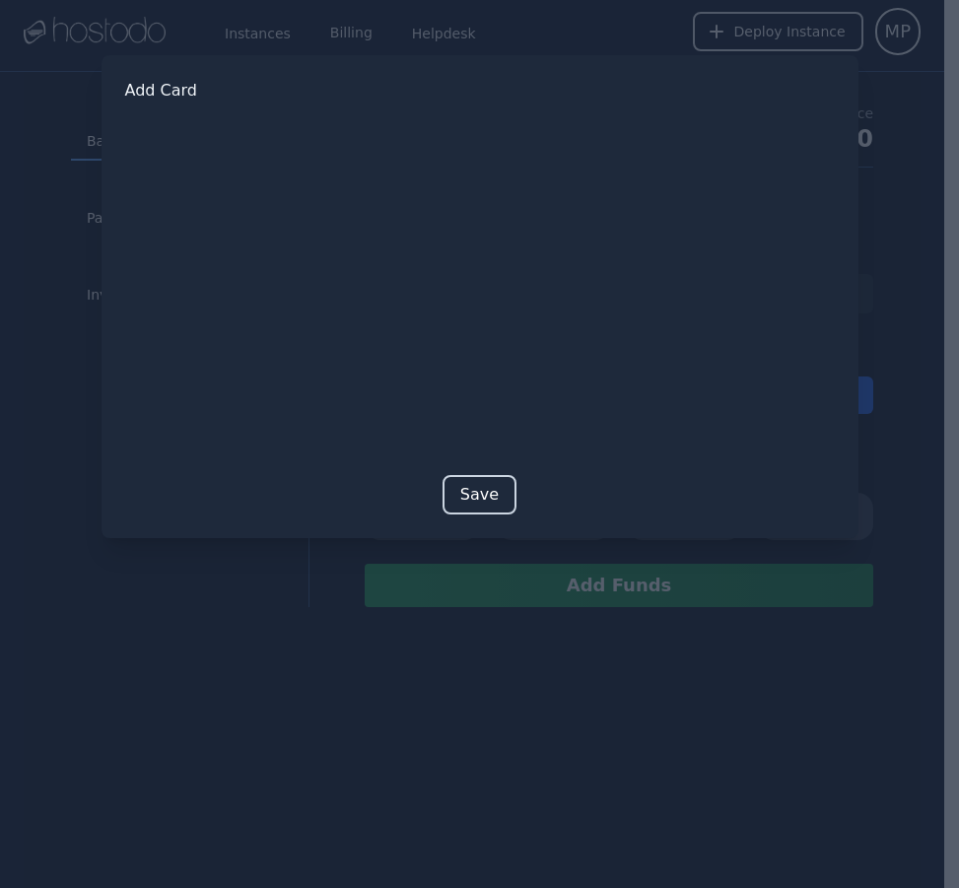
click at [472, 501] on button "Save" at bounding box center [479, 494] width 74 height 39
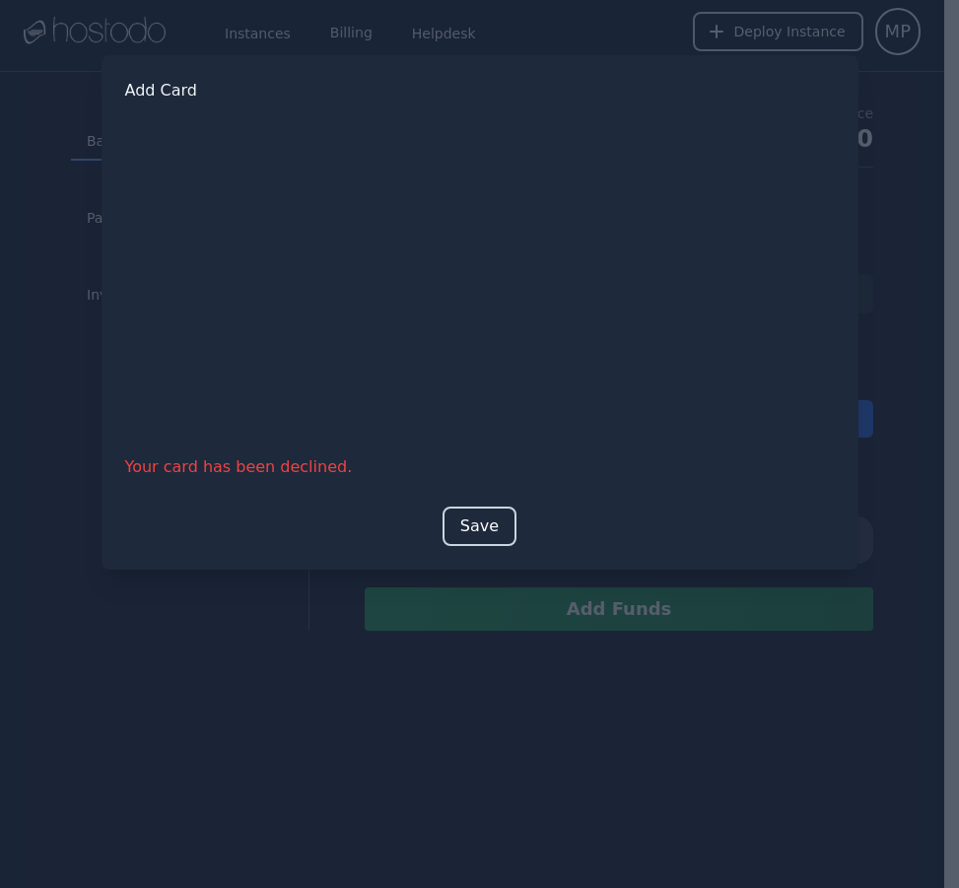
click at [499, 520] on button "Save" at bounding box center [479, 525] width 74 height 39
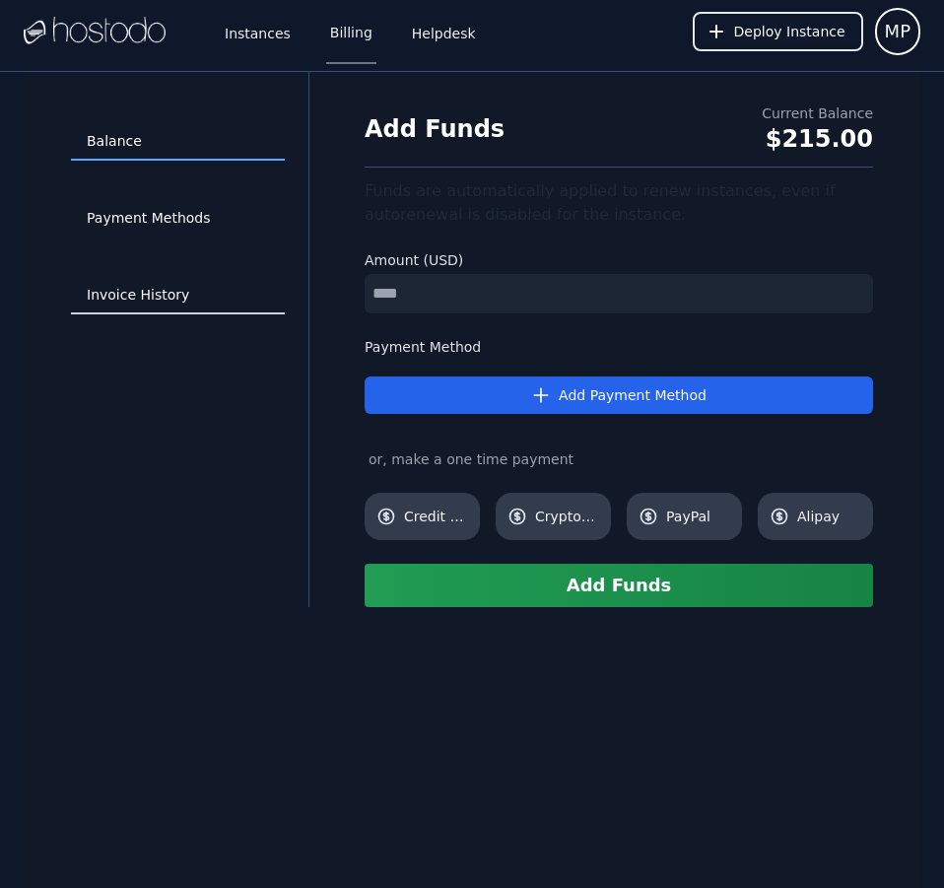
click at [174, 297] on link "Invoice History" at bounding box center [178, 295] width 214 height 37
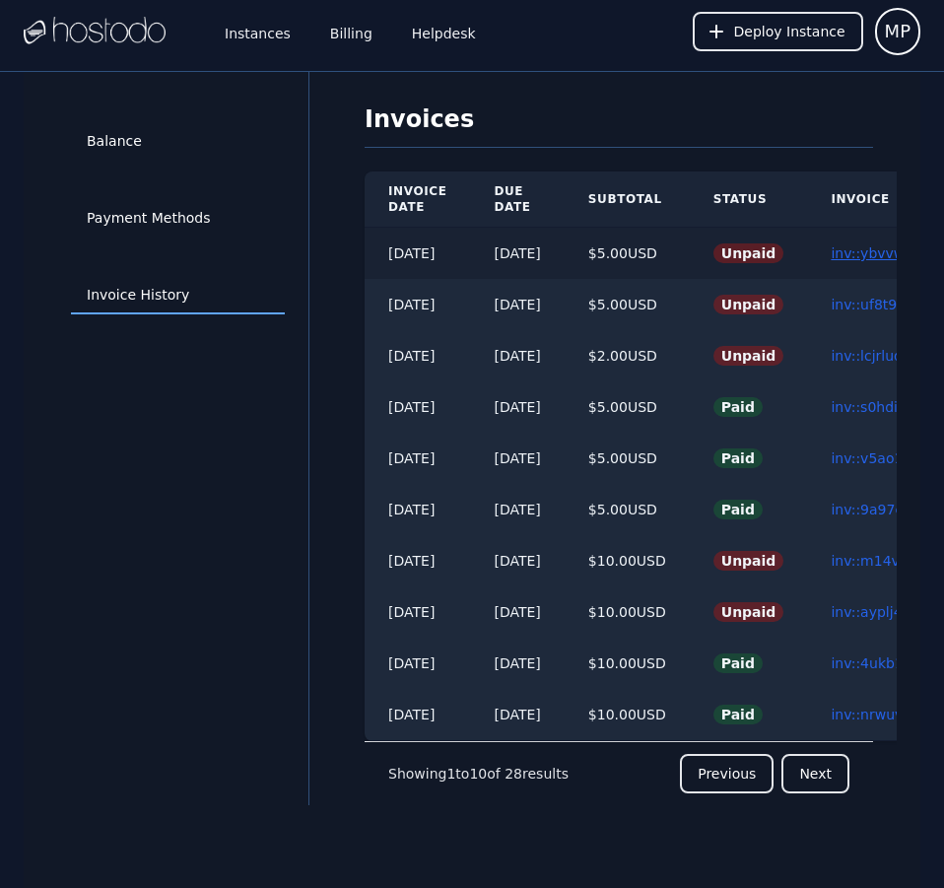
click at [877, 247] on link "inv::ybvvwnms9w ≫" at bounding box center [900, 253] width 138 height 16
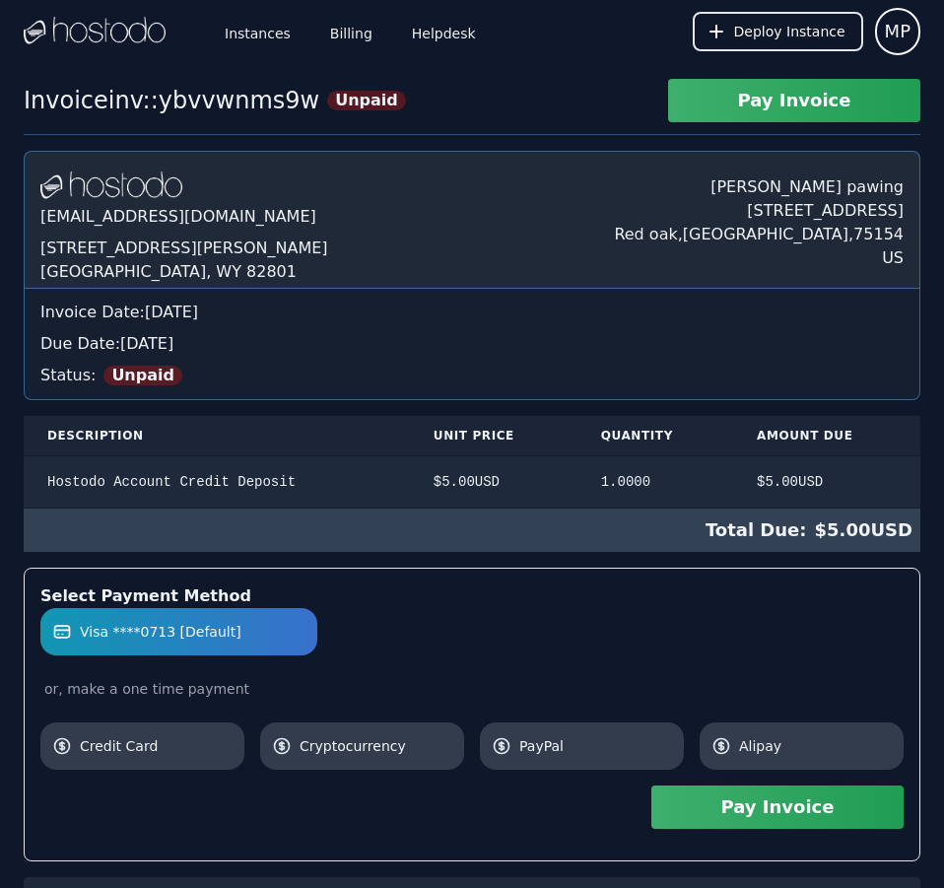
scroll to position [273, 0]
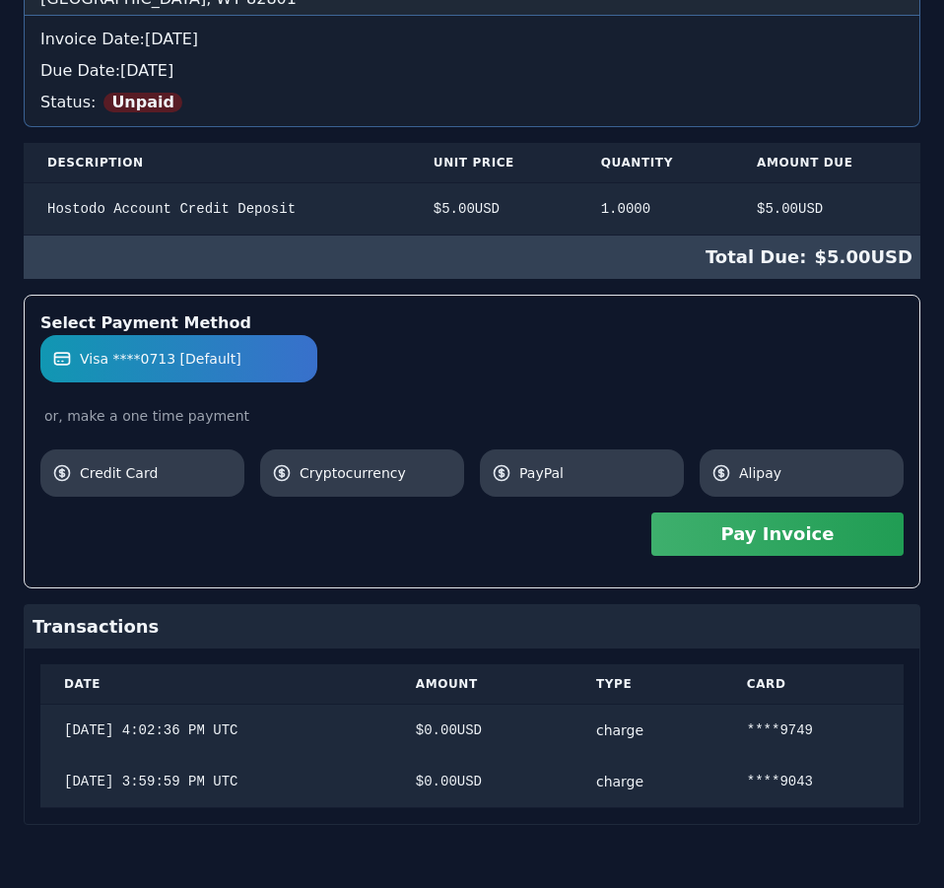
click at [835, 231] on div "Hostodo.com contact@hostodo.com 30 N Gould St, Ste N Sheridan, WY 82801 Martin …" at bounding box center [472, 351] width 897 height 947
click at [829, 538] on button "Pay Invoice" at bounding box center [777, 533] width 252 height 43
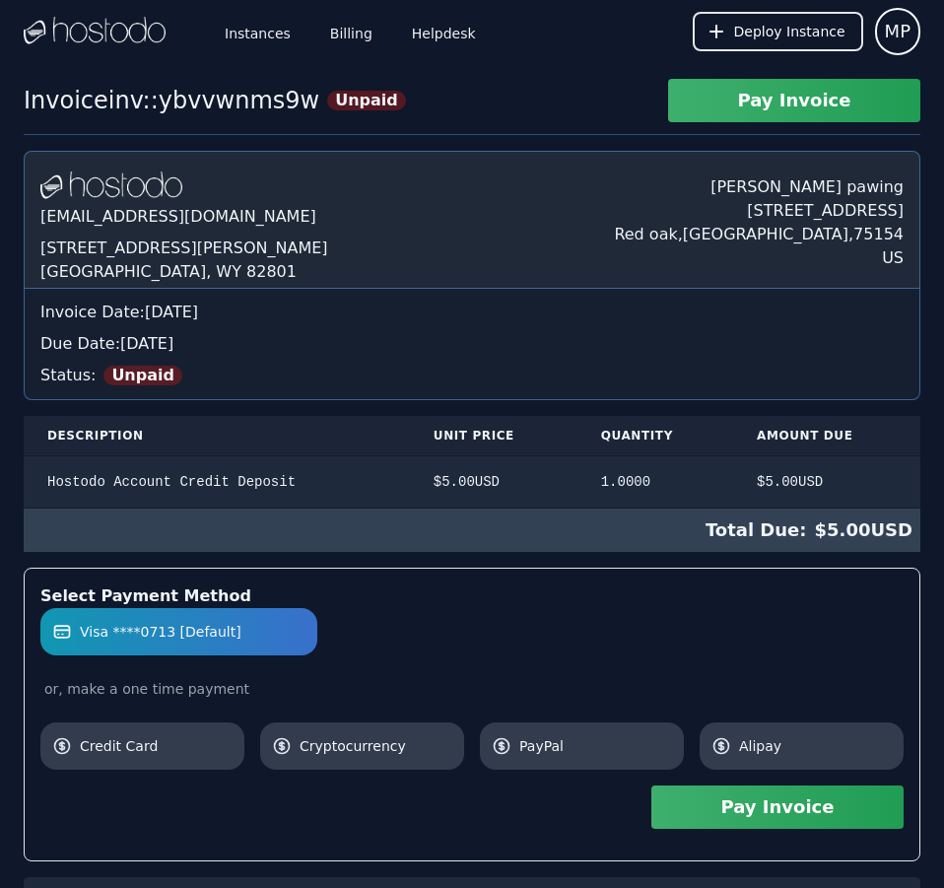
click at [610, 37] on div "Instances Billing Helpdesk Deploy Instance MP Instances SSH Keys Billing Helpde…" at bounding box center [472, 580] width 944 height 1161
click at [352, 35] on link "Billing" at bounding box center [351, 31] width 50 height 65
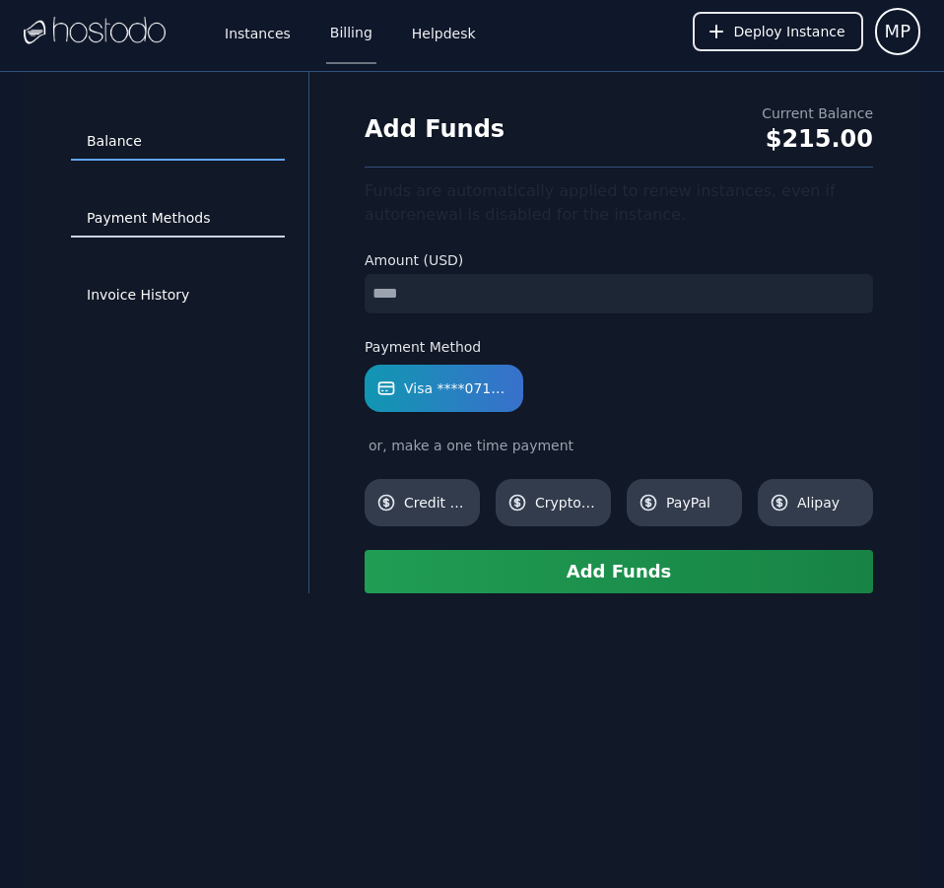
click at [170, 208] on link "Payment Methods" at bounding box center [178, 218] width 214 height 37
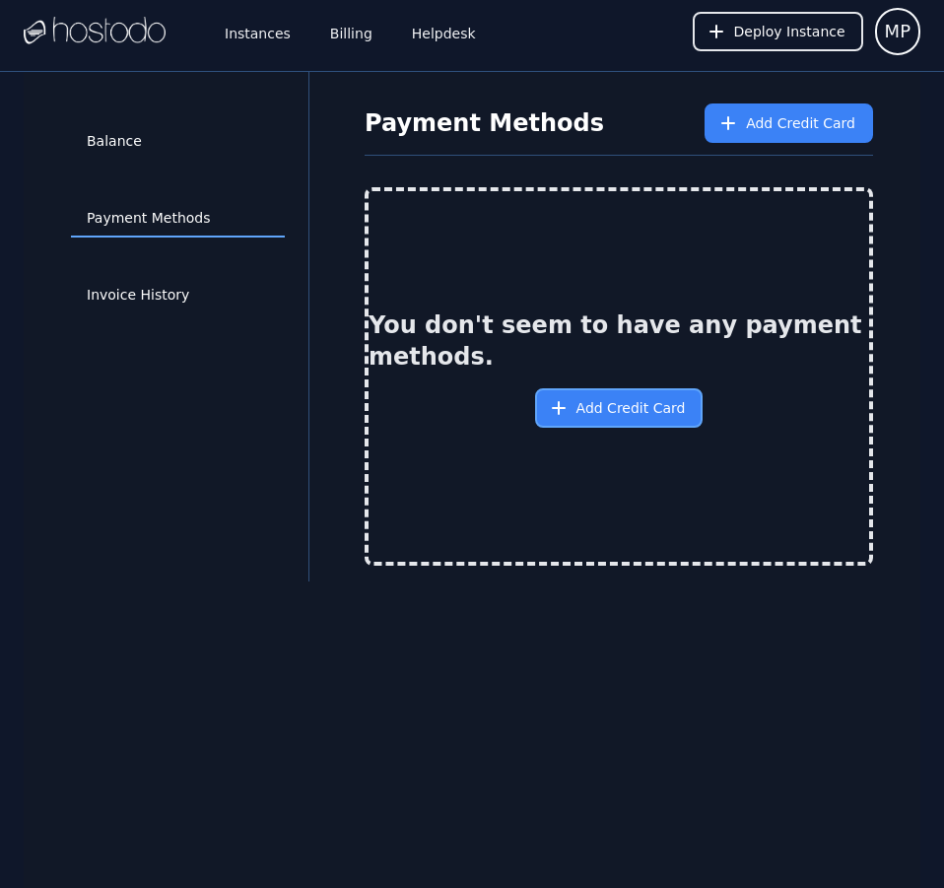
click at [664, 400] on span "Add Credit Card" at bounding box center [630, 408] width 109 height 20
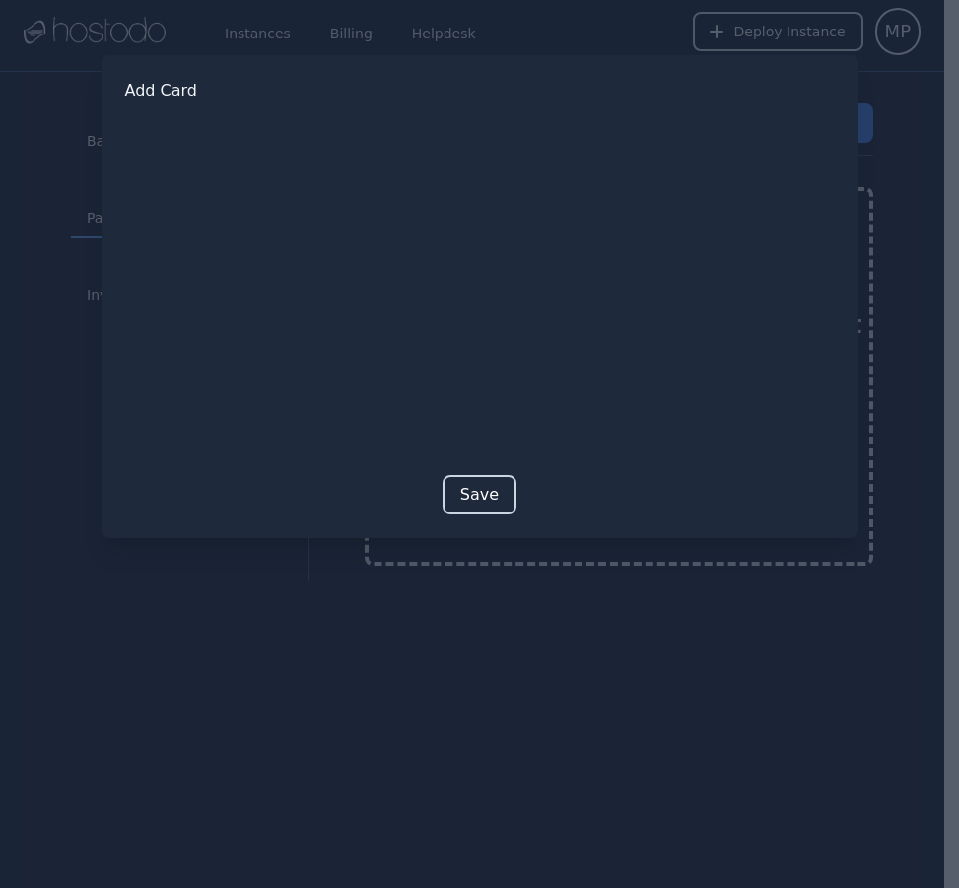
click at [462, 492] on button "Save" at bounding box center [479, 494] width 74 height 39
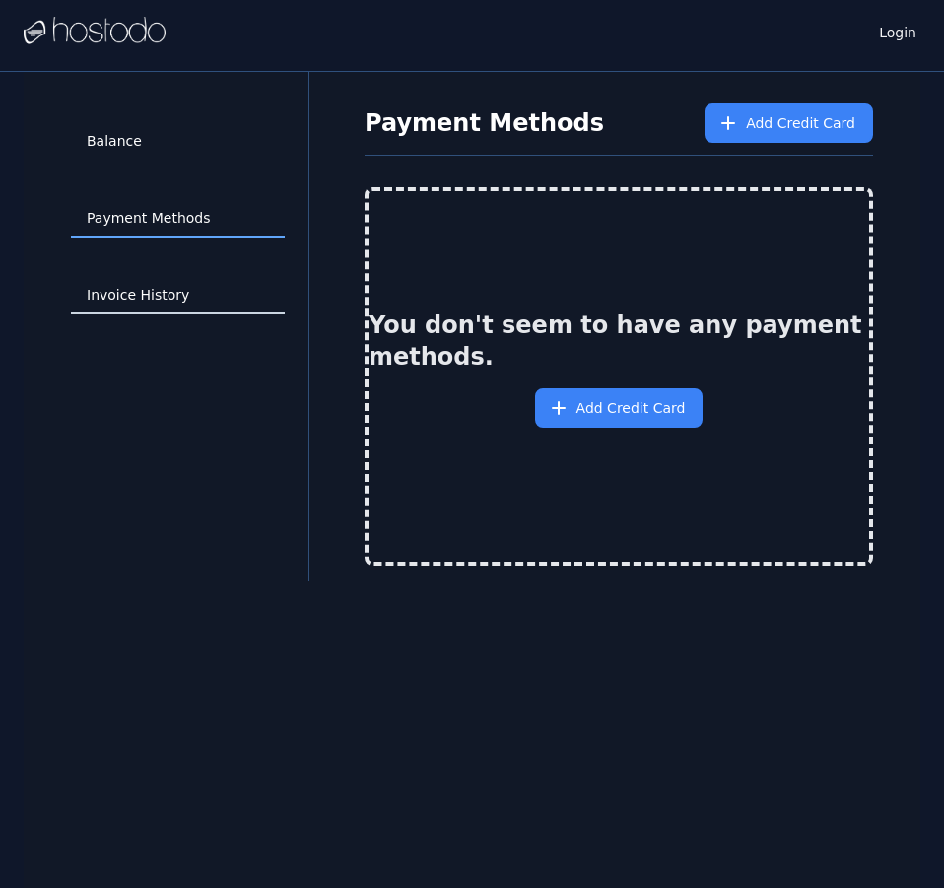
click at [171, 298] on link "Invoice History" at bounding box center [178, 295] width 214 height 37
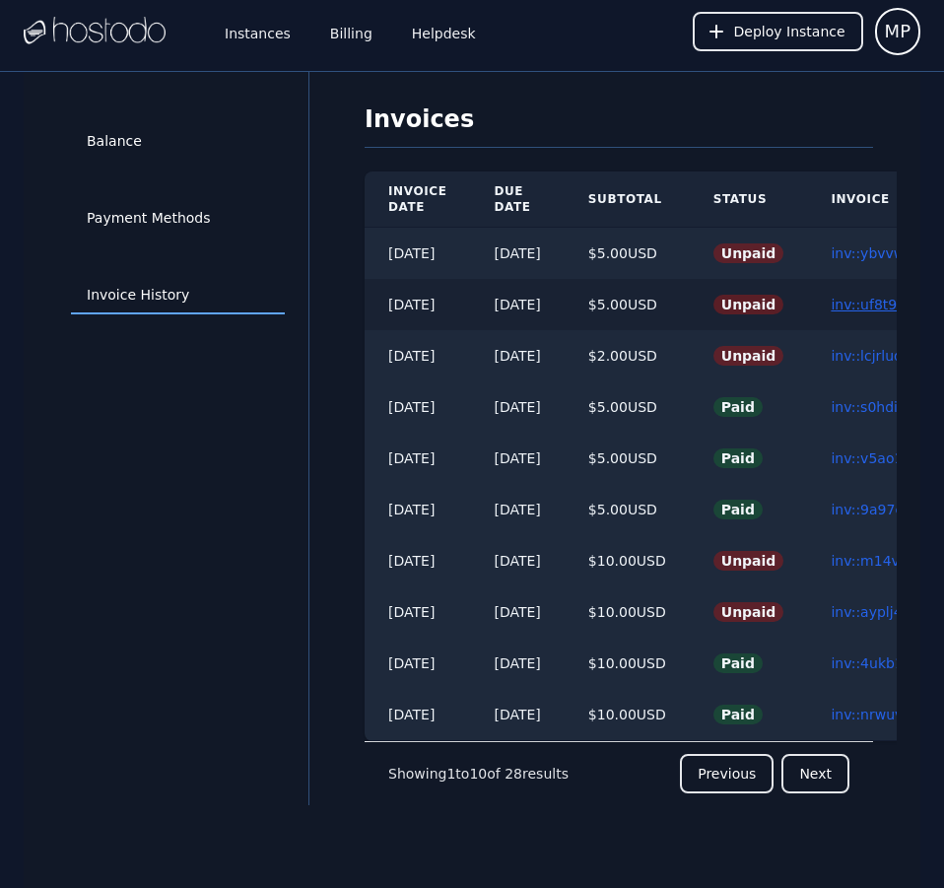
click at [880, 302] on link "inv::uf8t96xo5d ≫" at bounding box center [892, 305] width 123 height 16
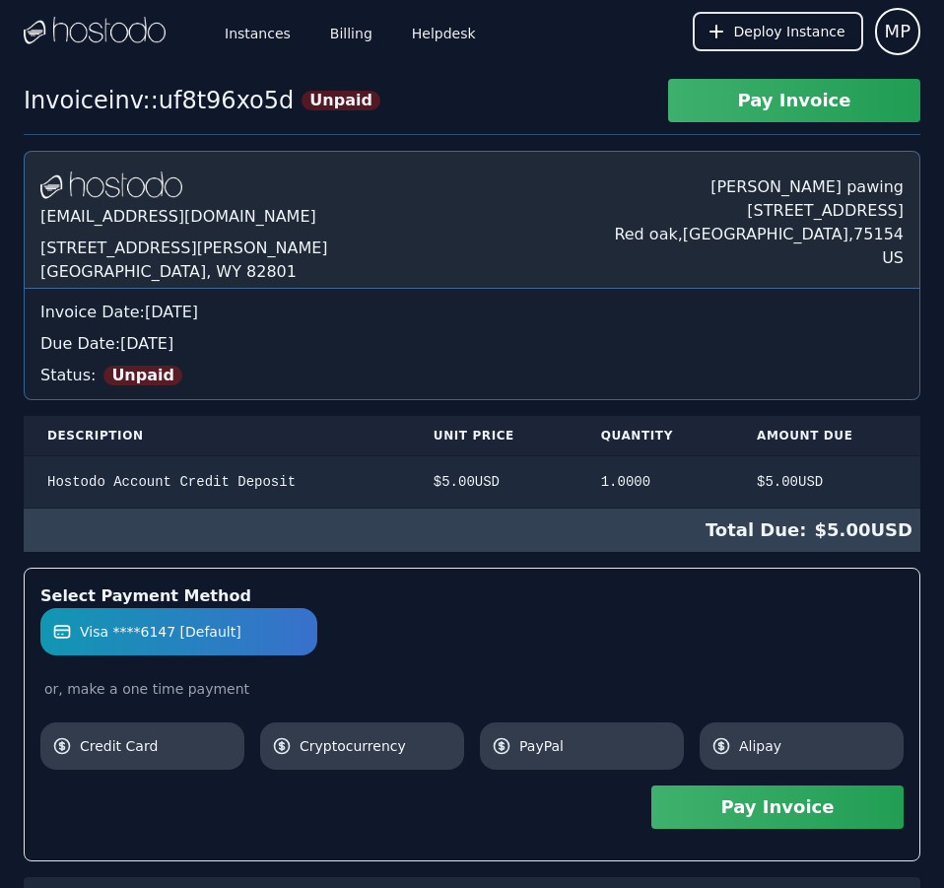
click at [867, 813] on button "Pay Invoice" at bounding box center [777, 806] width 252 height 43
click at [355, 41] on link "Billing" at bounding box center [351, 31] width 50 height 65
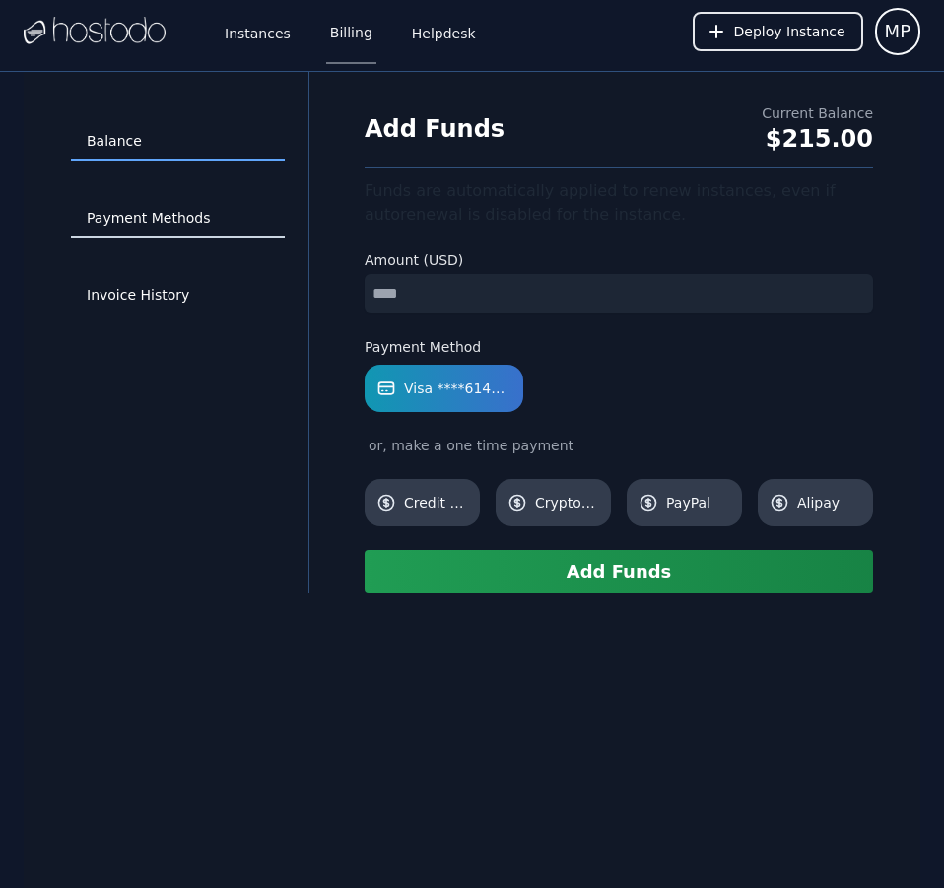
click at [217, 215] on link "Payment Methods" at bounding box center [178, 218] width 214 height 37
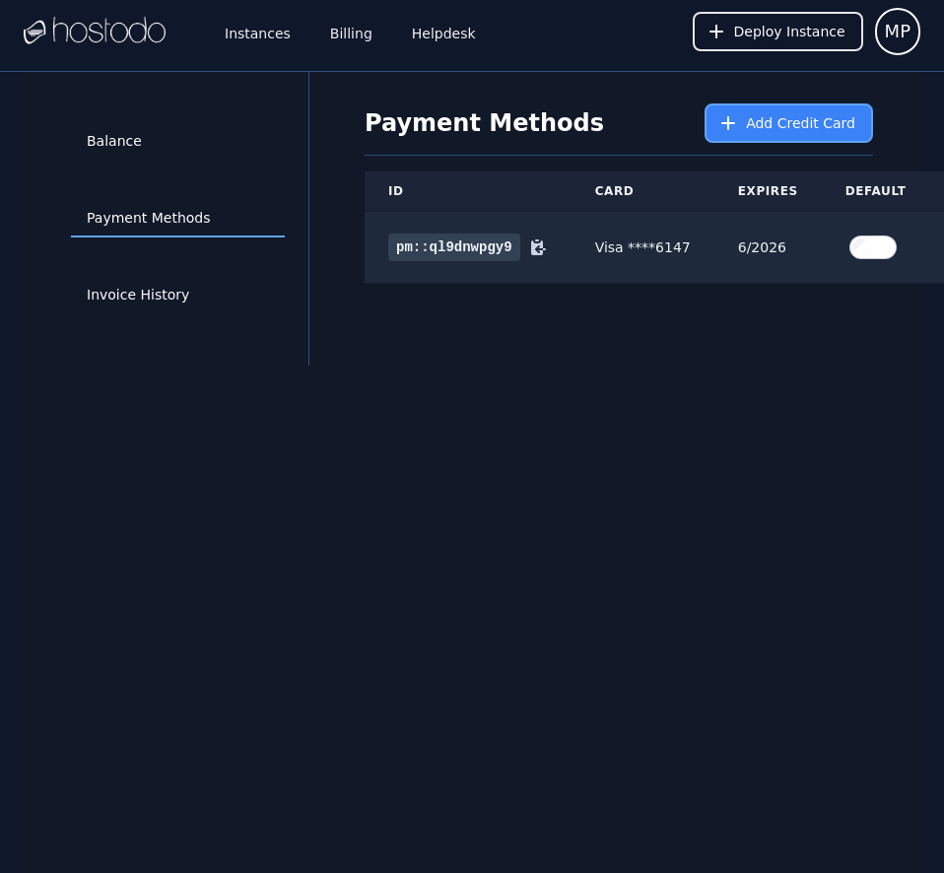
click at [726, 130] on button "Add Credit Card" at bounding box center [789, 122] width 168 height 39
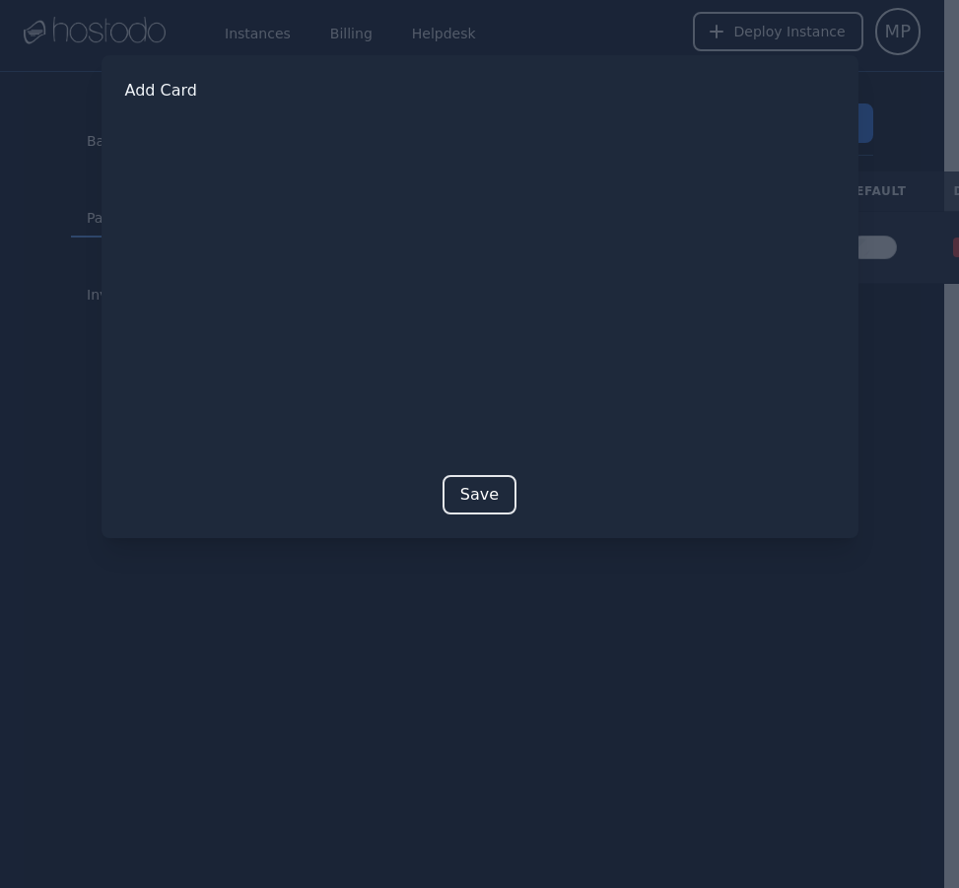
click at [487, 503] on button "Save" at bounding box center [479, 494] width 74 height 39
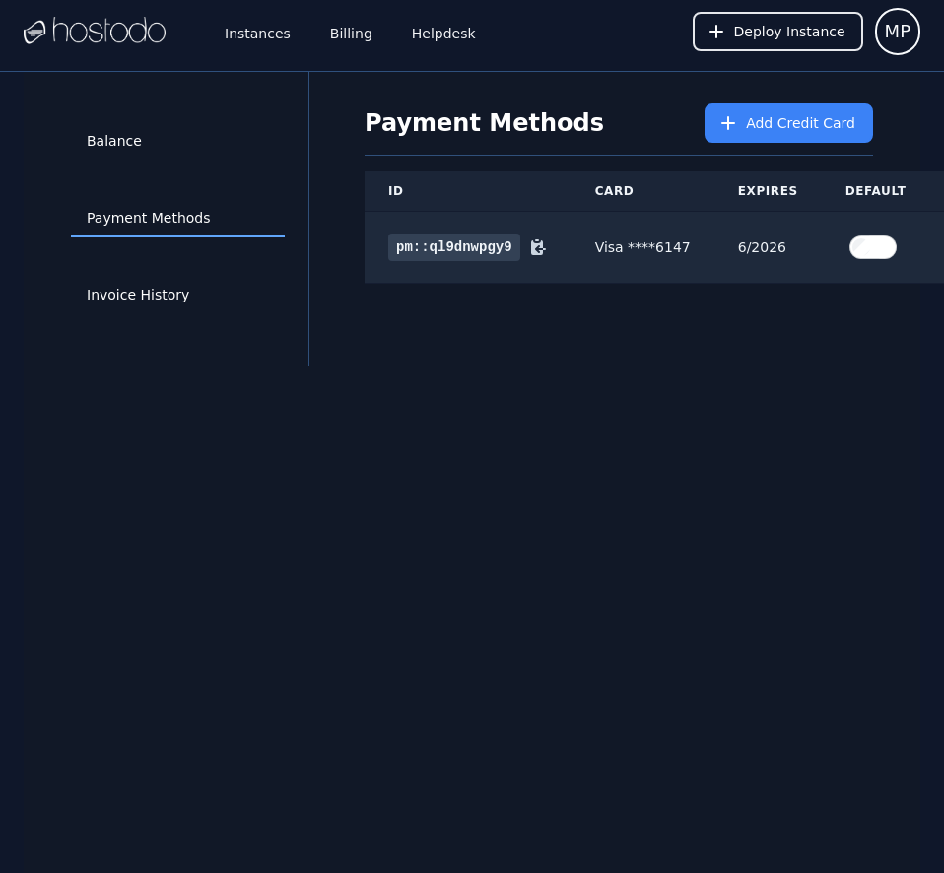
click at [150, 276] on div "Invoice History" at bounding box center [178, 295] width 214 height 77
click at [151, 287] on link "Invoice History" at bounding box center [178, 295] width 214 height 37
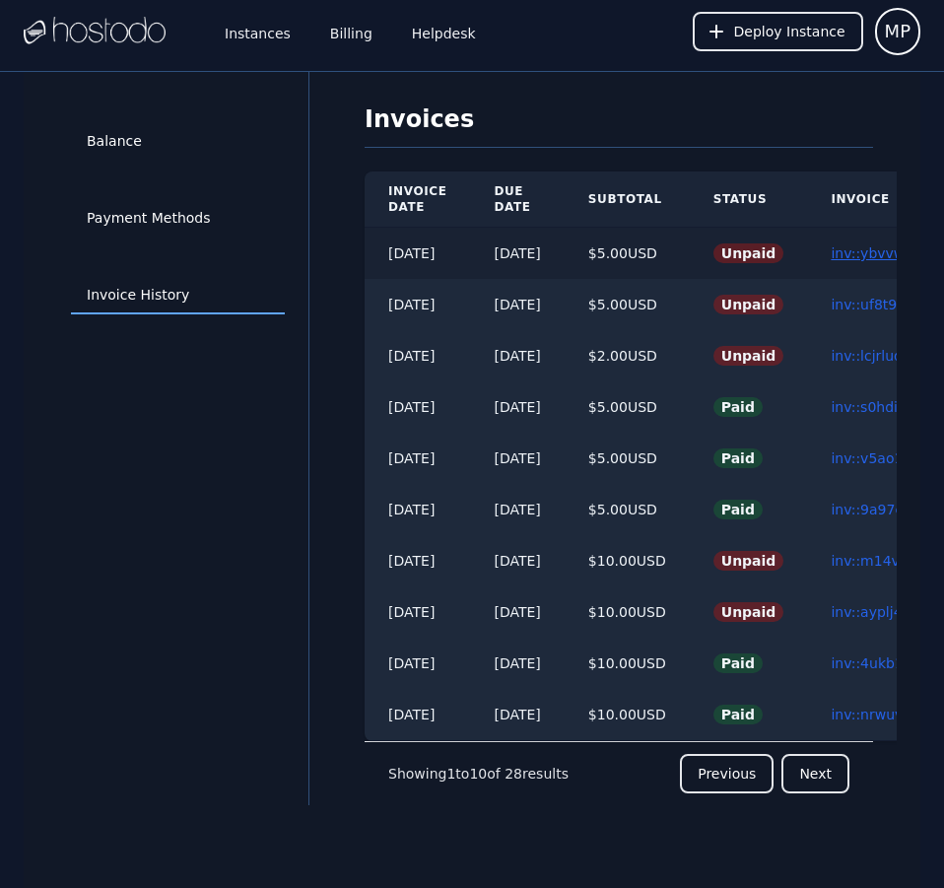
click at [860, 255] on link "inv::ybvvwnms9w ≫" at bounding box center [900, 253] width 138 height 16
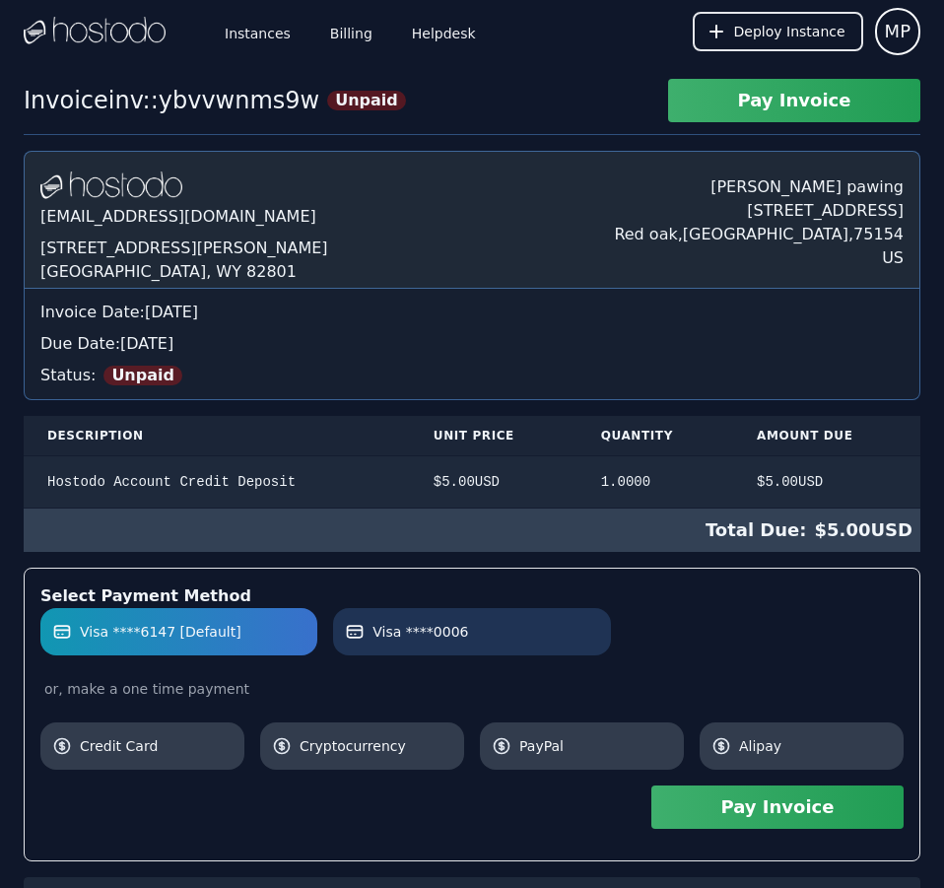
click at [566, 629] on label "Visa ****0006" at bounding box center [471, 632] width 253 height 20
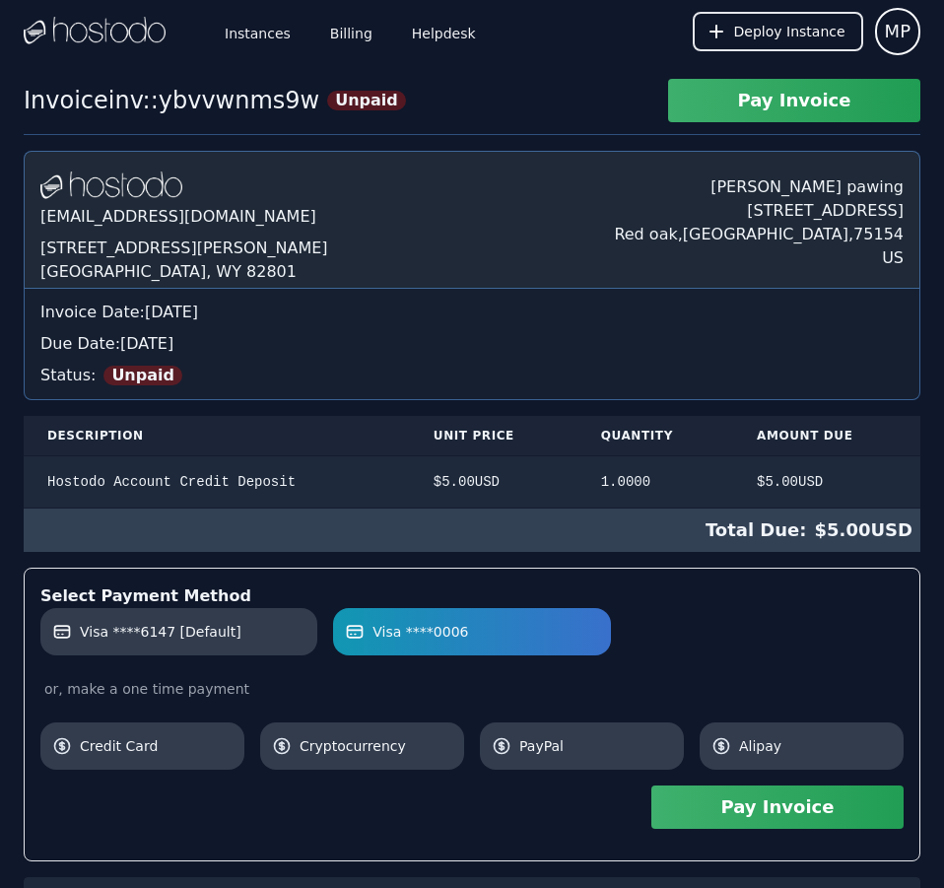
click at [804, 806] on button "Pay Invoice" at bounding box center [777, 806] width 252 height 43
click at [355, 20] on link "Billing" at bounding box center [351, 31] width 50 height 65
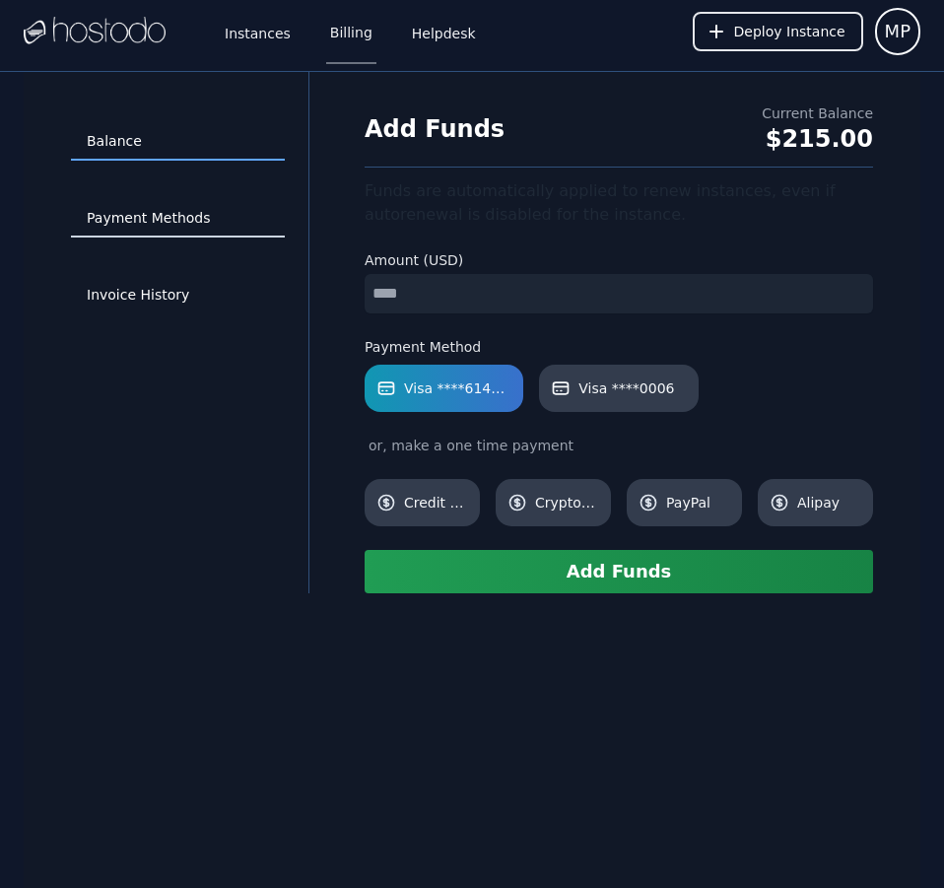
click at [178, 212] on link "Payment Methods" at bounding box center [178, 218] width 214 height 37
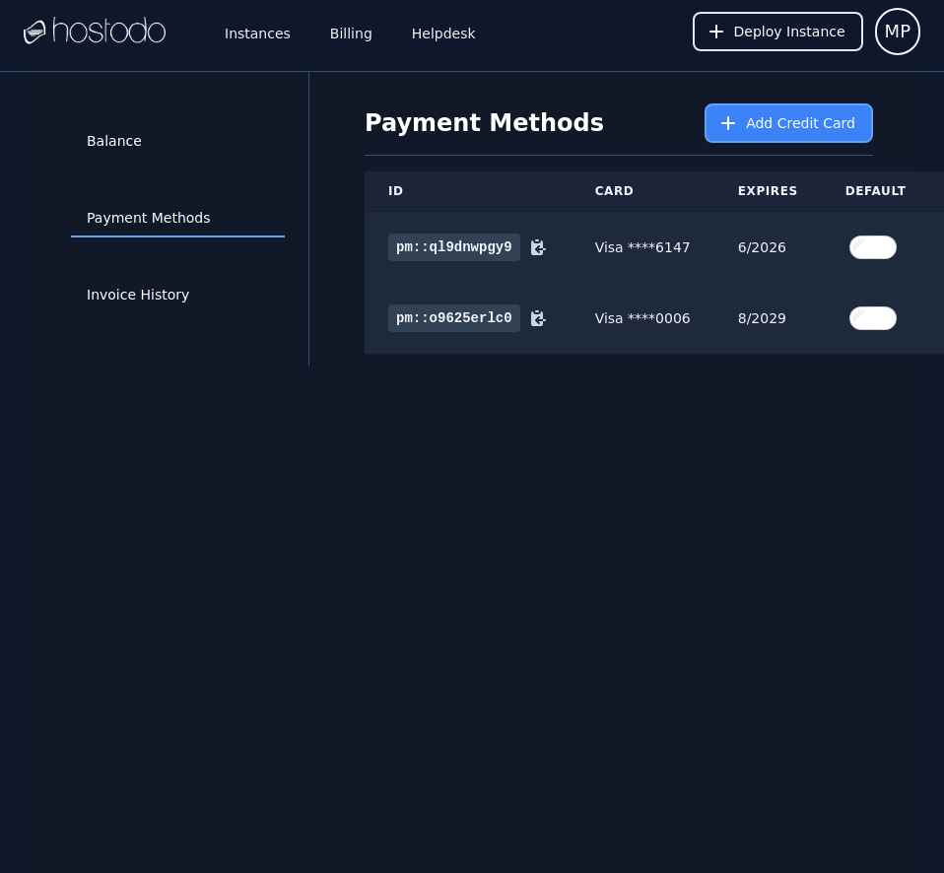
click at [806, 116] on span "Add Credit Card" at bounding box center [800, 123] width 109 height 20
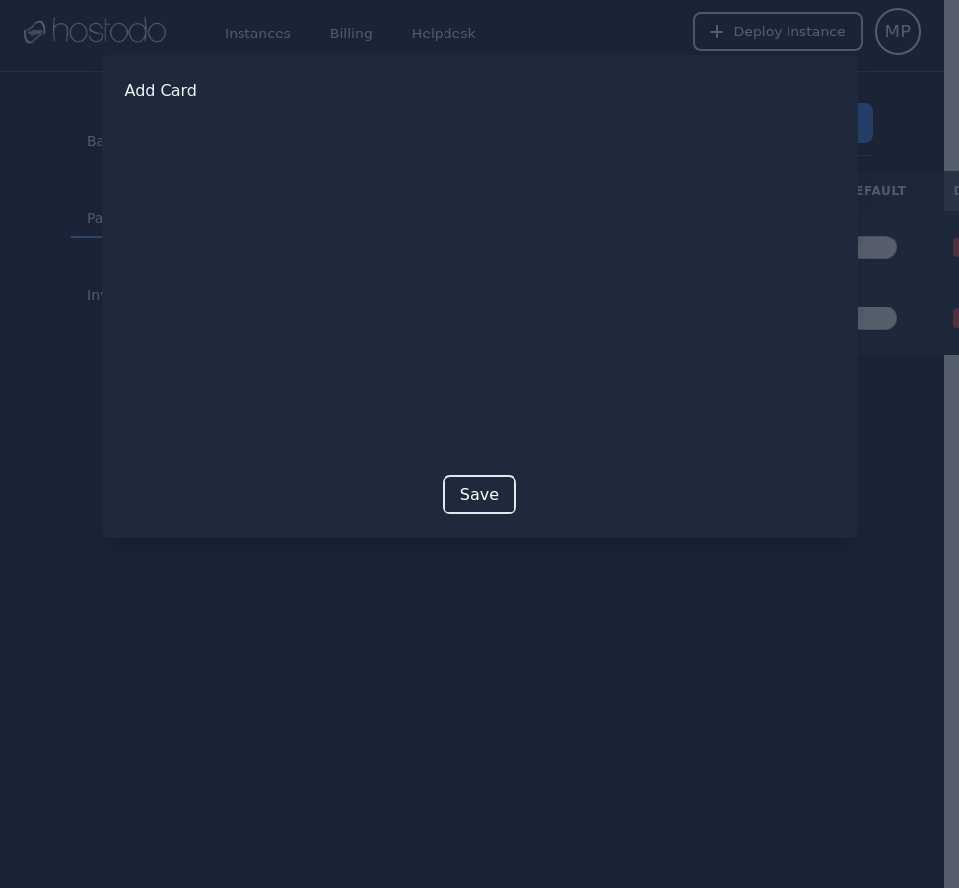
click at [461, 491] on button "Save" at bounding box center [479, 494] width 74 height 39
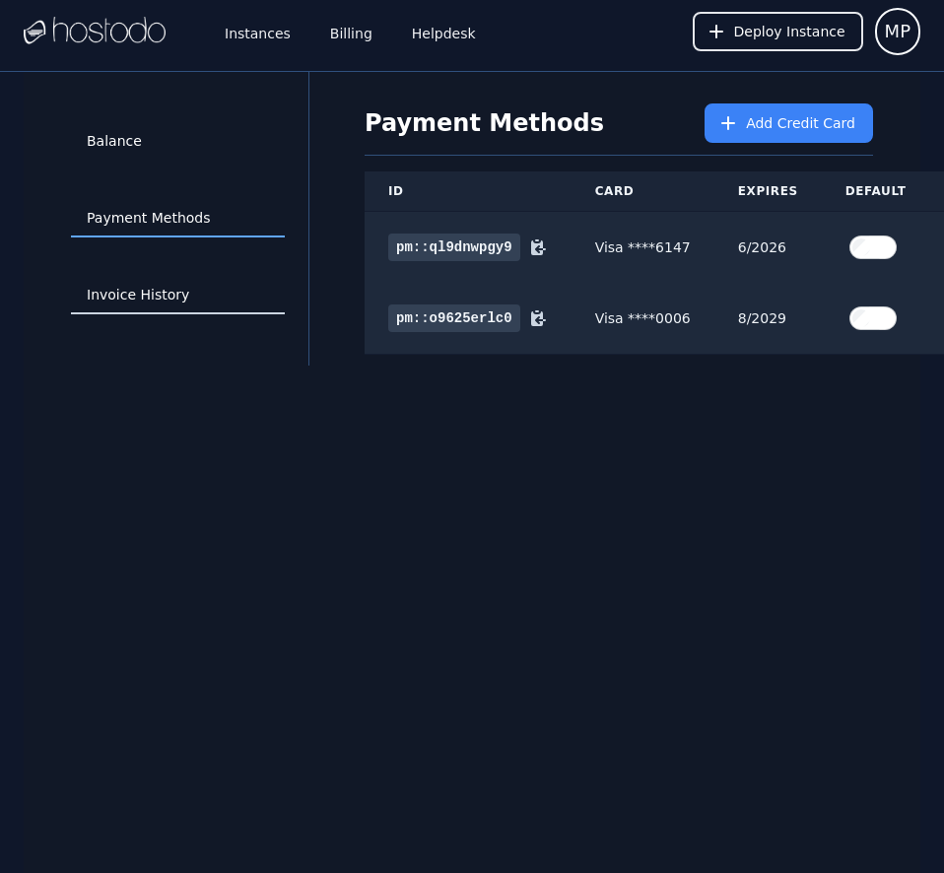
click at [171, 296] on link "Invoice History" at bounding box center [178, 295] width 214 height 37
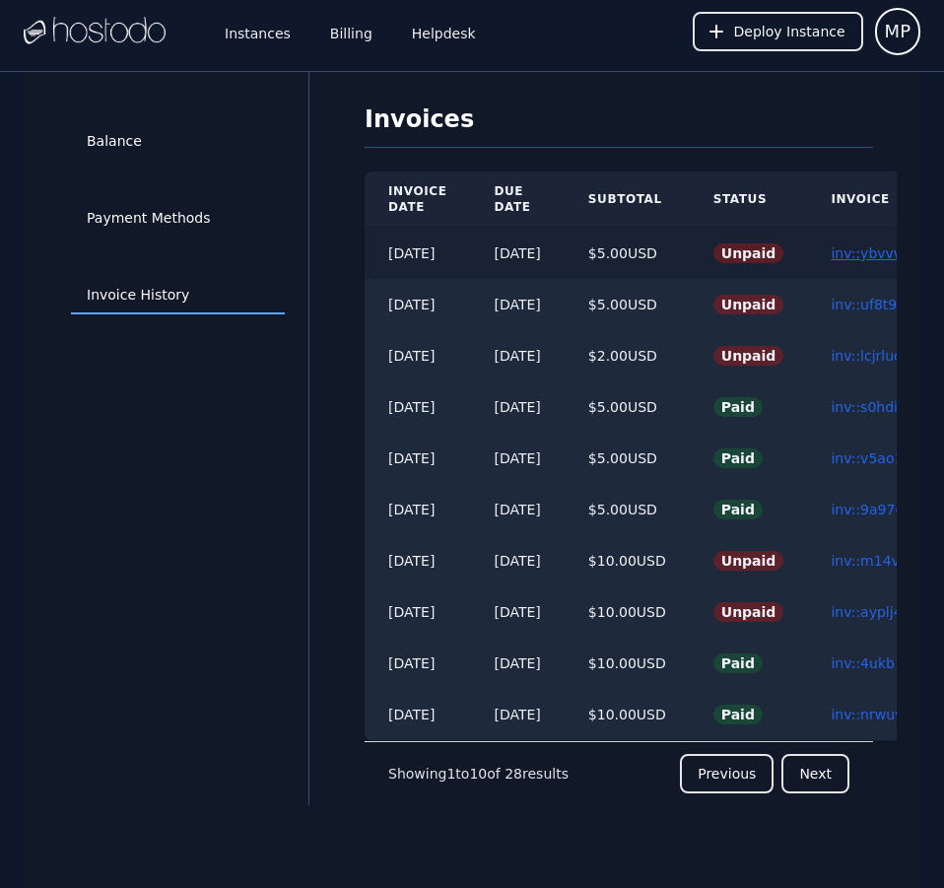
click at [868, 255] on link "inv::ybvvwnms9w ≫" at bounding box center [900, 253] width 138 height 16
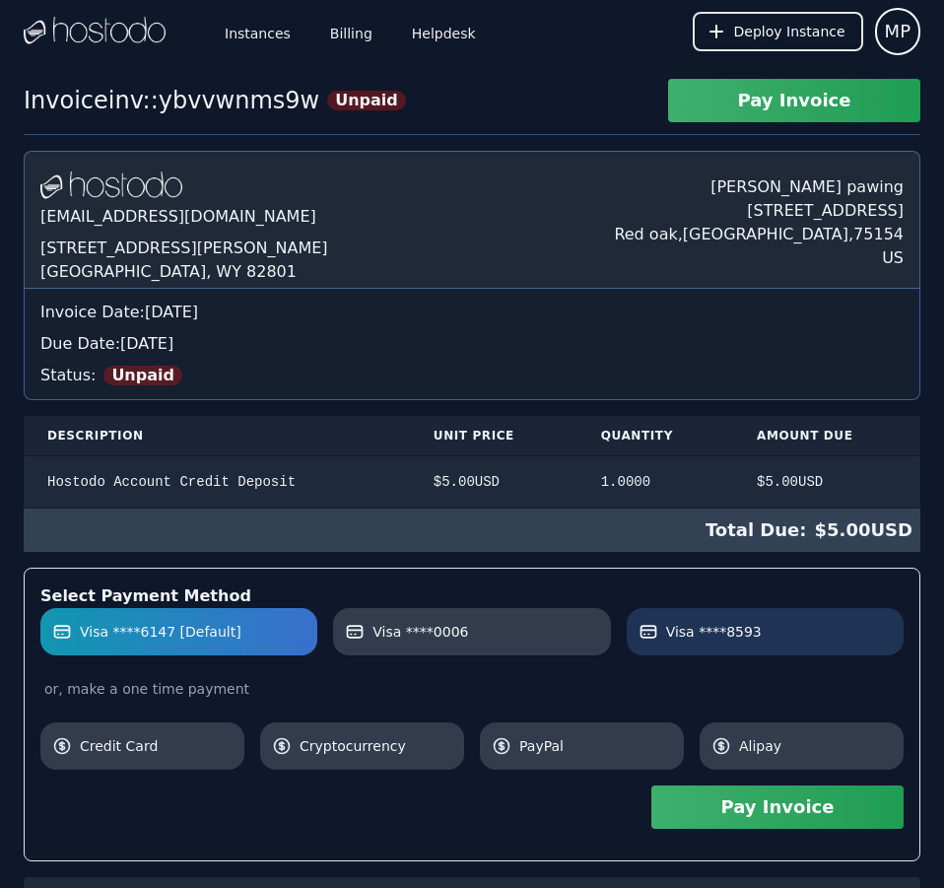
click at [798, 635] on label "Visa ****8593" at bounding box center [764, 632] width 253 height 20
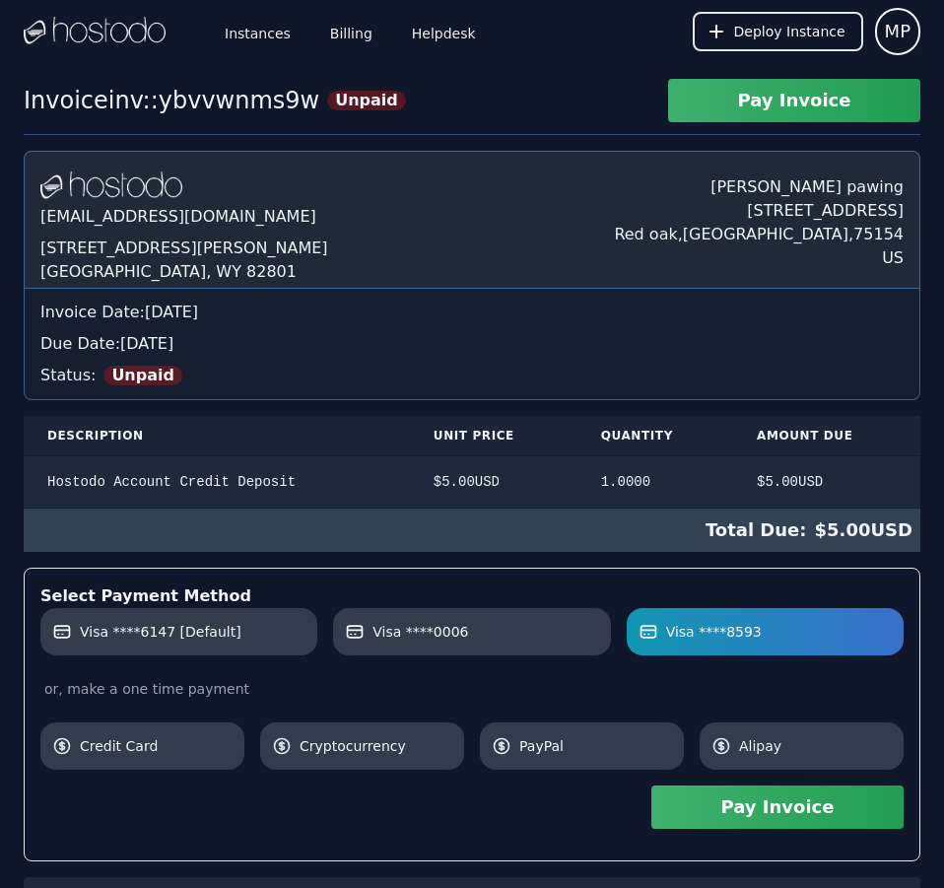
click at [866, 811] on button "Pay Invoice" at bounding box center [777, 806] width 252 height 43
click at [357, 41] on link "Billing" at bounding box center [351, 31] width 50 height 65
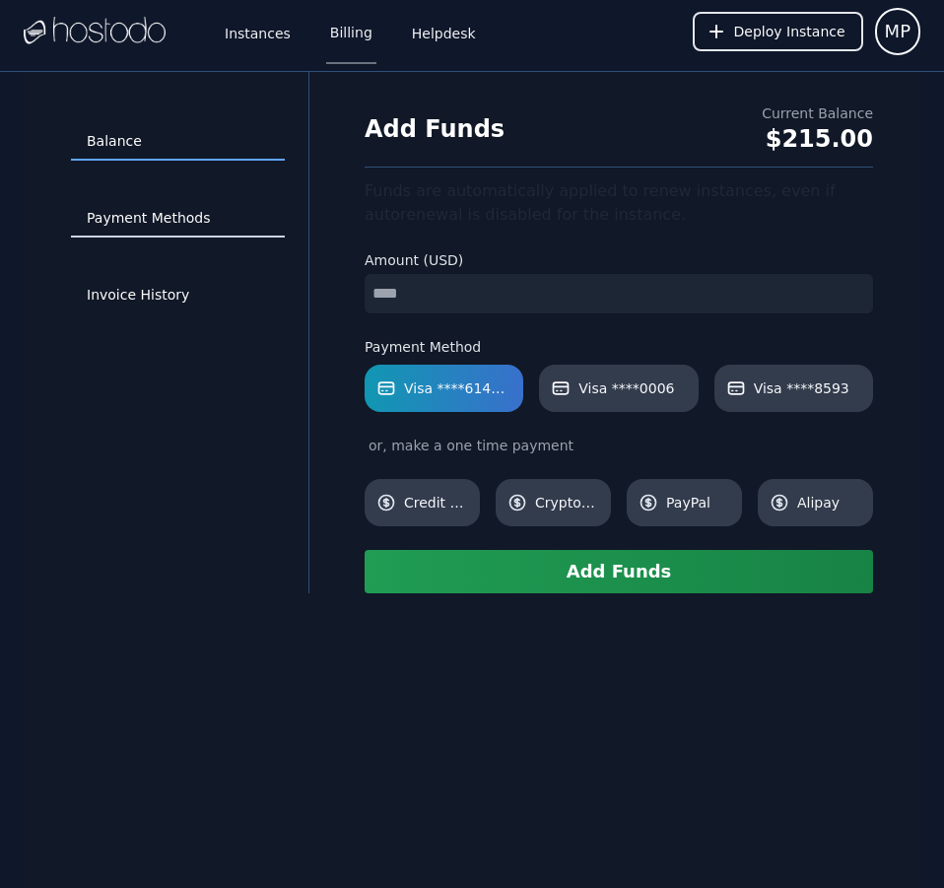
click at [177, 207] on link "Payment Methods" at bounding box center [178, 218] width 214 height 37
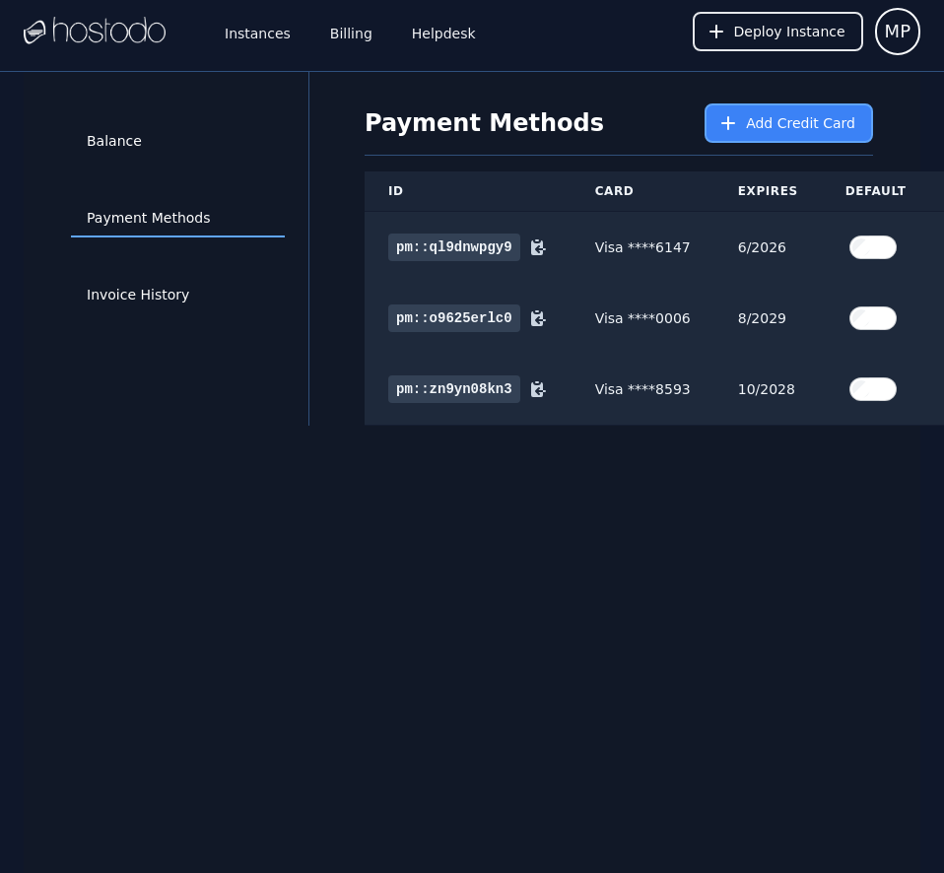
click at [789, 115] on span "Add Credit Card" at bounding box center [800, 123] width 109 height 20
click at [757, 128] on span "Add Credit Card" at bounding box center [800, 123] width 109 height 20
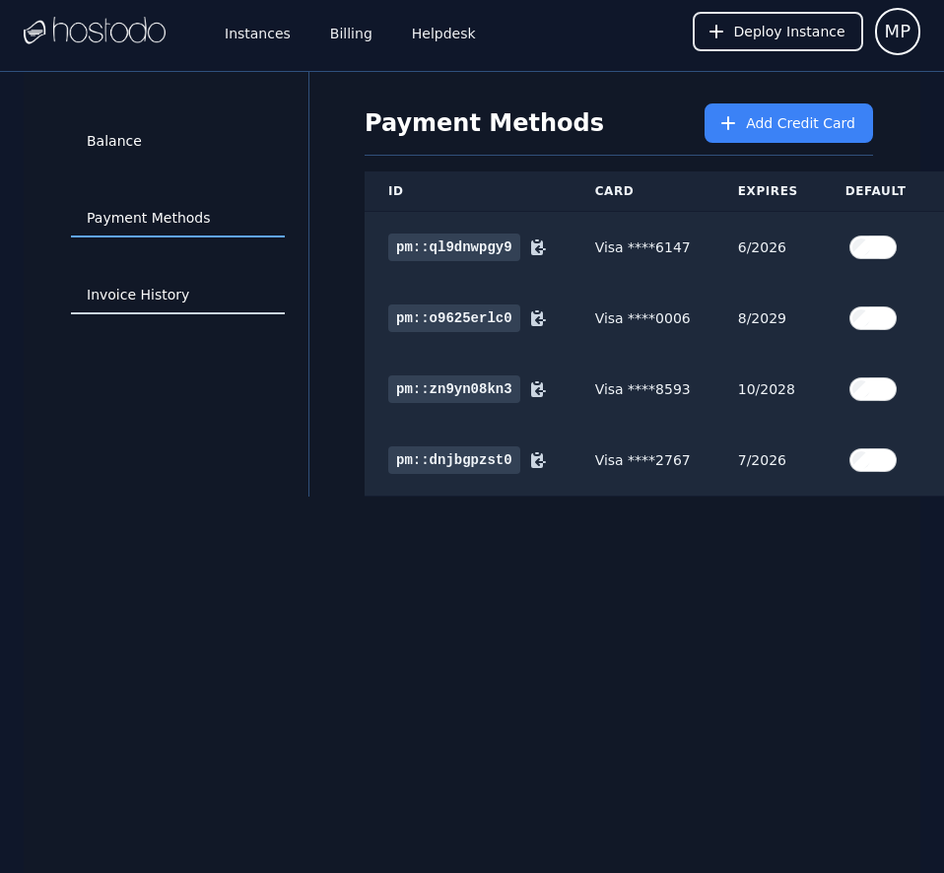
click at [142, 280] on link "Invoice History" at bounding box center [178, 295] width 214 height 37
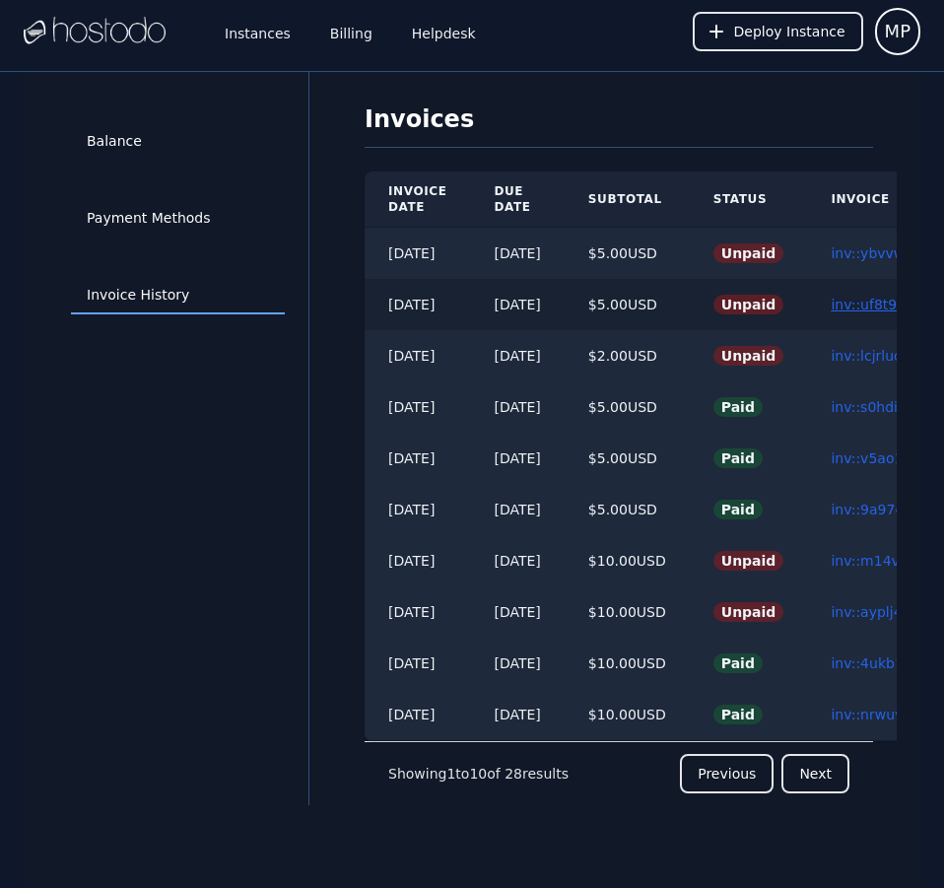
click at [878, 309] on link "inv::uf8t96xo5d ≫" at bounding box center [892, 305] width 123 height 16
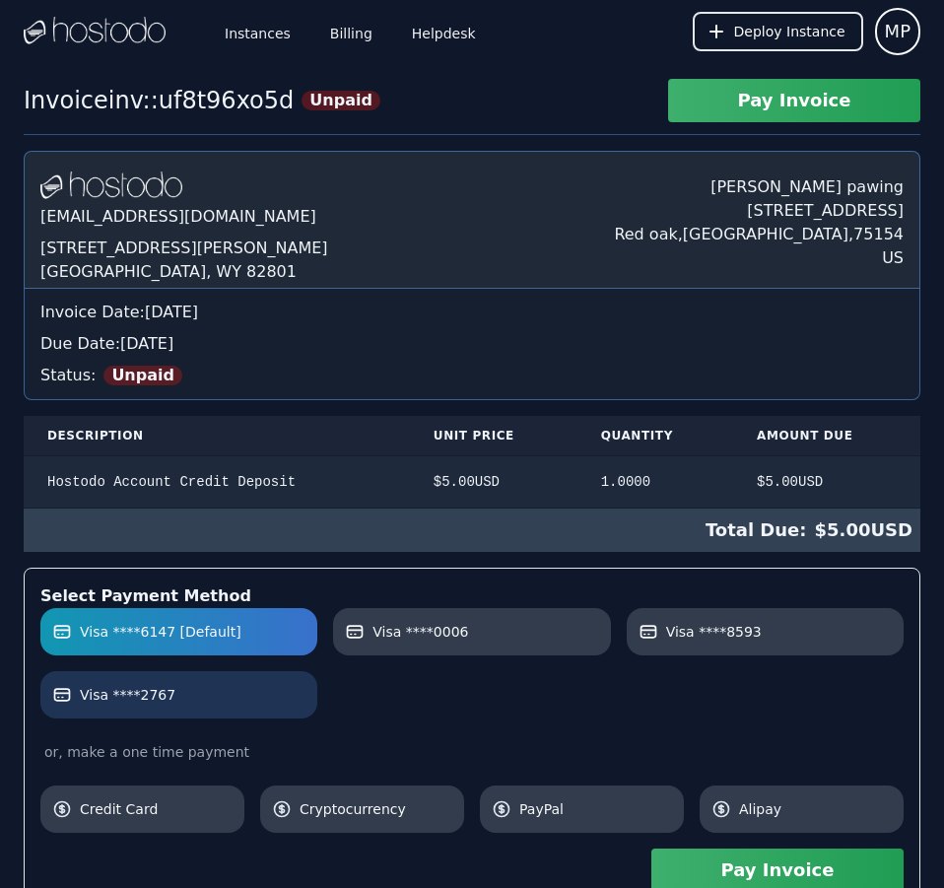
click at [248, 683] on link "Visa ****2767" at bounding box center [178, 694] width 277 height 47
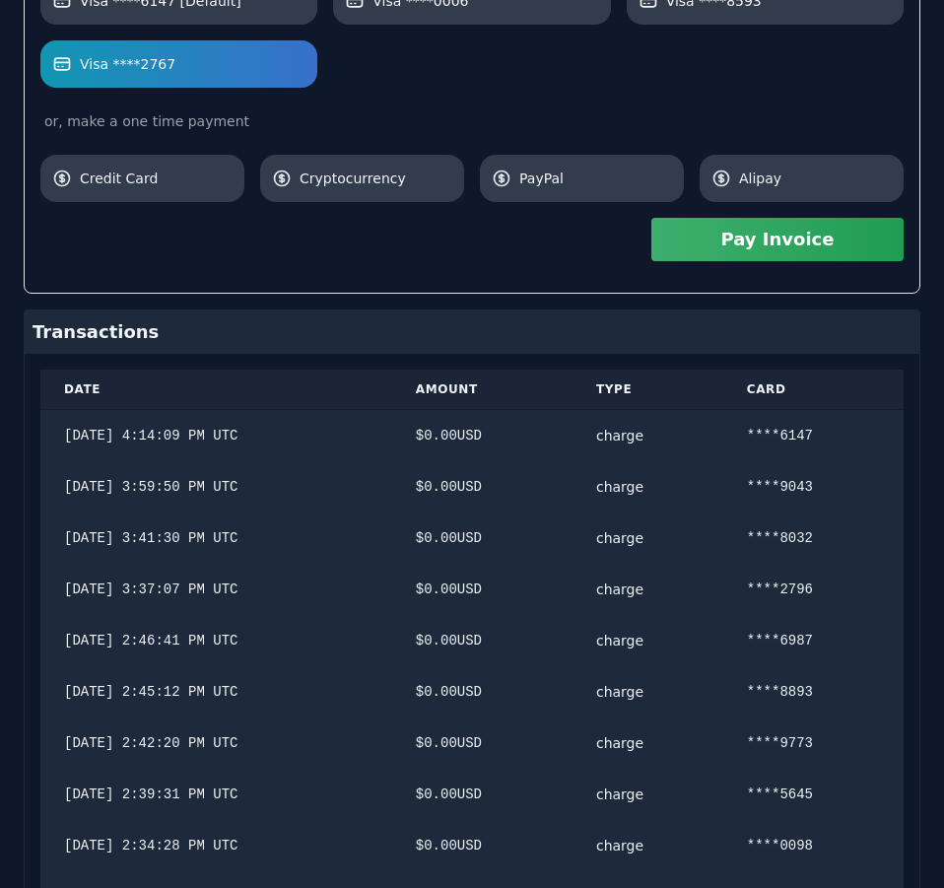
scroll to position [951, 0]
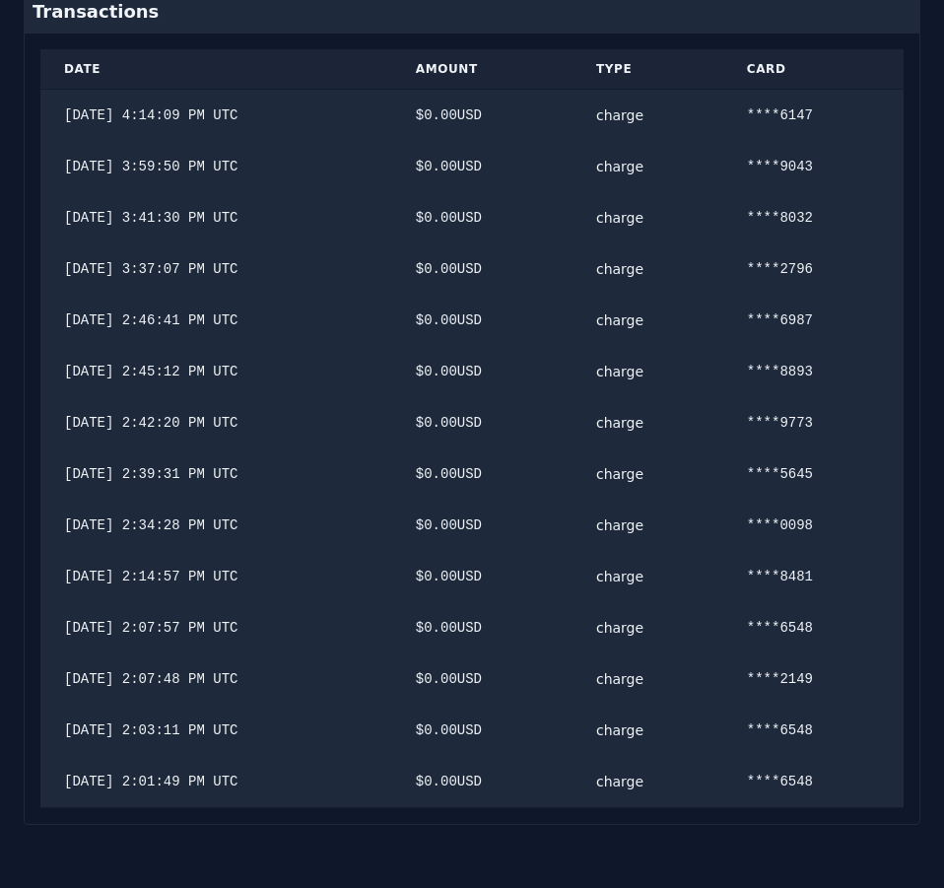
click at [830, 498] on div "[DOMAIN_NAME] [EMAIL_ADDRESS][DOMAIN_NAME] [STREET_ADDRESS][PERSON_NAME] [PERSO…" at bounding box center [472, 12] width 897 height 1625
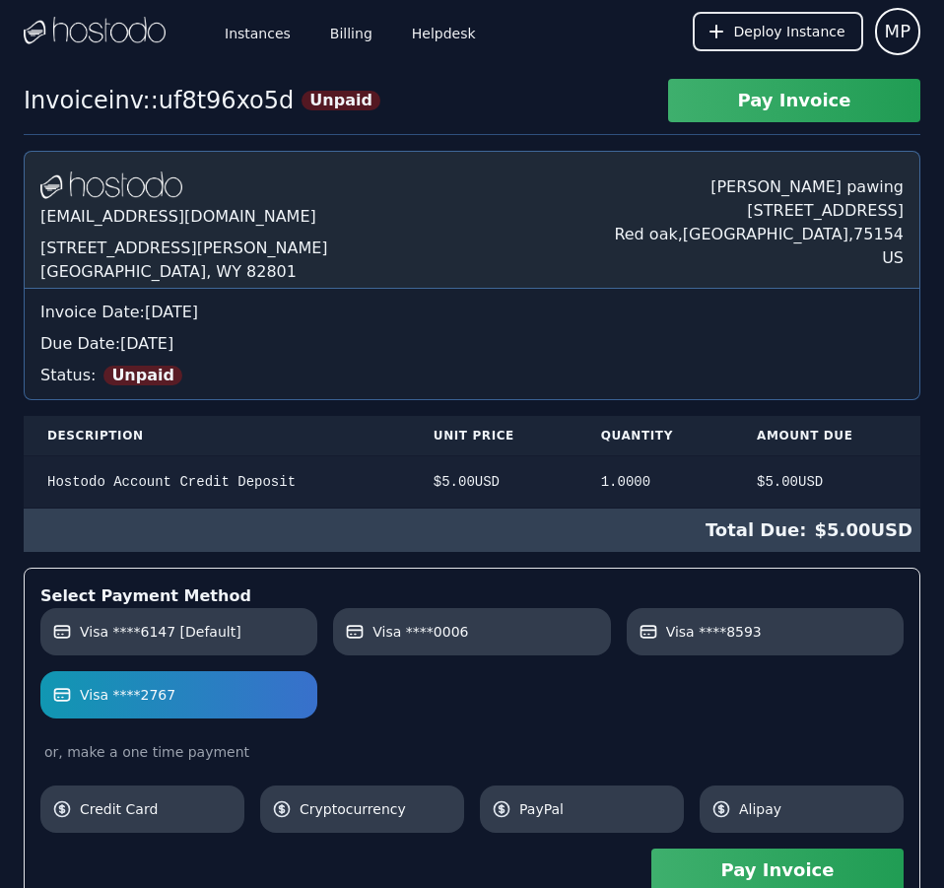
click at [806, 858] on button "Pay Invoice" at bounding box center [777, 869] width 252 height 43
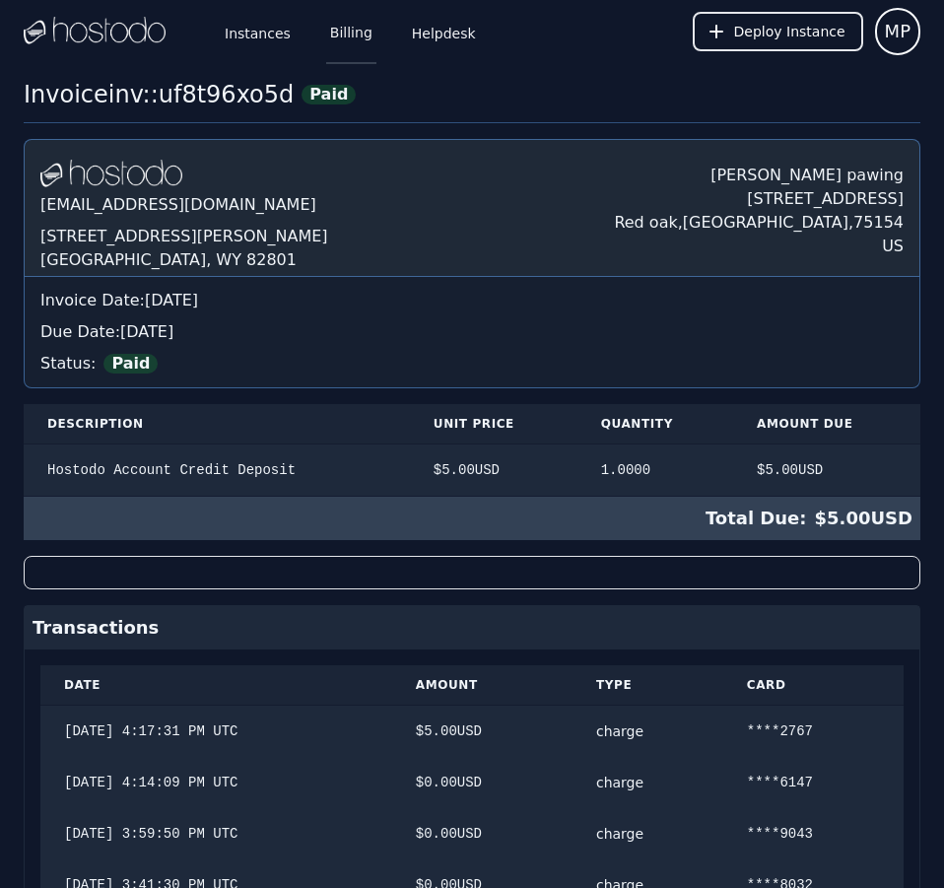
click at [345, 37] on link "Billing" at bounding box center [351, 31] width 50 height 65
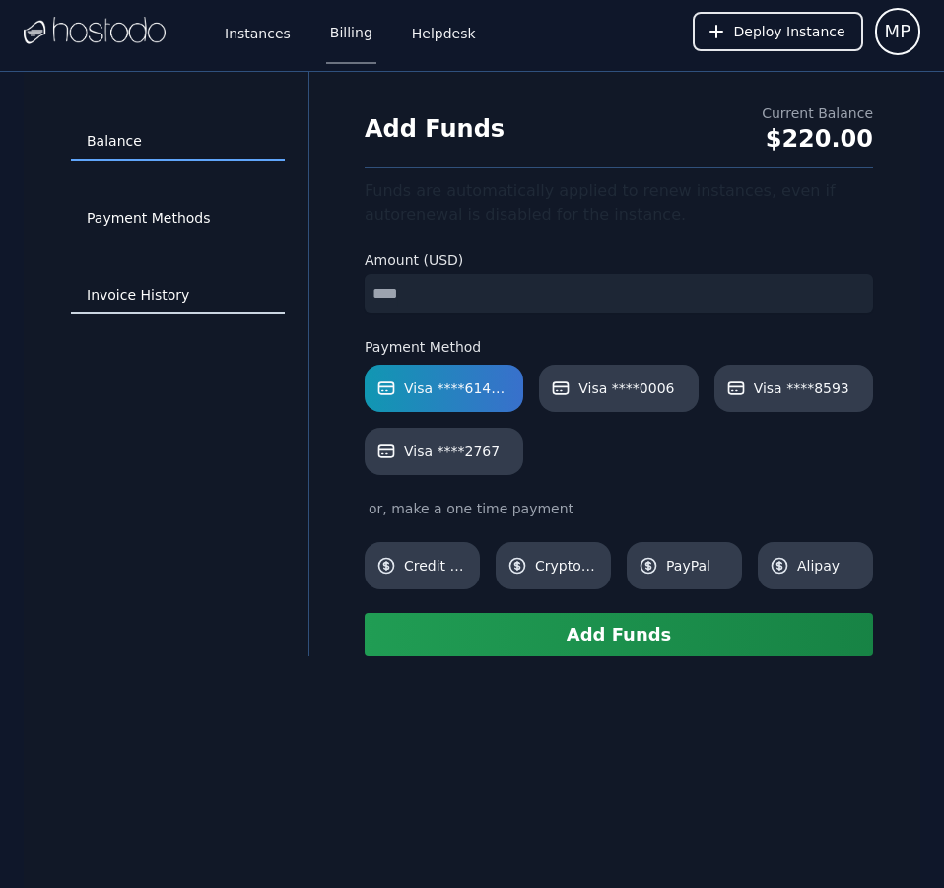
click at [137, 285] on link "Invoice History" at bounding box center [178, 295] width 214 height 37
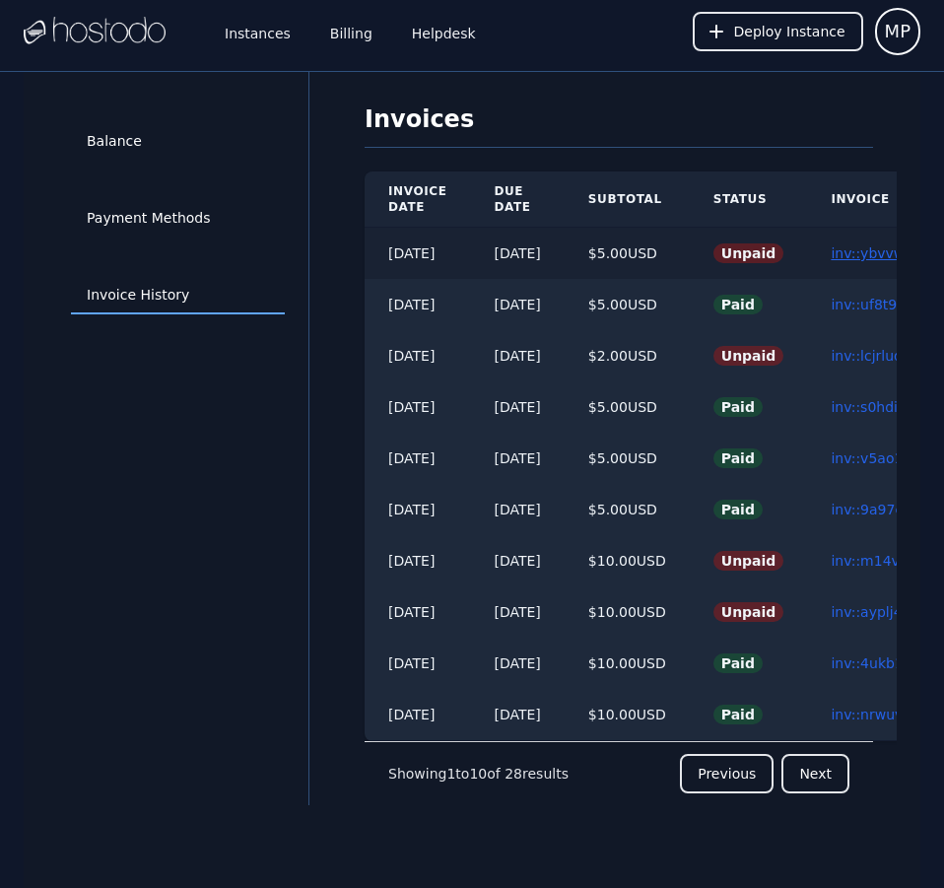
click at [877, 250] on link "inv::ybvvwnms9w ≫" at bounding box center [900, 253] width 138 height 16
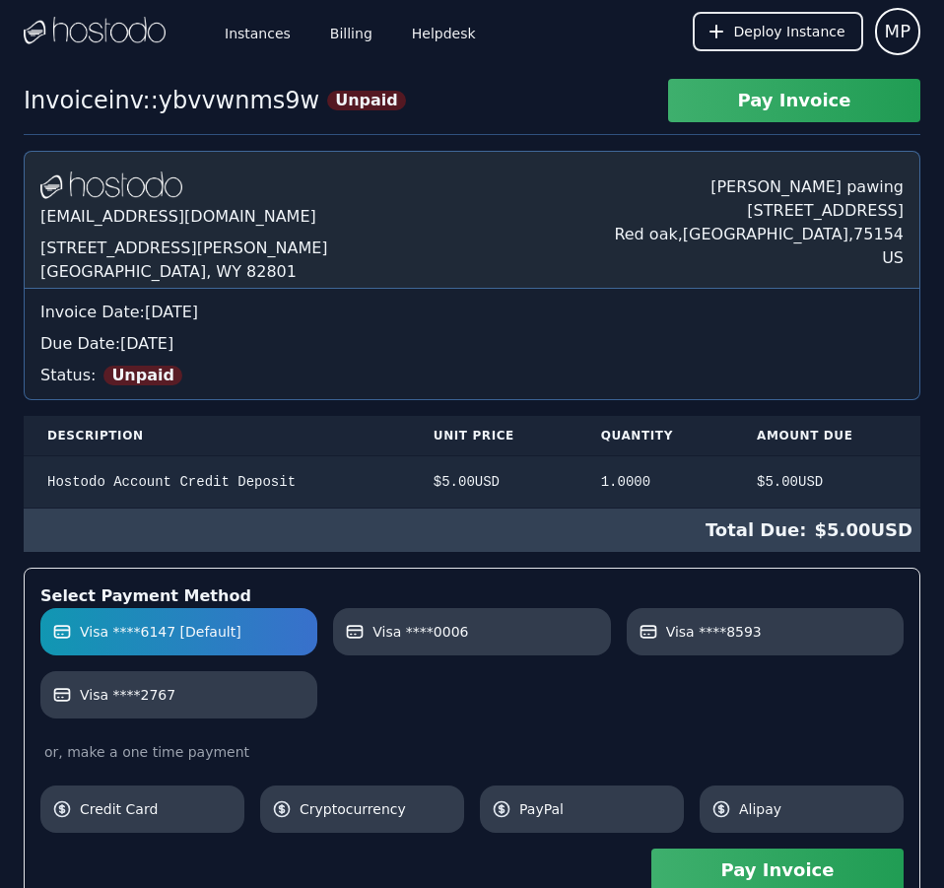
scroll to position [490, 0]
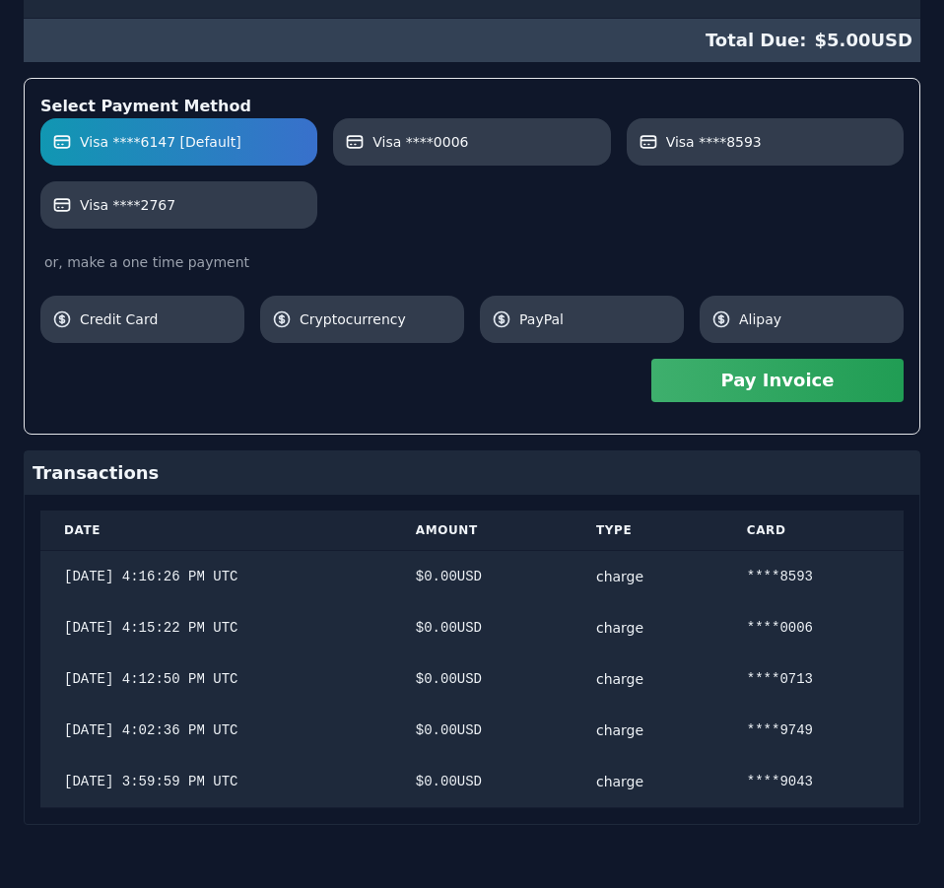
click at [877, 250] on div "Hostodo.com contact@hostodo.com 30 N Gould St, Ste N Sheridan, WY 82801 Martin …" at bounding box center [472, 243] width 897 height 1164
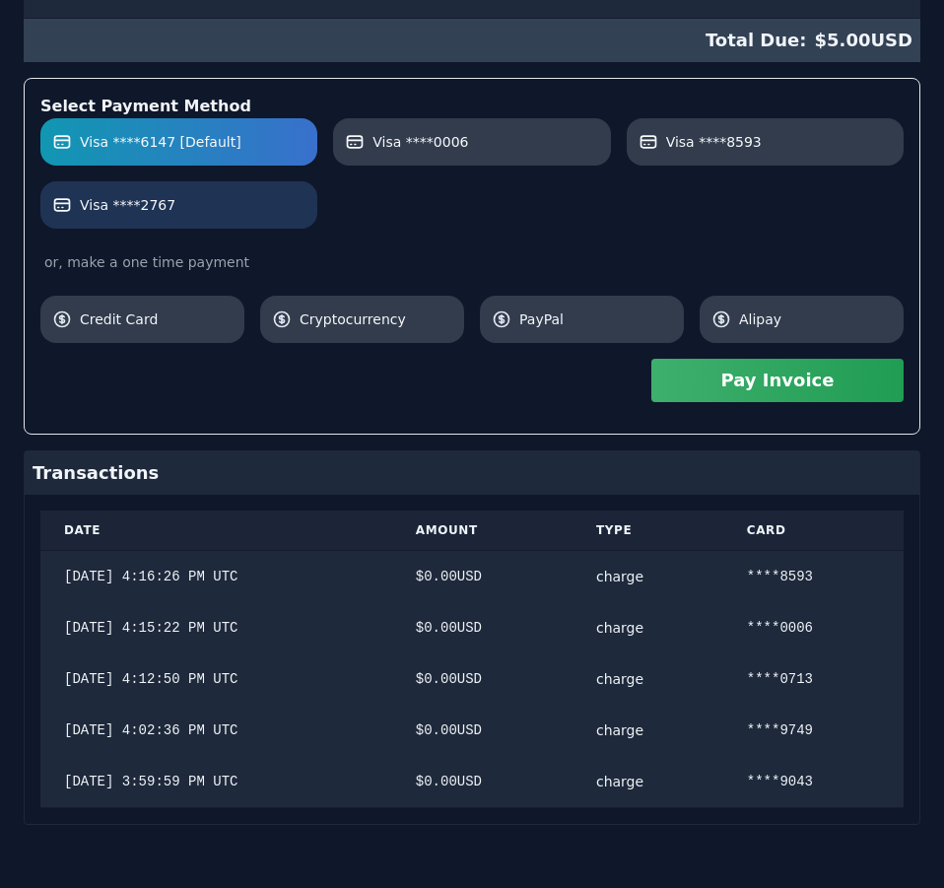
click at [285, 218] on link "Visa ****2767" at bounding box center [178, 204] width 277 height 47
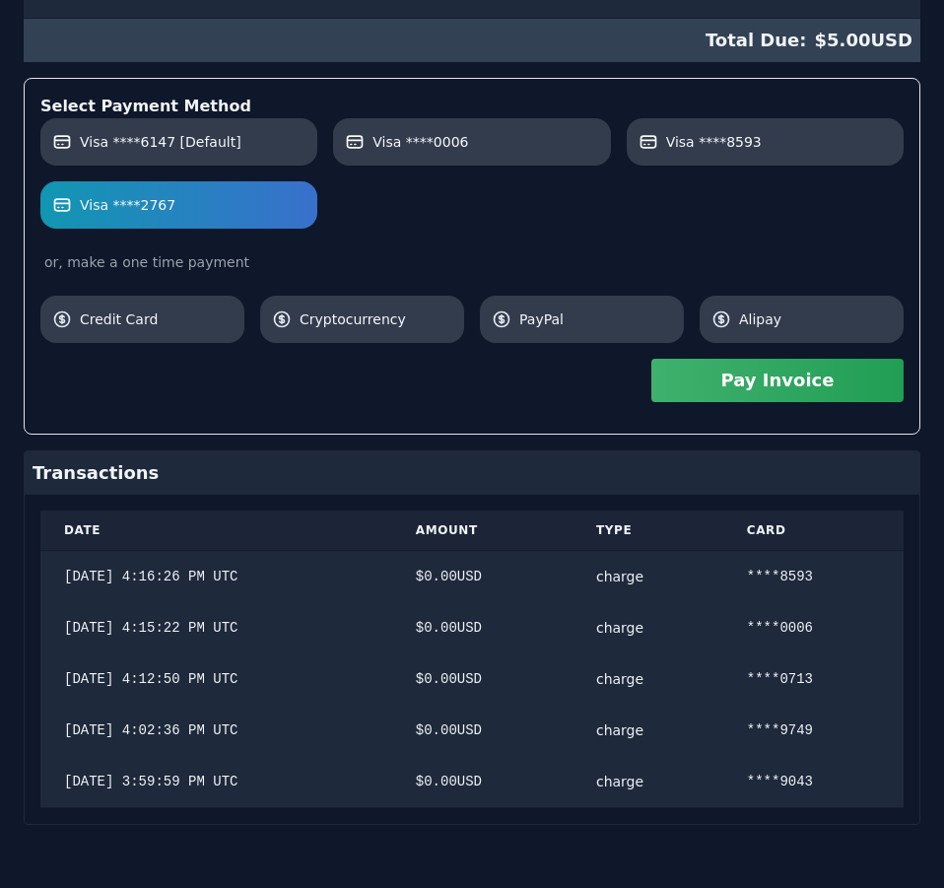
click at [835, 383] on button "Pay Invoice" at bounding box center [777, 380] width 252 height 43
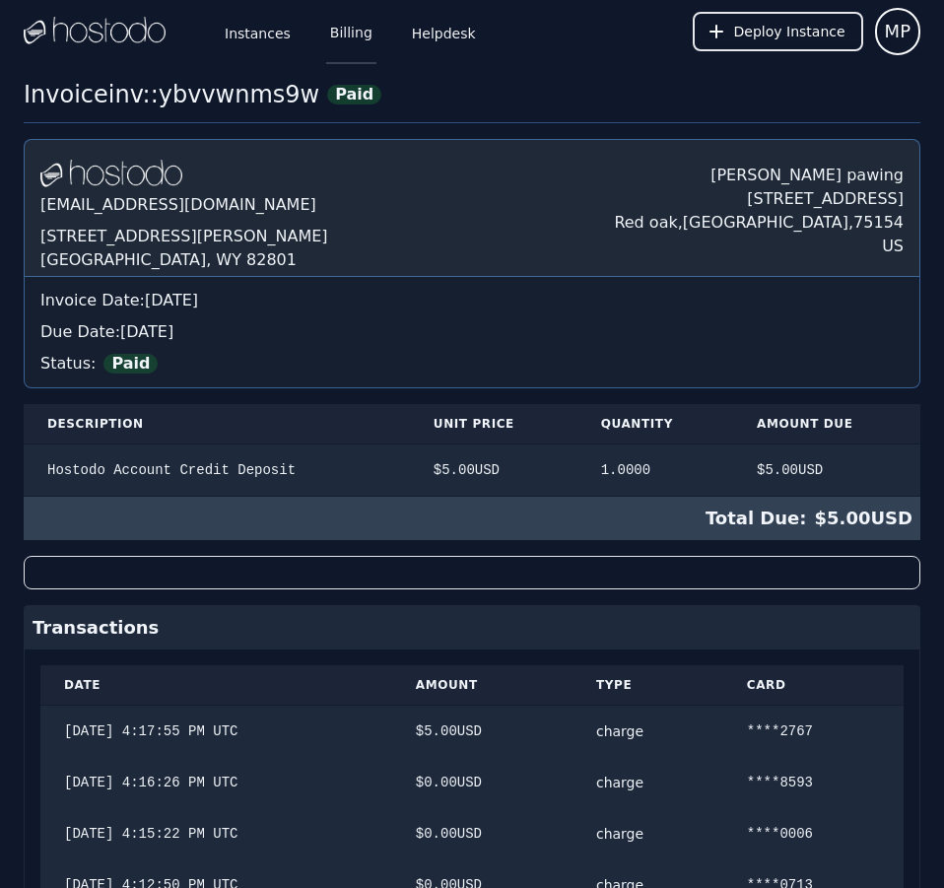
click at [326, 31] on link "Billing" at bounding box center [351, 31] width 50 height 65
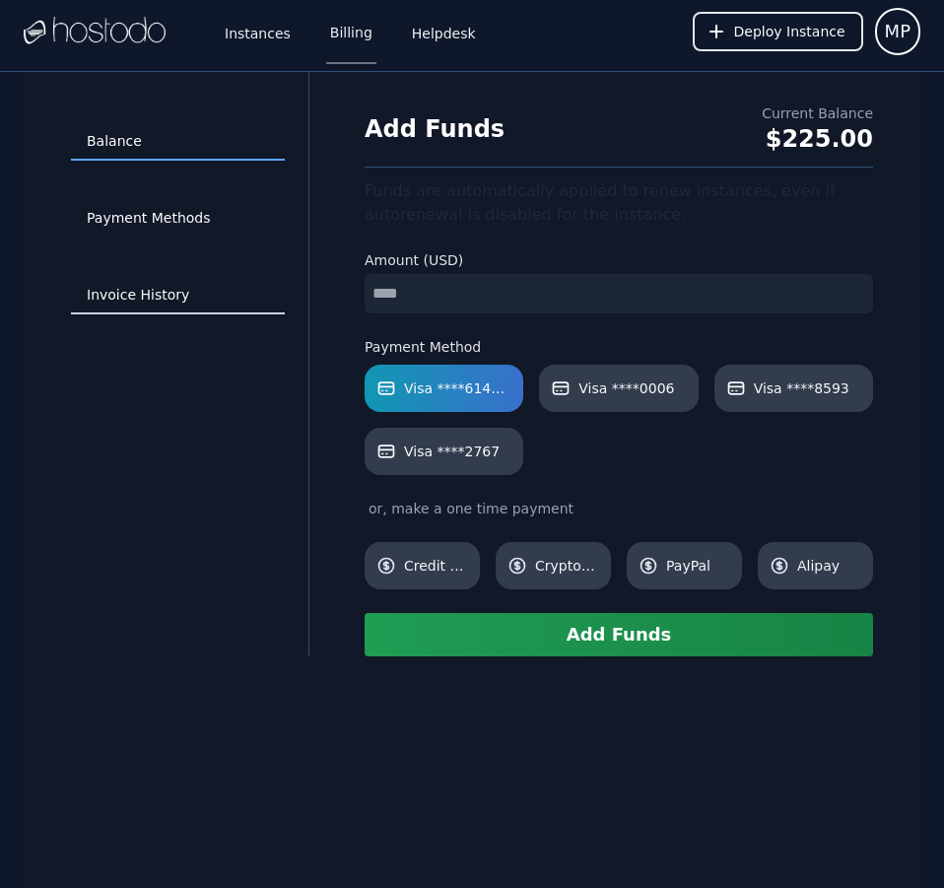
click at [161, 296] on link "Invoice History" at bounding box center [178, 295] width 214 height 37
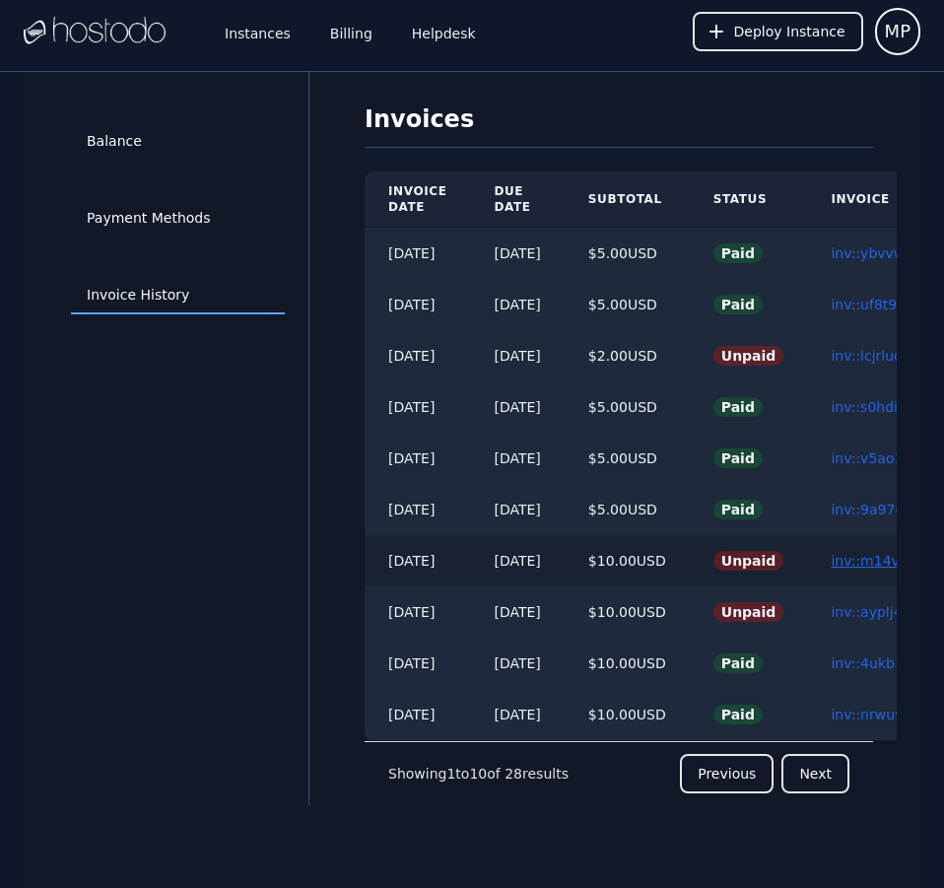
click at [873, 556] on link "inv::m14vhd574m ≫" at bounding box center [901, 561] width 140 height 16
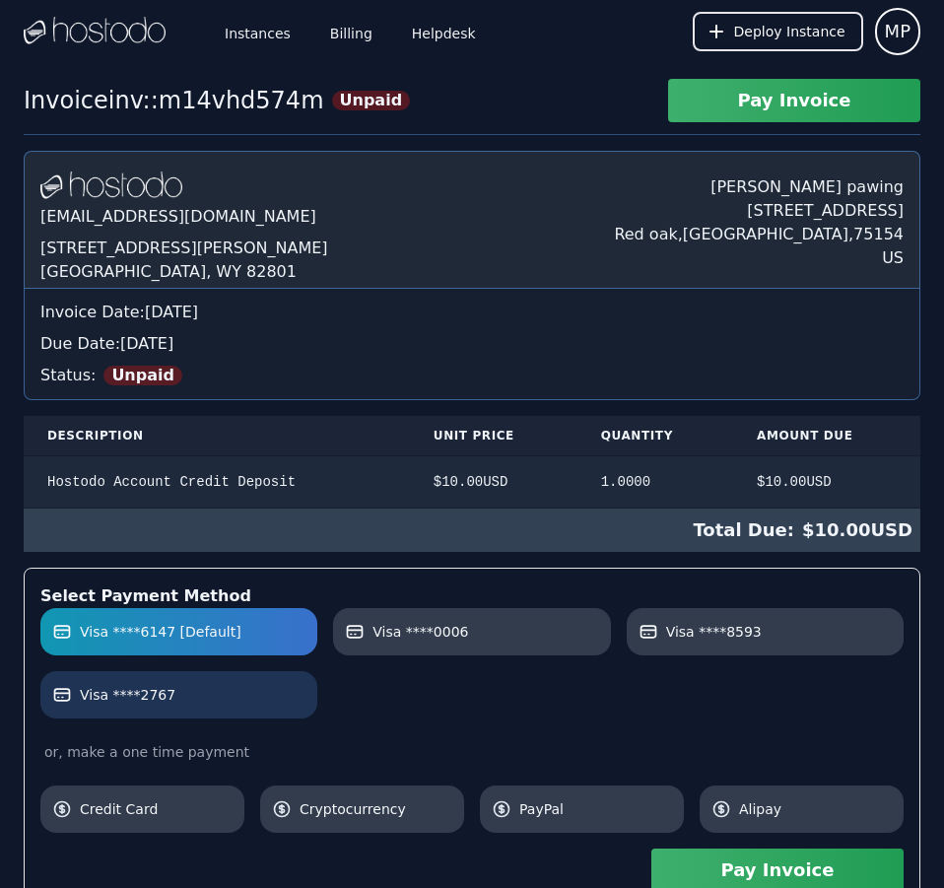
click at [271, 700] on label "Visa ****2767" at bounding box center [178, 695] width 253 height 20
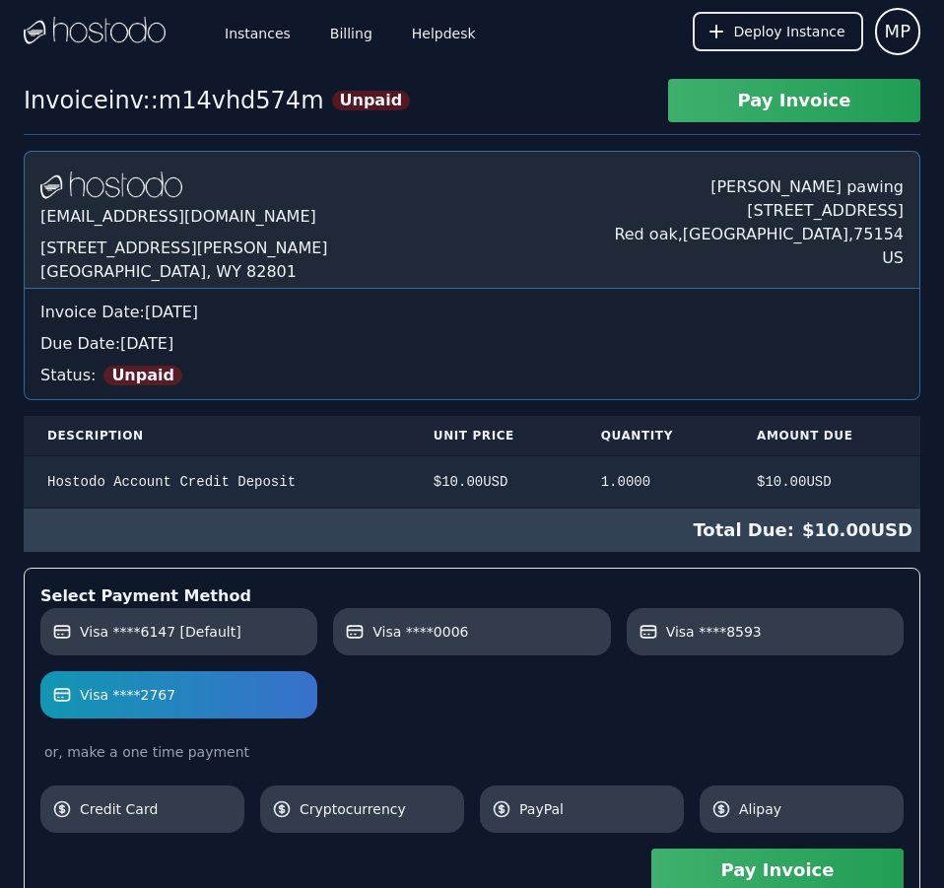
click at [755, 862] on button "Pay Invoice" at bounding box center [777, 869] width 252 height 43
click at [351, 44] on link "Billing" at bounding box center [351, 31] width 50 height 65
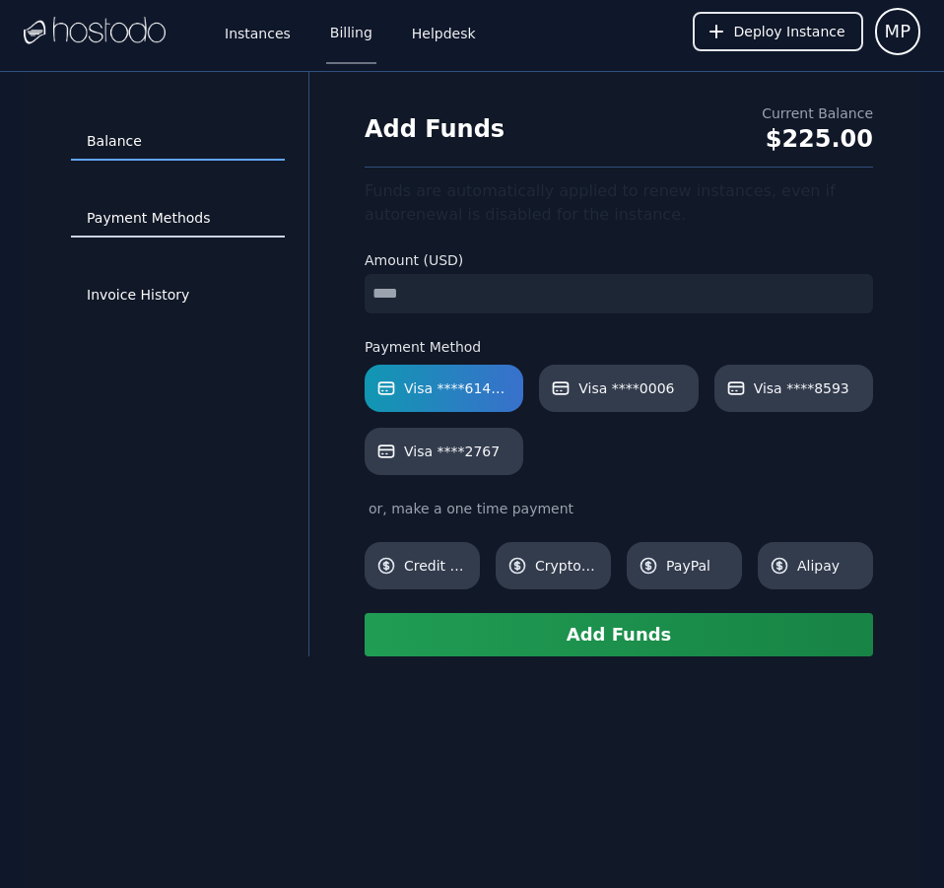
click at [196, 213] on link "Payment Methods" at bounding box center [178, 218] width 214 height 37
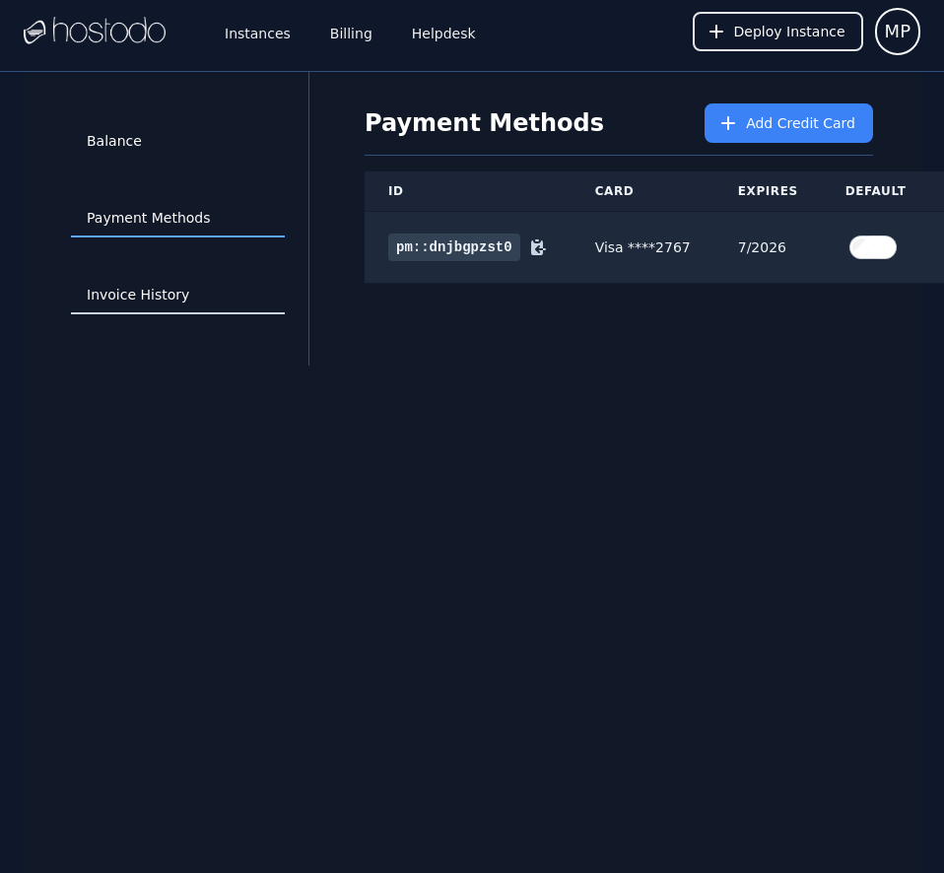
click at [156, 288] on link "Invoice History" at bounding box center [178, 295] width 214 height 37
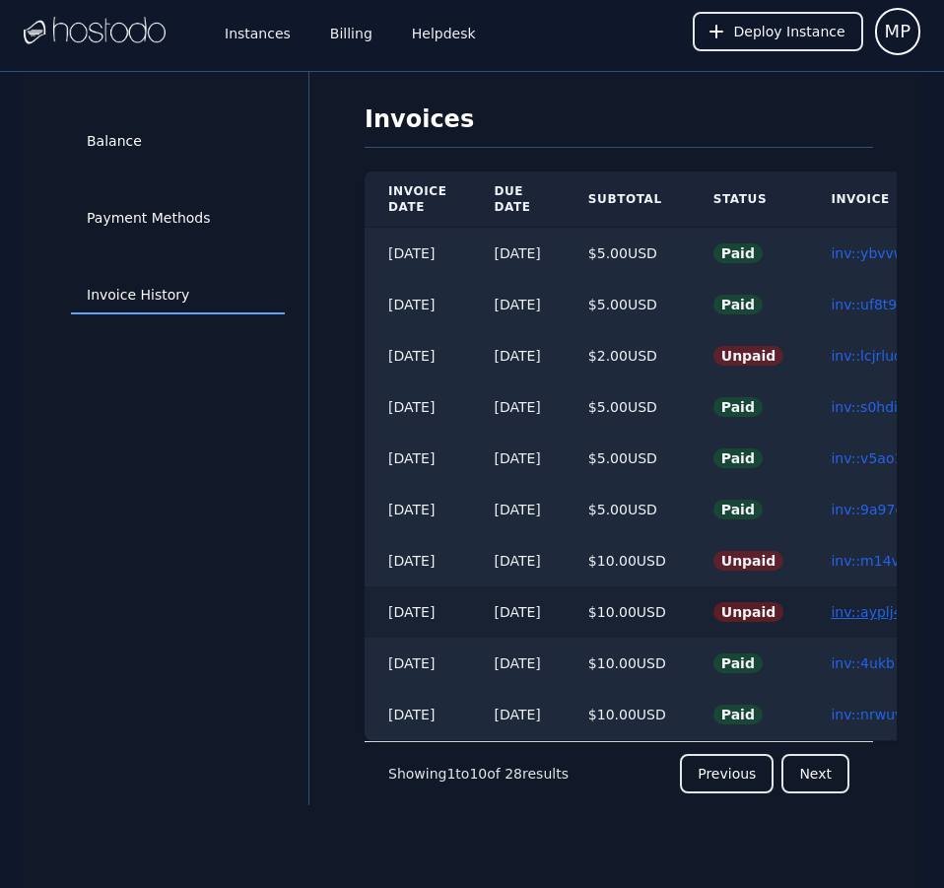
click at [869, 606] on link "inv::ayplj43msv ≫" at bounding box center [892, 612] width 123 height 16
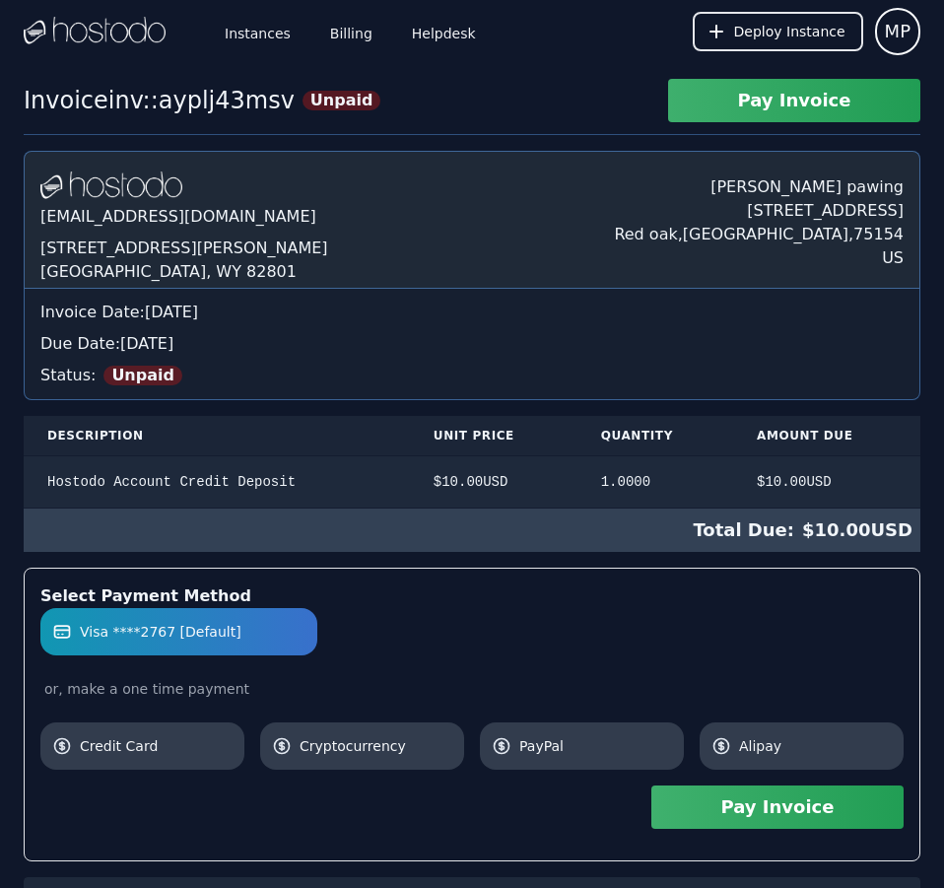
click at [840, 811] on button "Pay Invoice" at bounding box center [777, 806] width 252 height 43
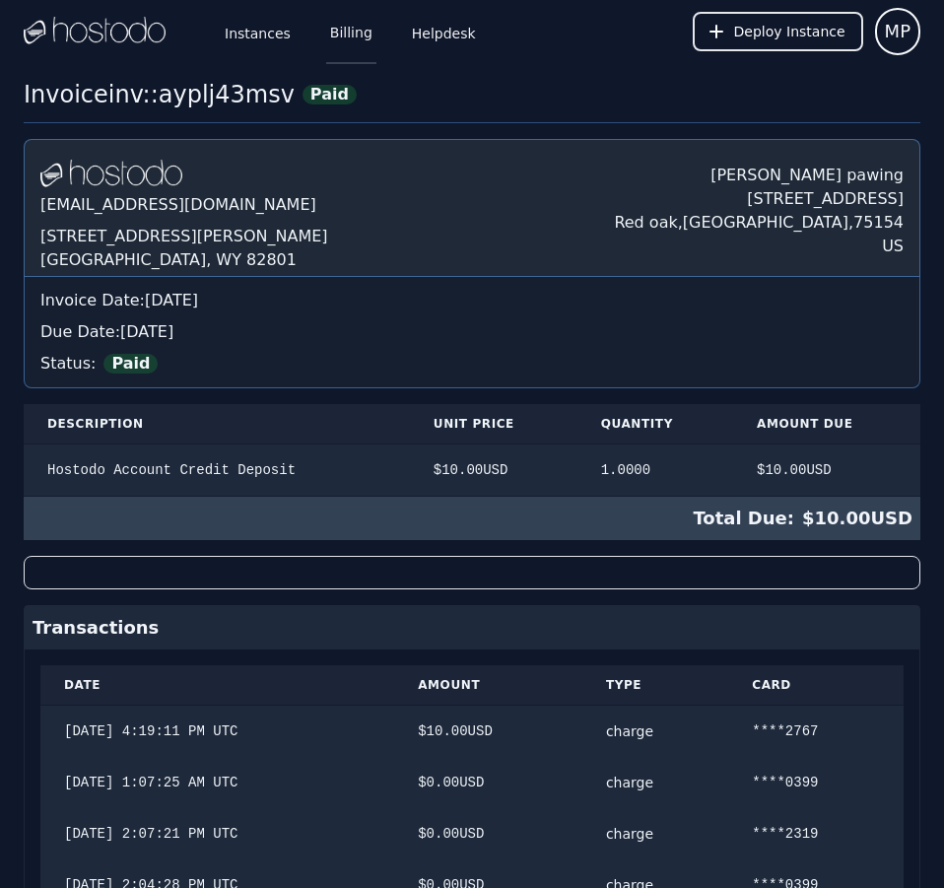
click at [350, 36] on link "Billing" at bounding box center [351, 31] width 50 height 65
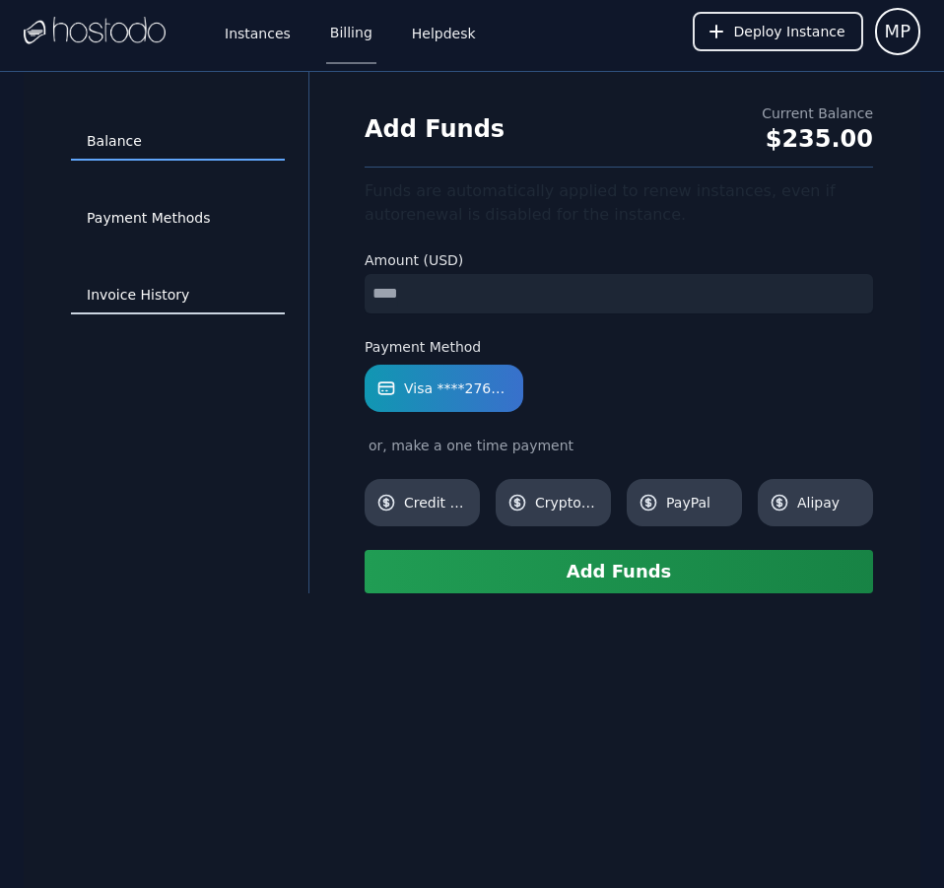
click at [160, 294] on link "Invoice History" at bounding box center [178, 295] width 214 height 37
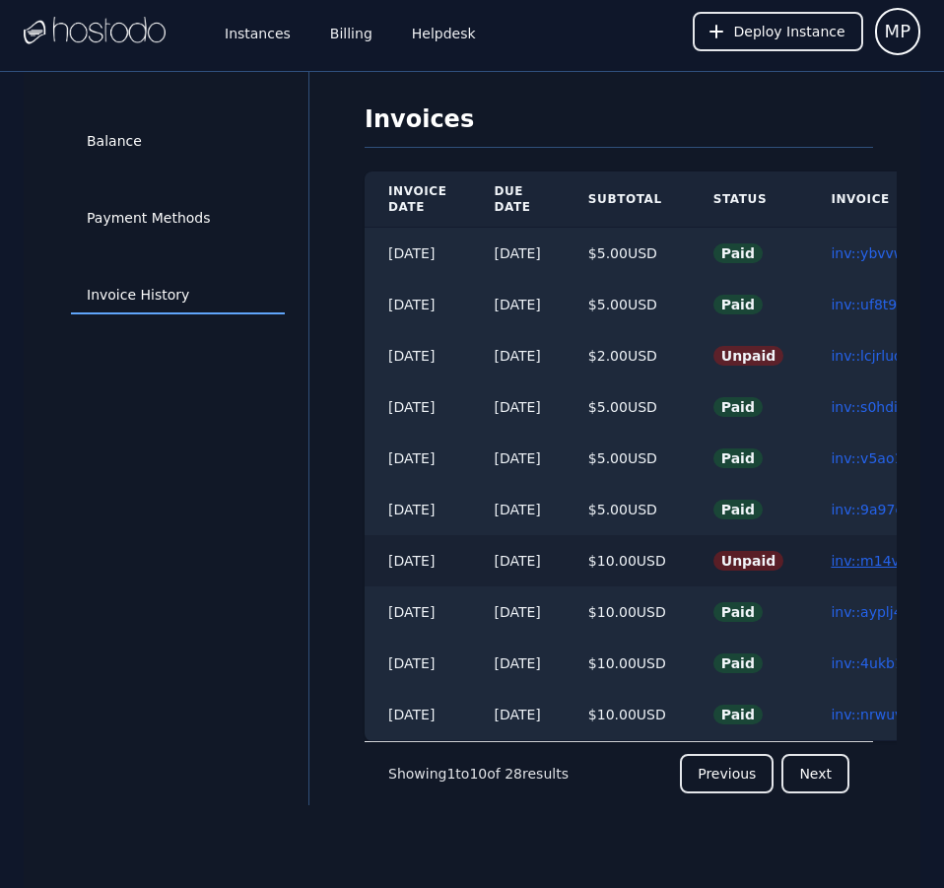
click at [876, 556] on link "inv::m14vhd574m ≫" at bounding box center [901, 561] width 140 height 16
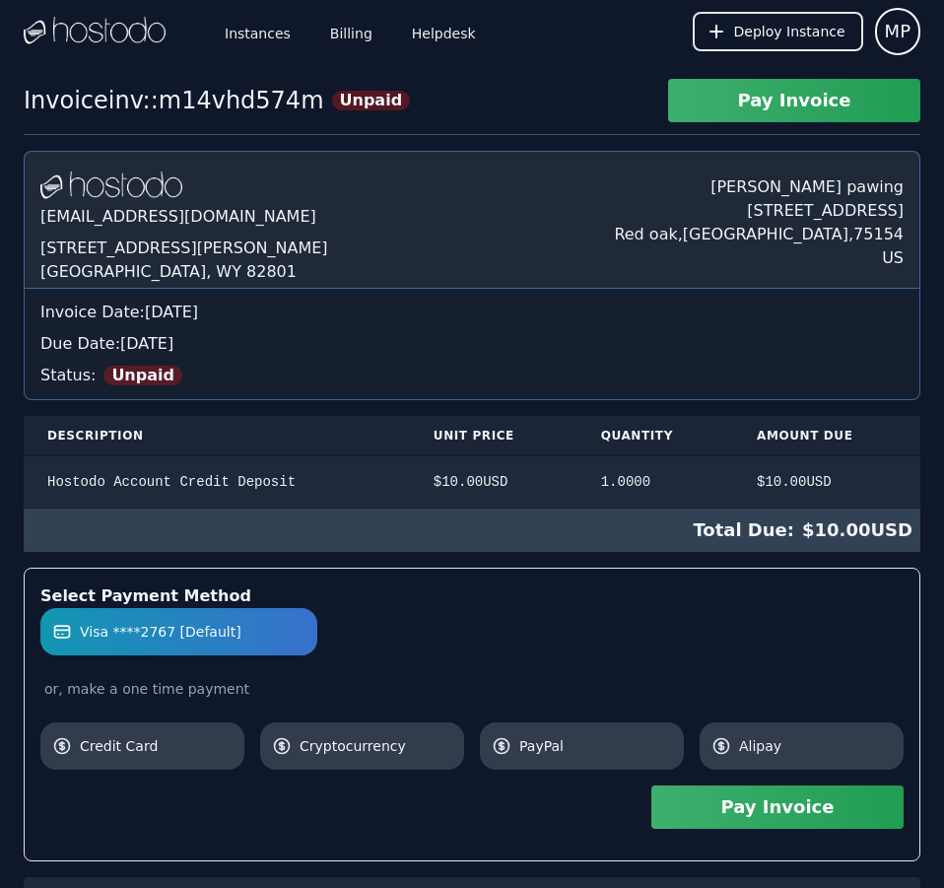
click at [876, 556] on div "[DOMAIN_NAME] [EMAIL_ADDRESS][DOMAIN_NAME] [STREET_ADDRESS][PERSON_NAME] [PERSO…" at bounding box center [472, 880] width 897 height 1459
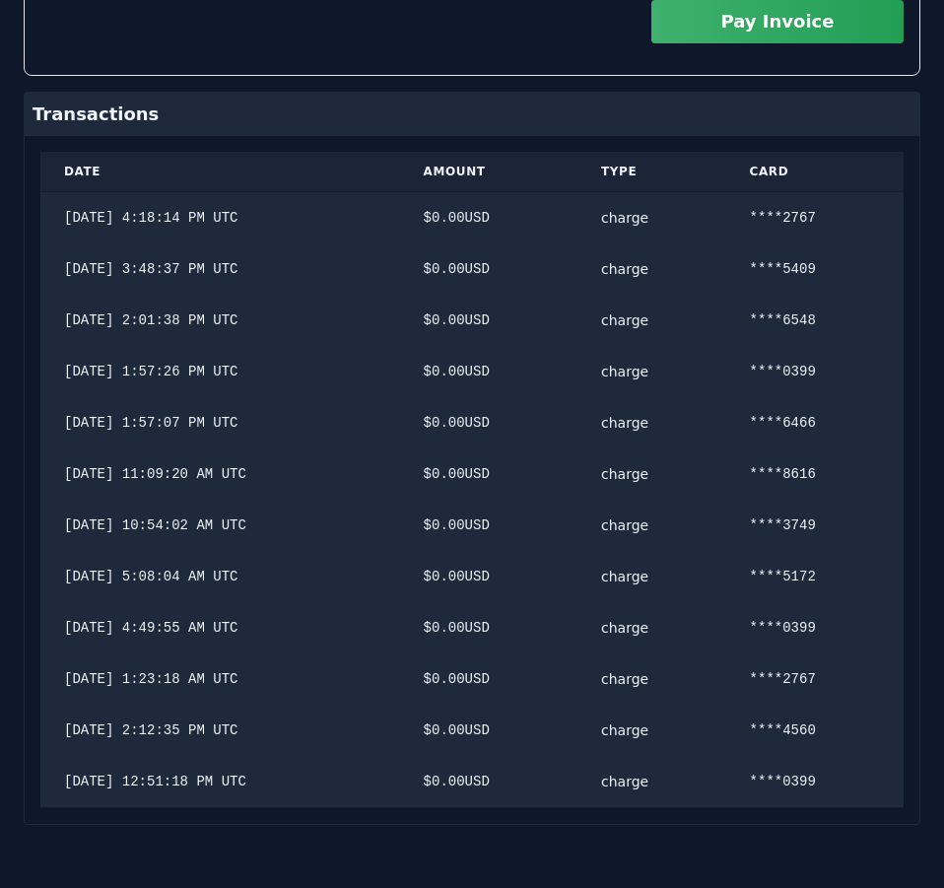
click at [788, 32] on button "Pay Invoice" at bounding box center [777, 21] width 252 height 43
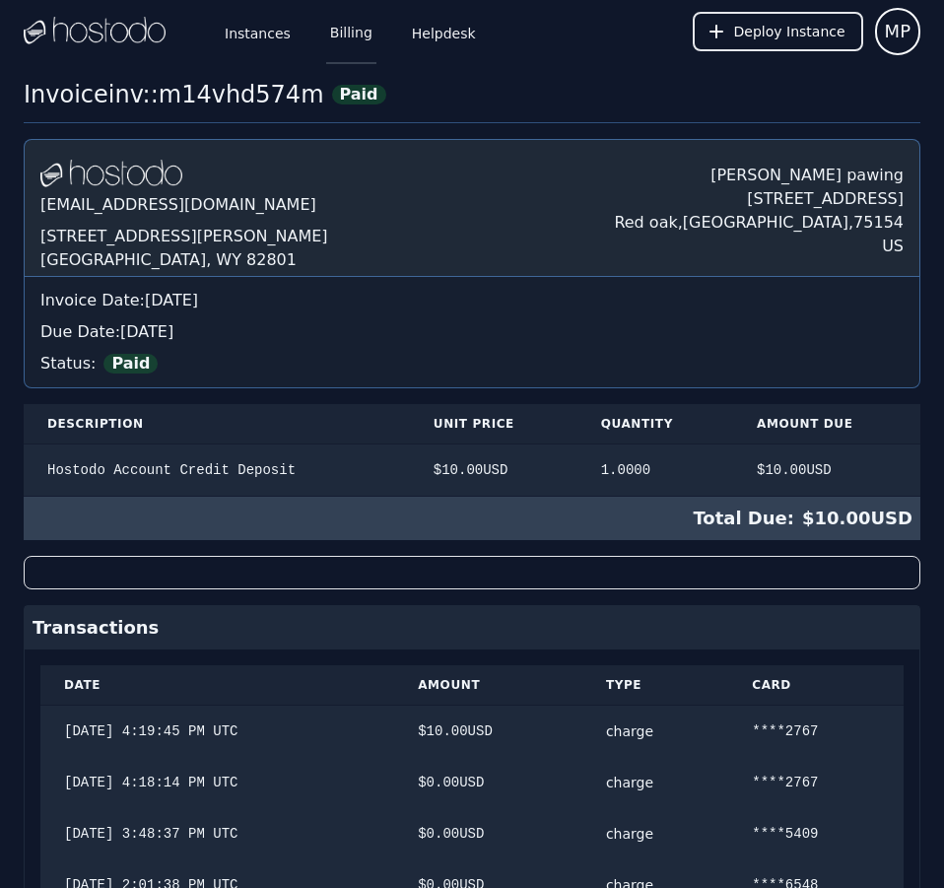
click at [344, 35] on link "Billing" at bounding box center [351, 31] width 50 height 65
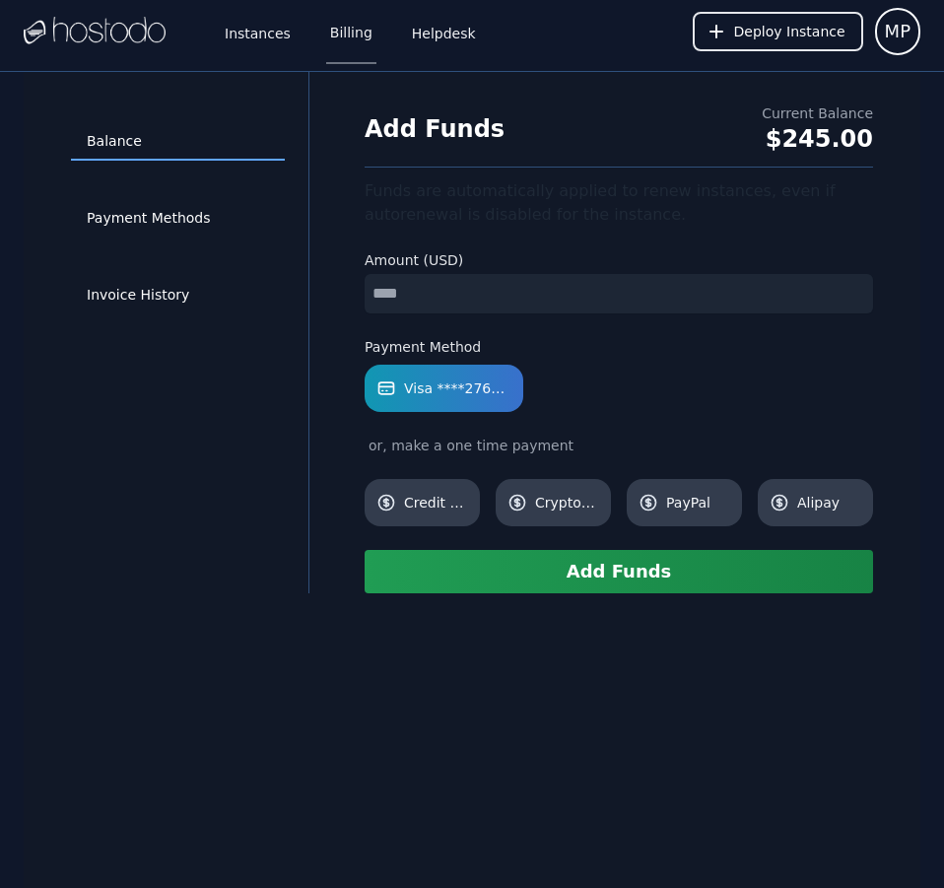
click at [550, 296] on input "number" at bounding box center [619, 293] width 508 height 39
type input "**"
click at [624, 578] on button "Add Funds" at bounding box center [619, 571] width 508 height 43
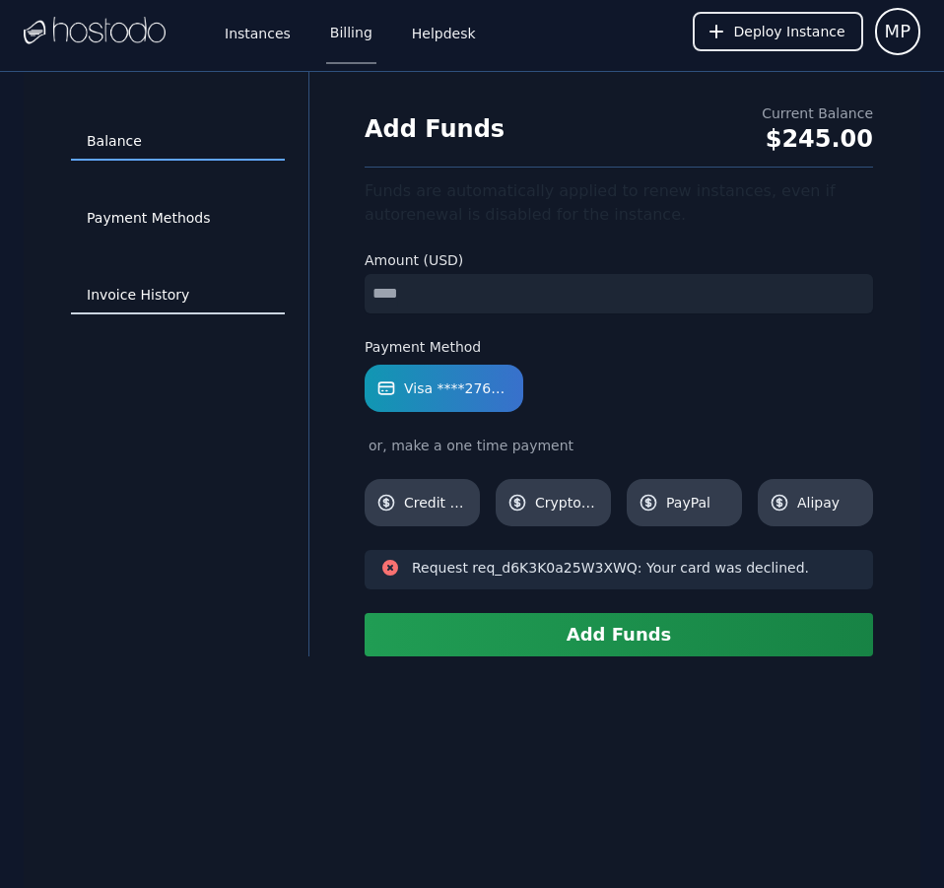
click at [169, 288] on link "Invoice History" at bounding box center [178, 295] width 214 height 37
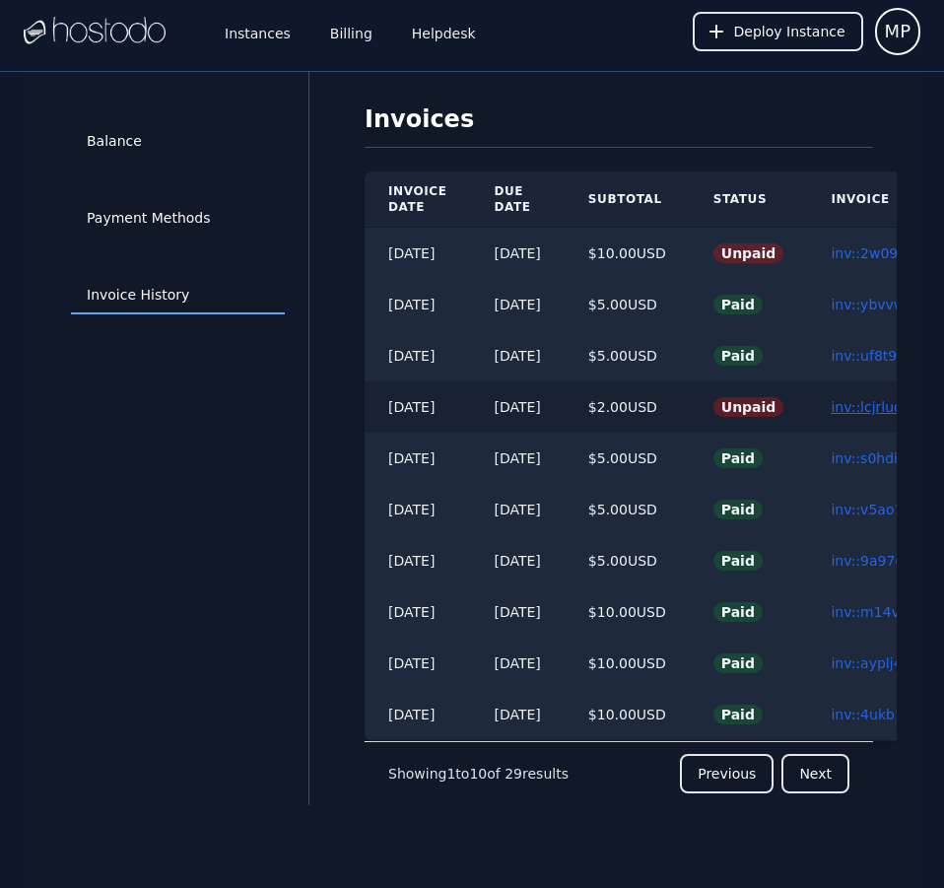
click at [865, 405] on link "inv::lcjrlud2z9 ≫" at bounding box center [886, 407] width 110 height 16
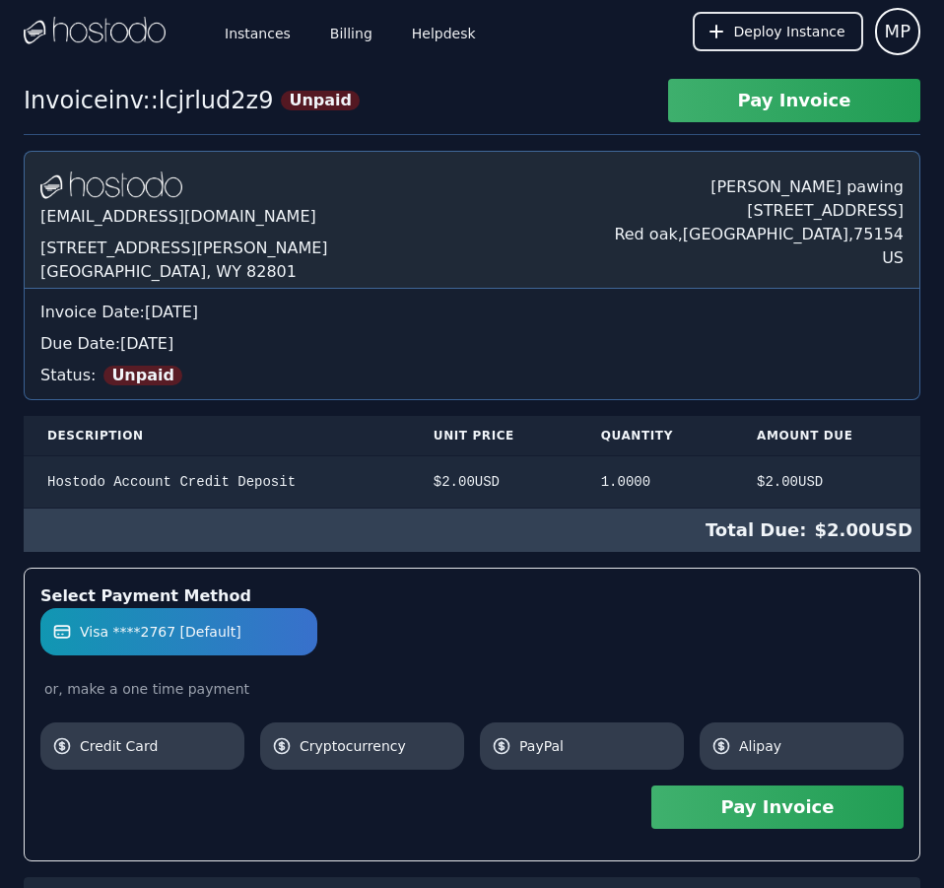
click at [841, 801] on button "Pay Invoice" at bounding box center [777, 806] width 252 height 43
click at [355, 28] on link "Billing" at bounding box center [351, 31] width 50 height 65
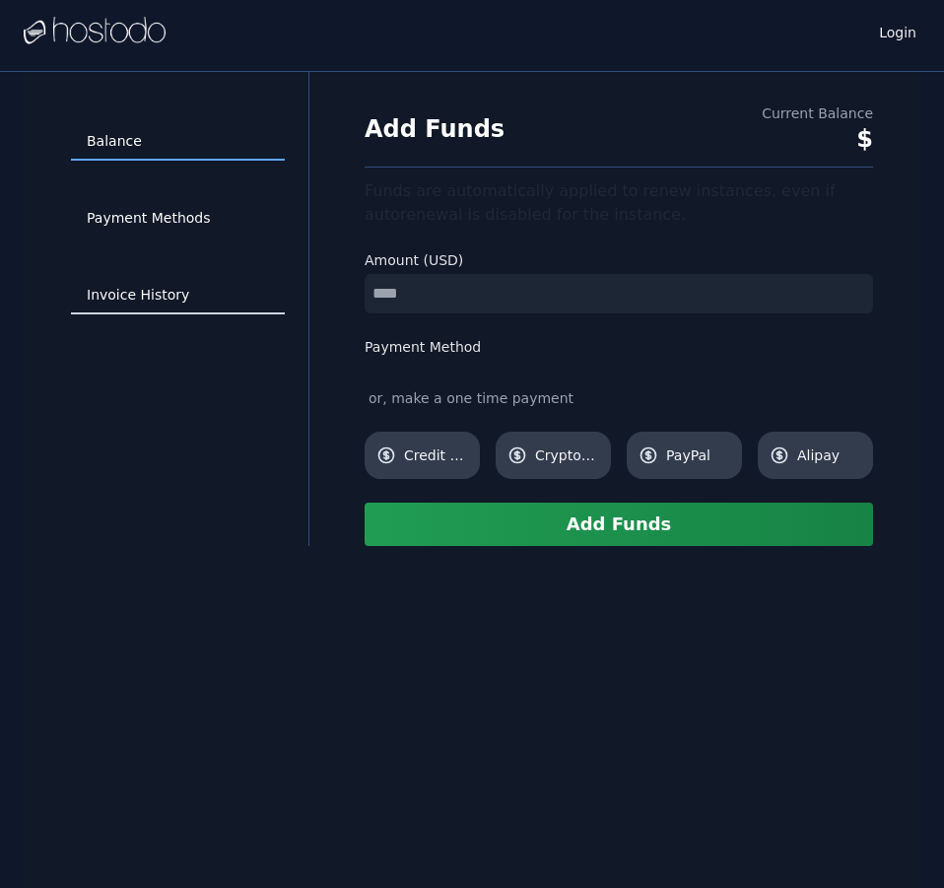
click at [158, 294] on link "Invoice History" at bounding box center [178, 295] width 214 height 37
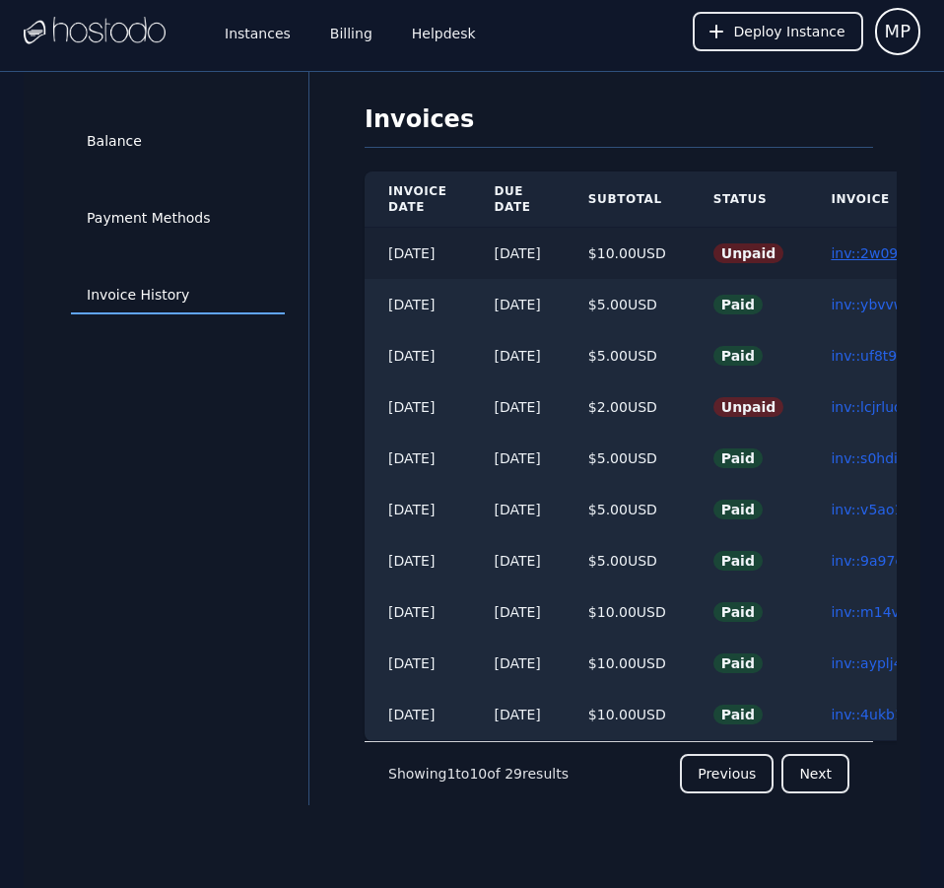
click at [874, 255] on link "inv::2w09bsxwyl ≫" at bounding box center [895, 253] width 129 height 16
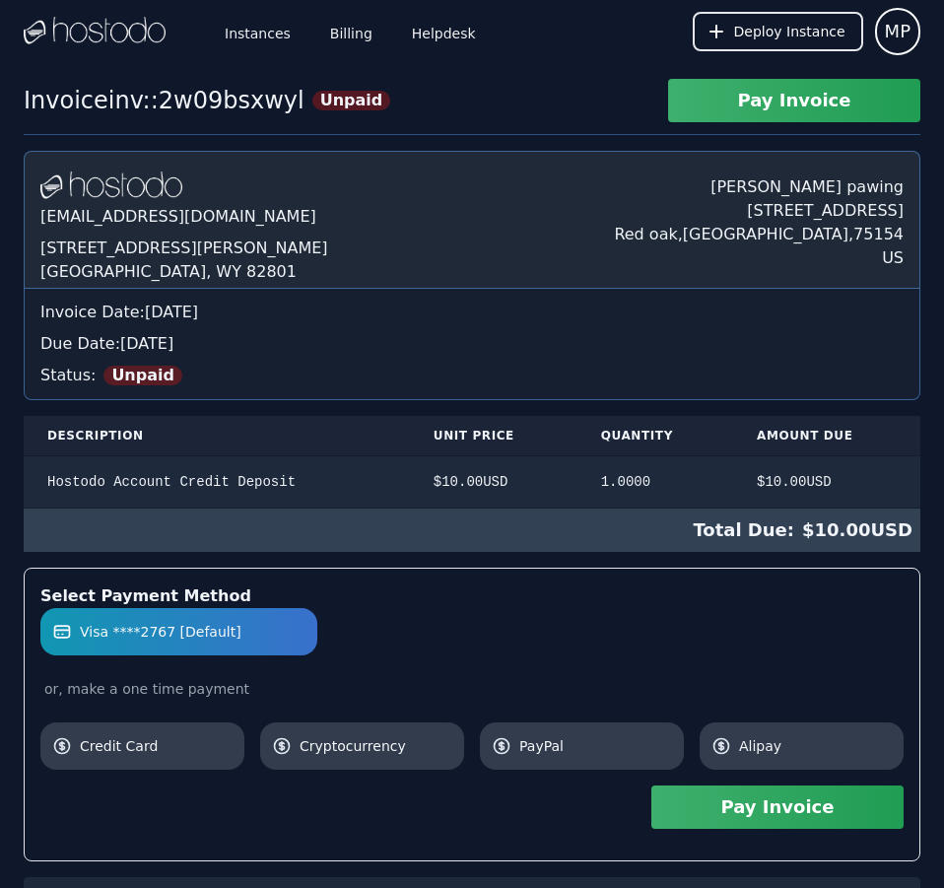
scroll to position [222, 0]
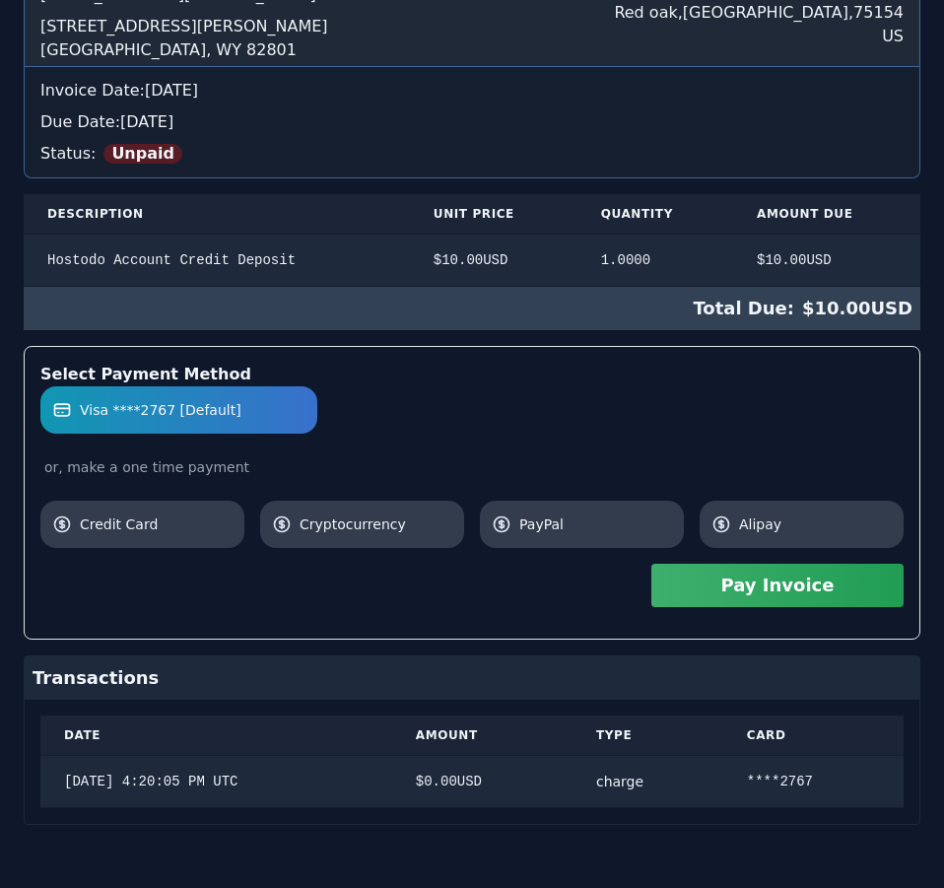
click at [725, 253] on div "[DOMAIN_NAME] [EMAIL_ADDRESS][DOMAIN_NAME] [STREET_ADDRESS][PERSON_NAME] [PERSO…" at bounding box center [472, 377] width 897 height 896
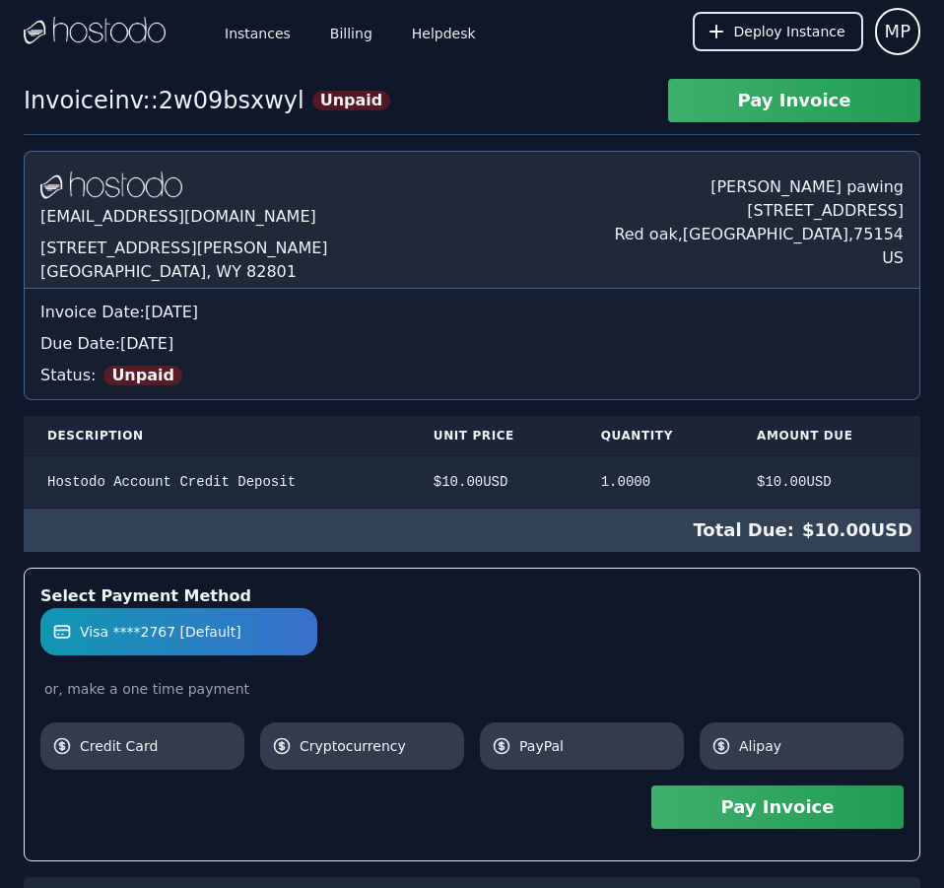
click at [725, 253] on div "[DOMAIN_NAME] [EMAIL_ADDRESS][DOMAIN_NAME] [STREET_ADDRESS][PERSON_NAME] [PERSO…" at bounding box center [472, 599] width 897 height 896
click at [272, 36] on link "Instances" at bounding box center [258, 31] width 74 height 65
